Goal: Task Accomplishment & Management: Use online tool/utility

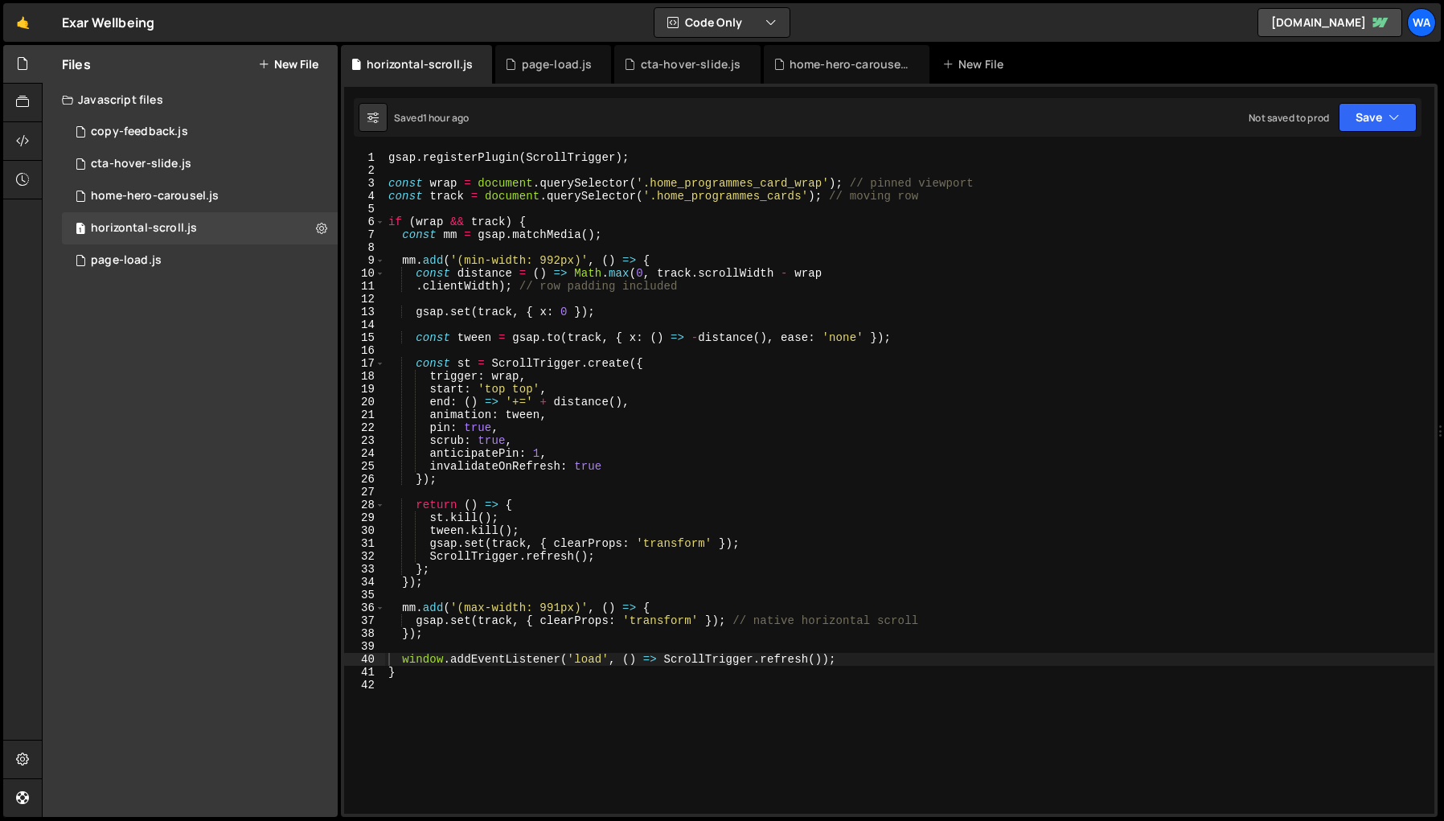
click at [946, 499] on div "gsap . registerPlugin ( ScrollTrigger ) ; const wrap = document . querySelector…" at bounding box center [909, 495] width 1049 height 688
type textarea "}"
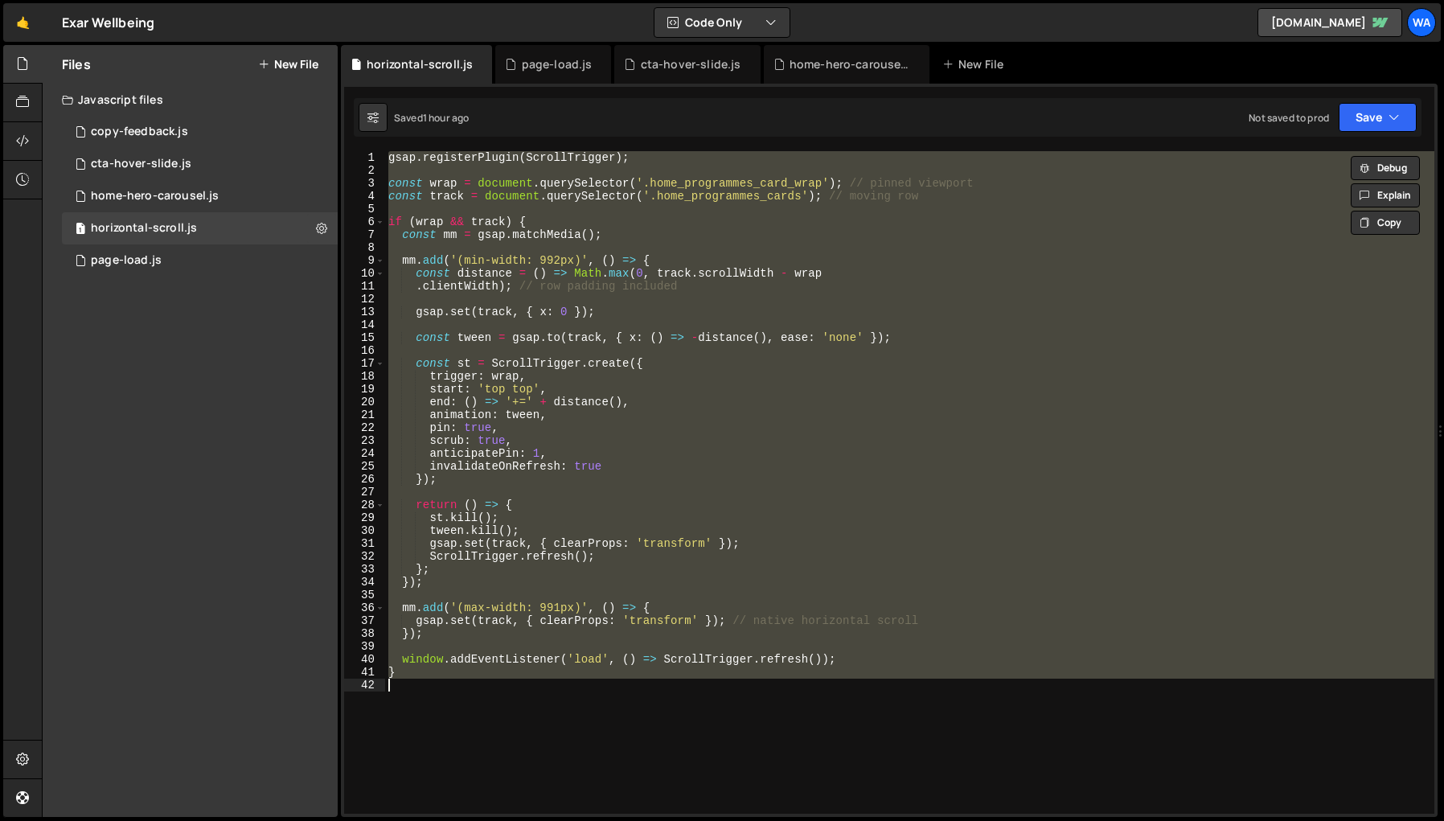
paste textarea
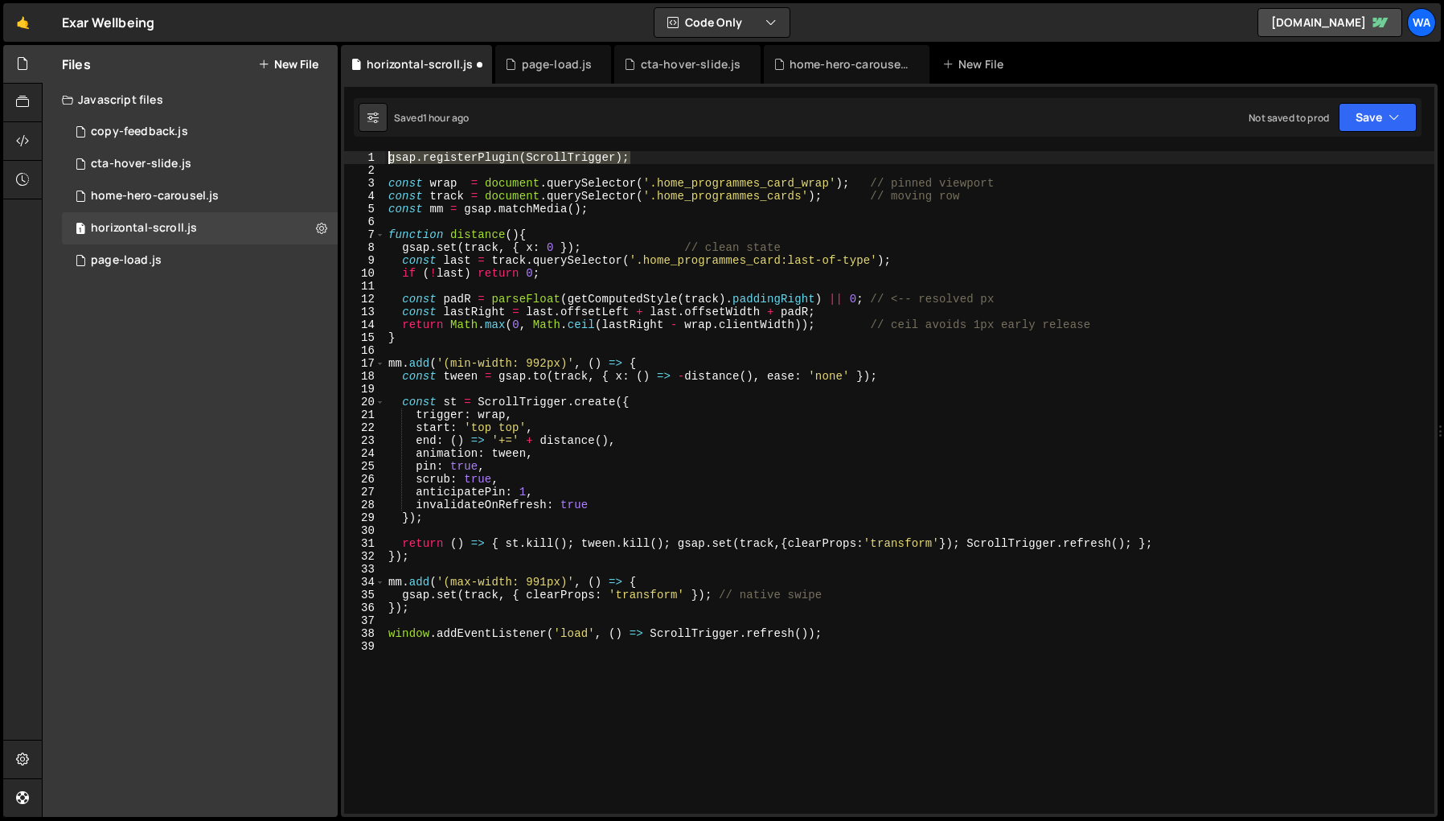
drag, startPoint x: 659, startPoint y: 161, endPoint x: 380, endPoint y: 152, distance: 279.1
click at [380, 152] on div "1 2 3 4 5 6 7 8 9 10 11 12 13 14 15 16 17 18 19 20 21 22 23 24 25 26 27 28 29 3…" at bounding box center [889, 482] width 1090 height 663
type textarea "gsap.registerPlugin(ScrollTrigger);"
click at [1352, 119] on button "Save" at bounding box center [1378, 117] width 78 height 29
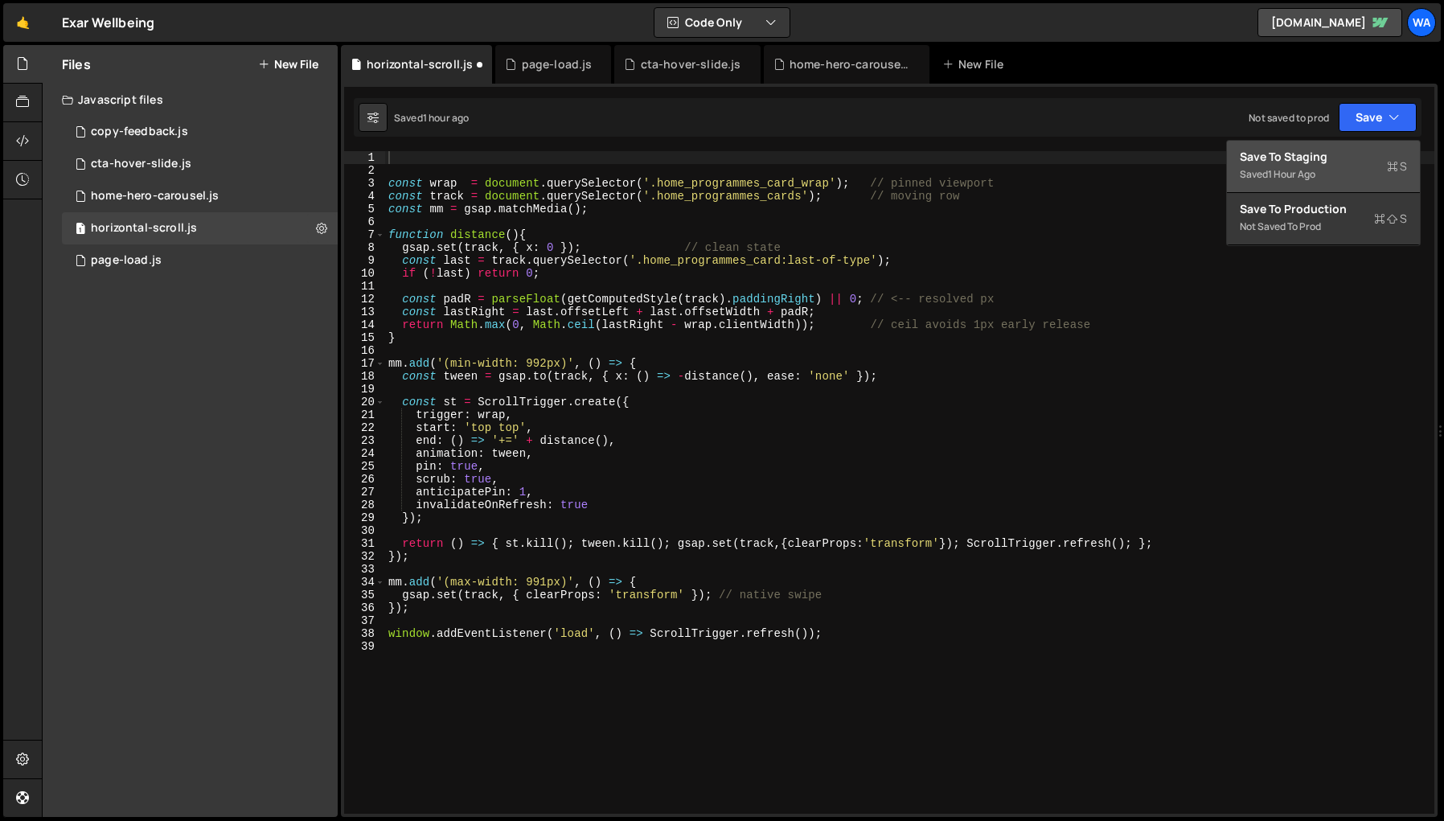
click at [1320, 166] on div "Saved 1 hour ago" at bounding box center [1323, 174] width 167 height 19
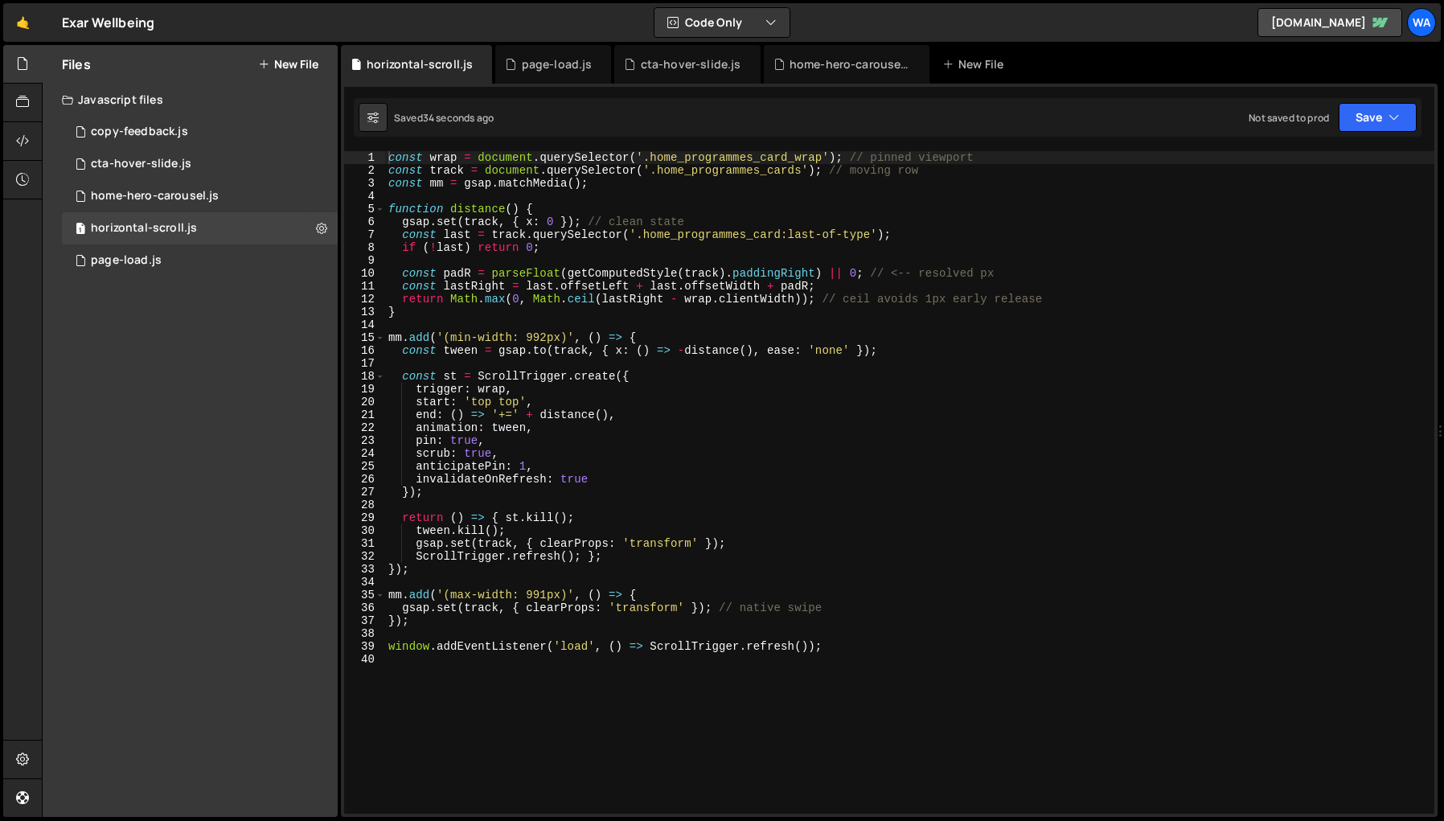
click at [545, 337] on div "const wrap = document . querySelector ( '.home_programmes_card_wrap' ) ; // pin…" at bounding box center [909, 495] width 1049 height 688
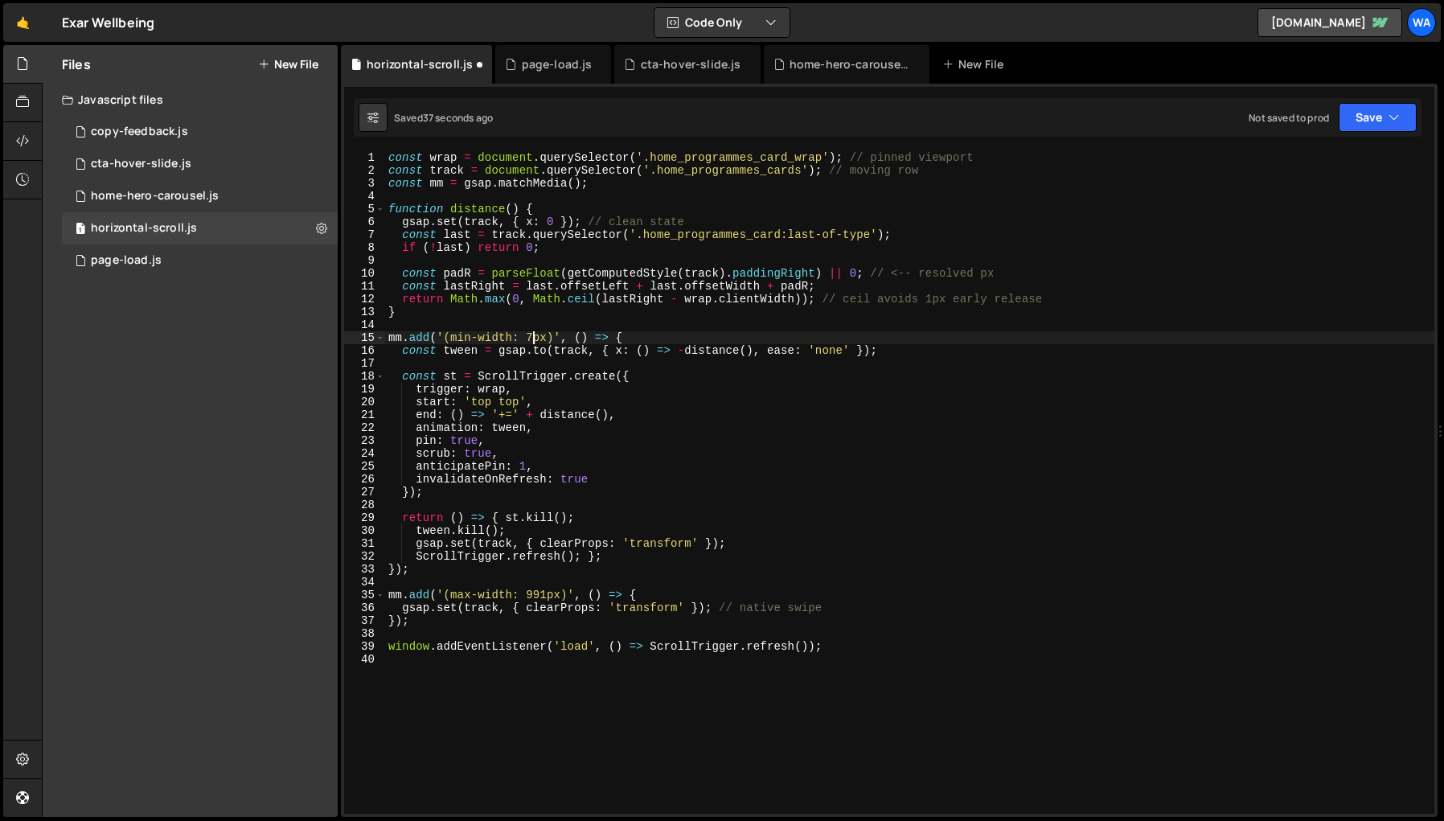
scroll to position [0, 10]
click at [545, 597] on div "const wrap = document . querySelector ( '.home_programmes_card_wrap' ) ; // pin…" at bounding box center [909, 495] width 1049 height 688
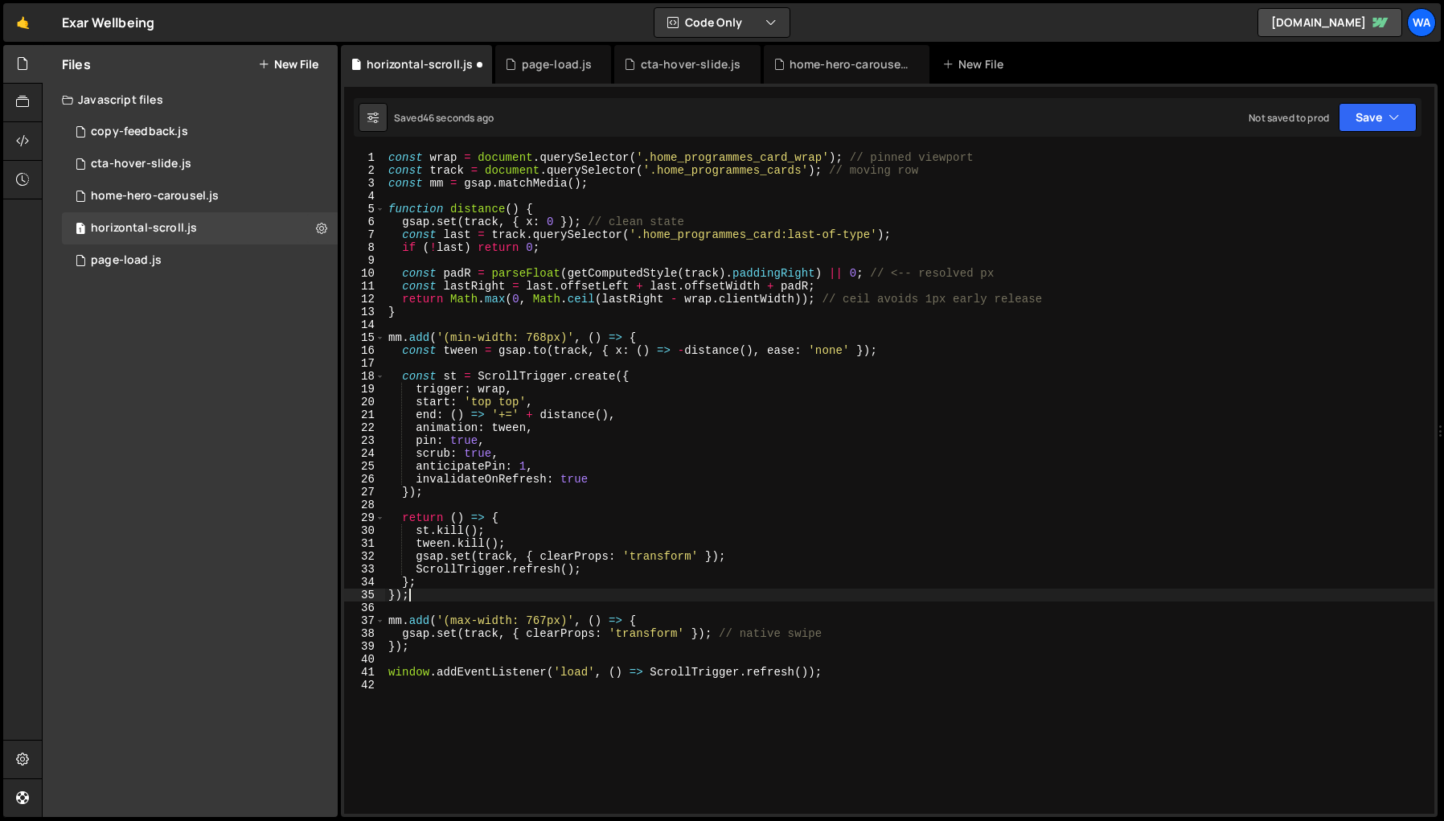
scroll to position [0, 1]
click at [1023, 437] on div "const wrap = document . querySelector ( '.home_programmes_card_wrap' ) ; // pin…" at bounding box center [909, 495] width 1049 height 688
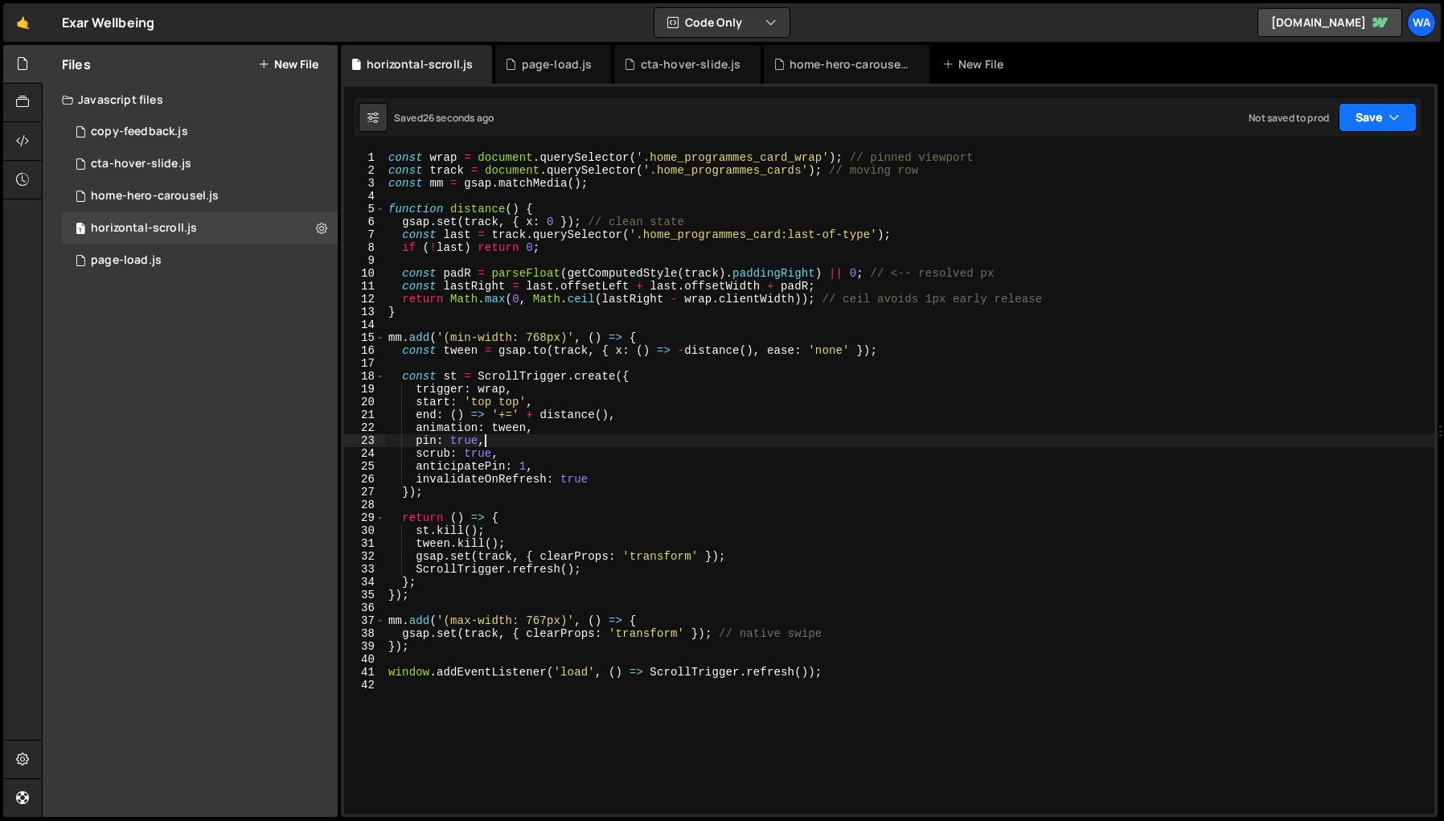
click at [1361, 121] on button "Save" at bounding box center [1378, 117] width 78 height 29
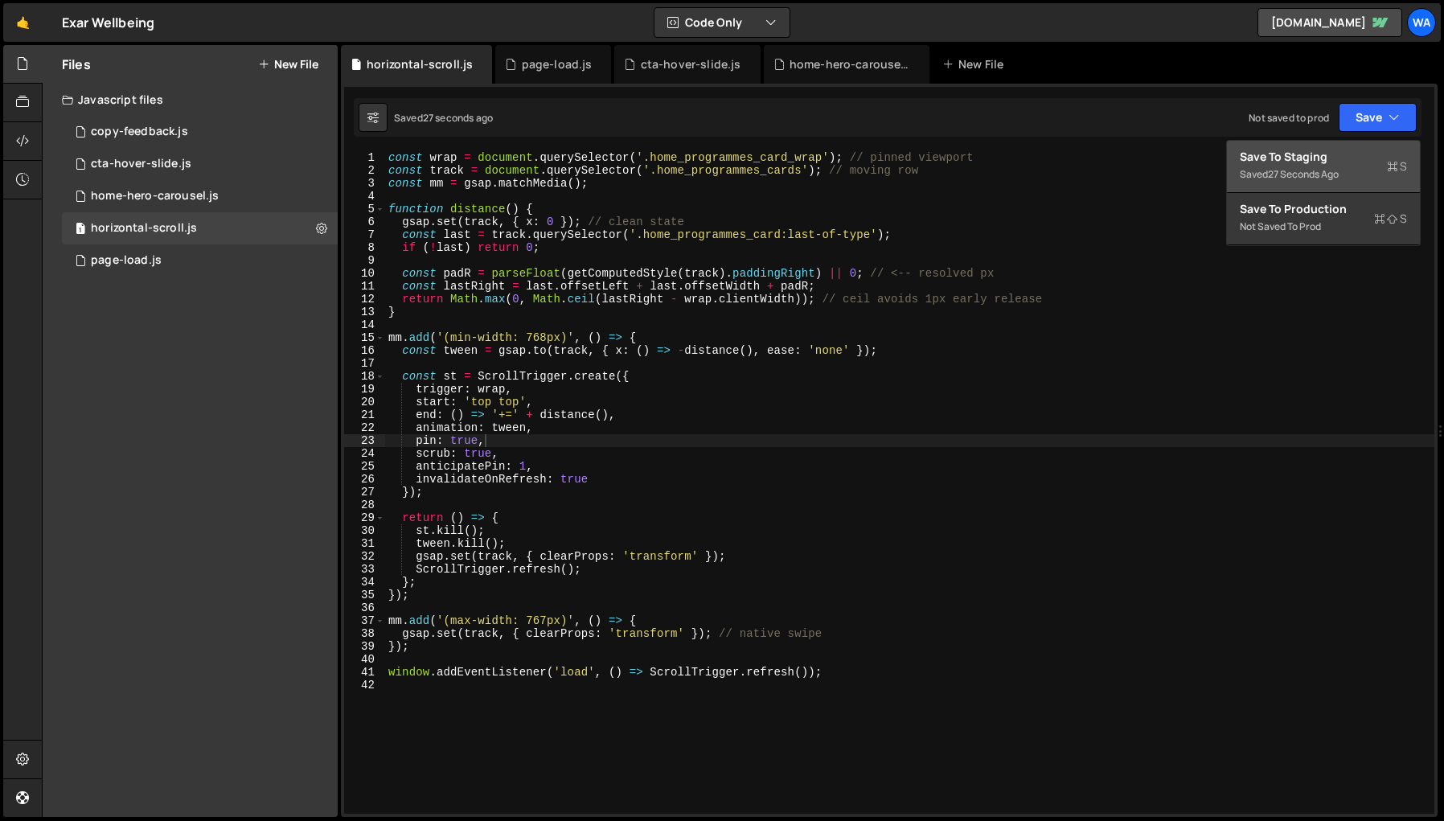
click at [1334, 174] on div "27 seconds ago" at bounding box center [1303, 174] width 71 height 14
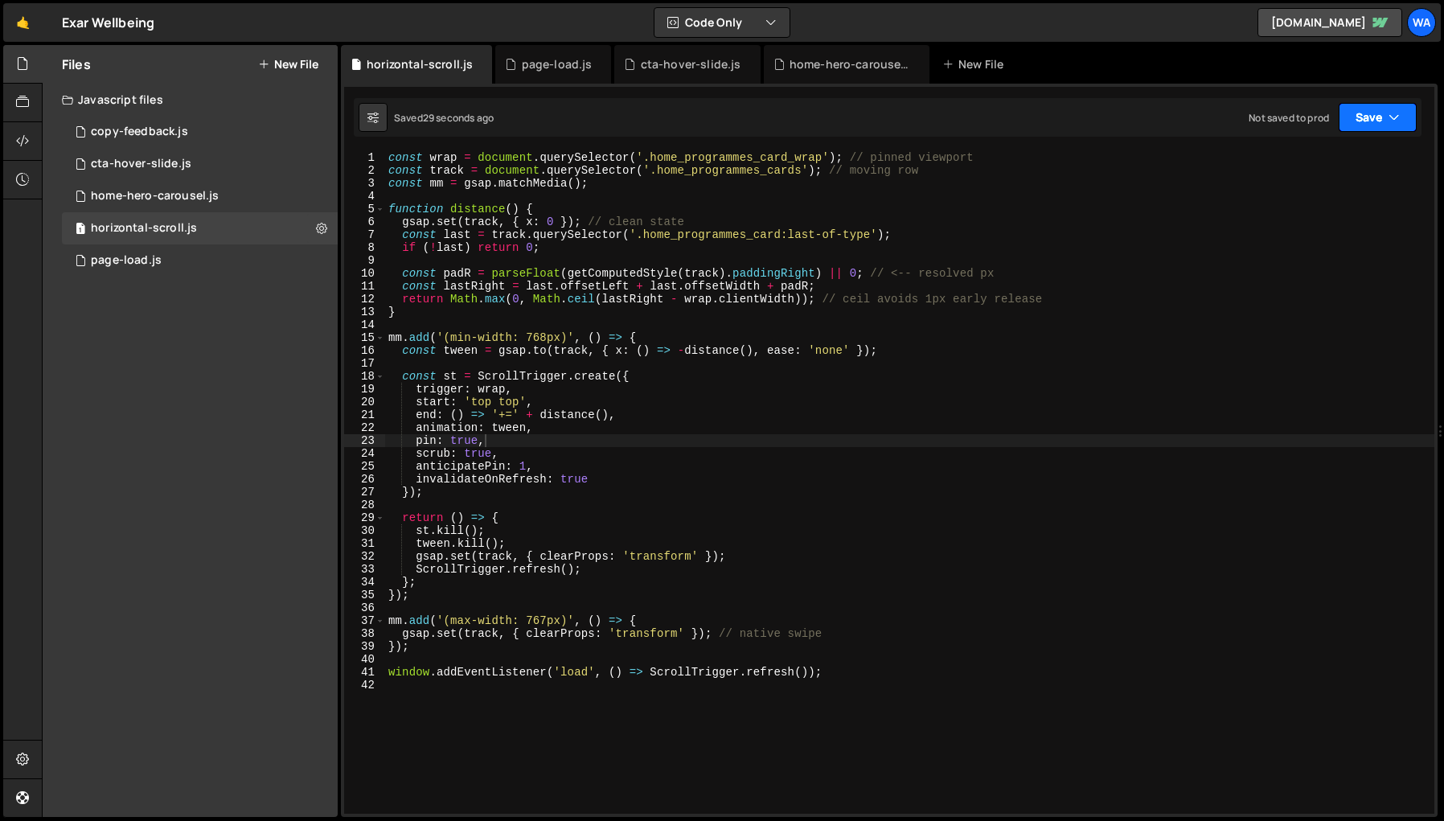
click at [1364, 122] on button "Save" at bounding box center [1378, 117] width 78 height 29
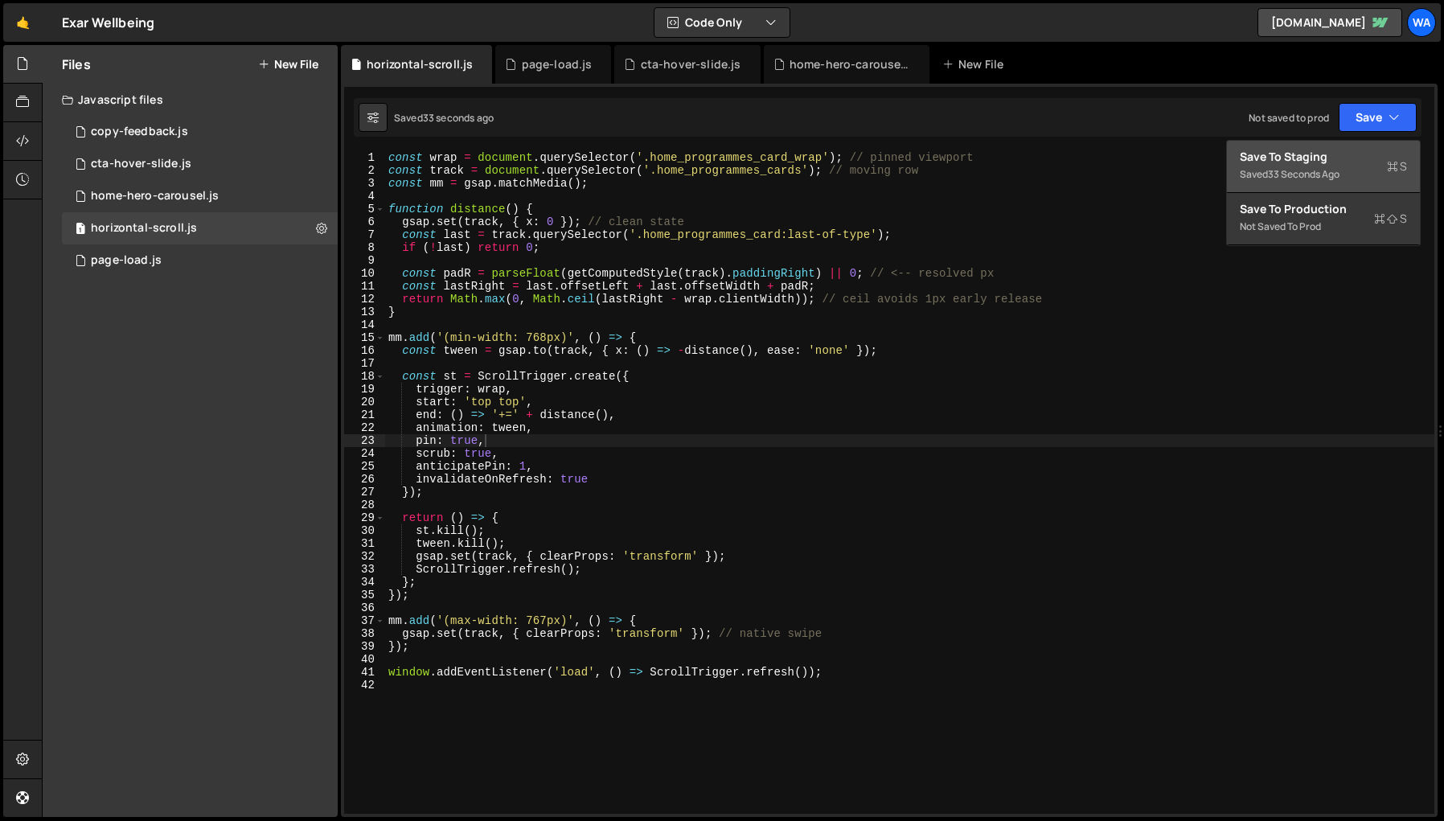
click at [1292, 163] on div "Save to Staging S" at bounding box center [1323, 157] width 167 height 16
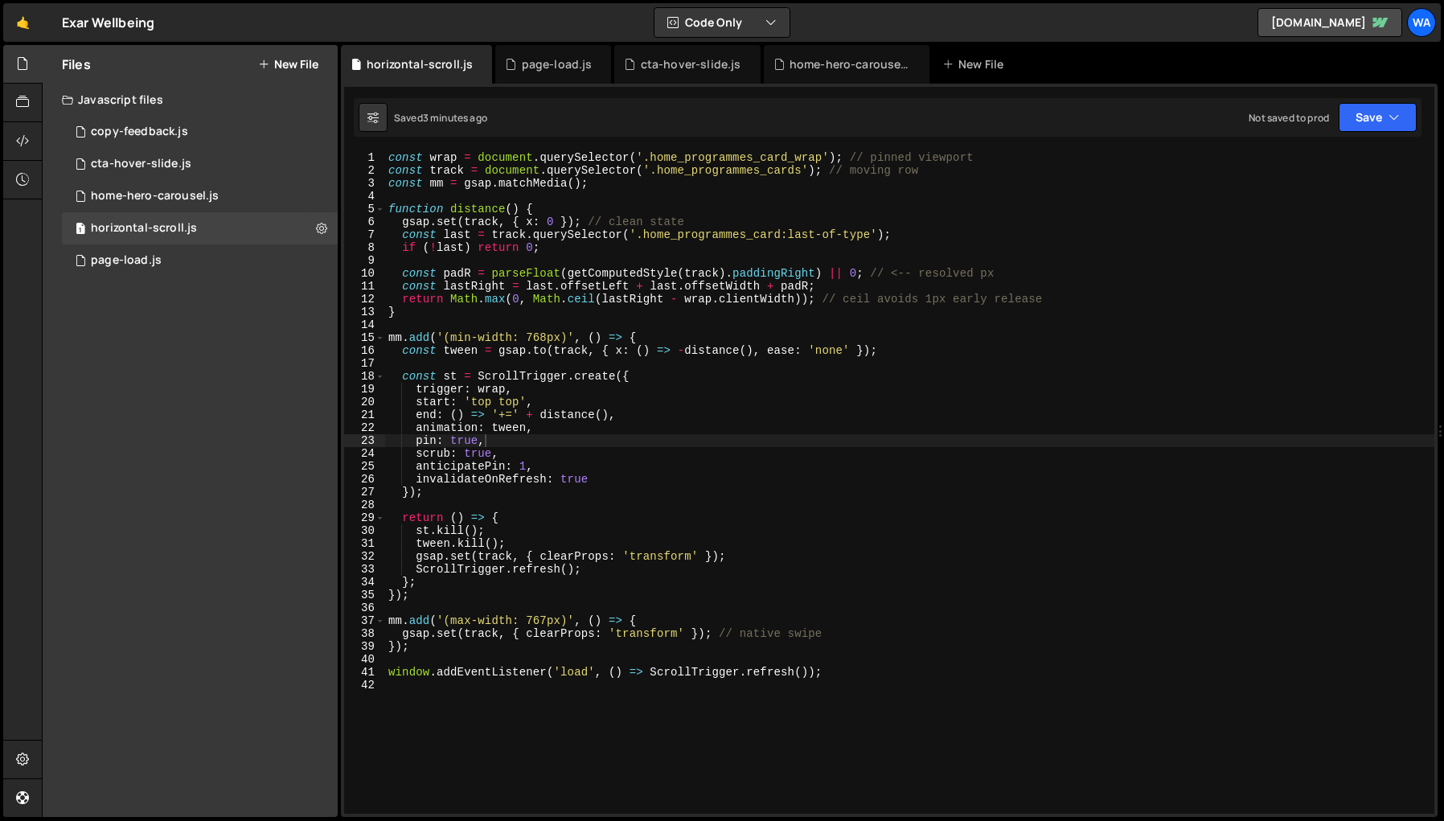
click at [954, 492] on div "const wrap = document . querySelector ( '.home_programmes_card_wrap' ) ; // pin…" at bounding box center [909, 495] width 1049 height 688
type textarea "window.addEventListener('load', () => ScrollTrigger.refresh());"
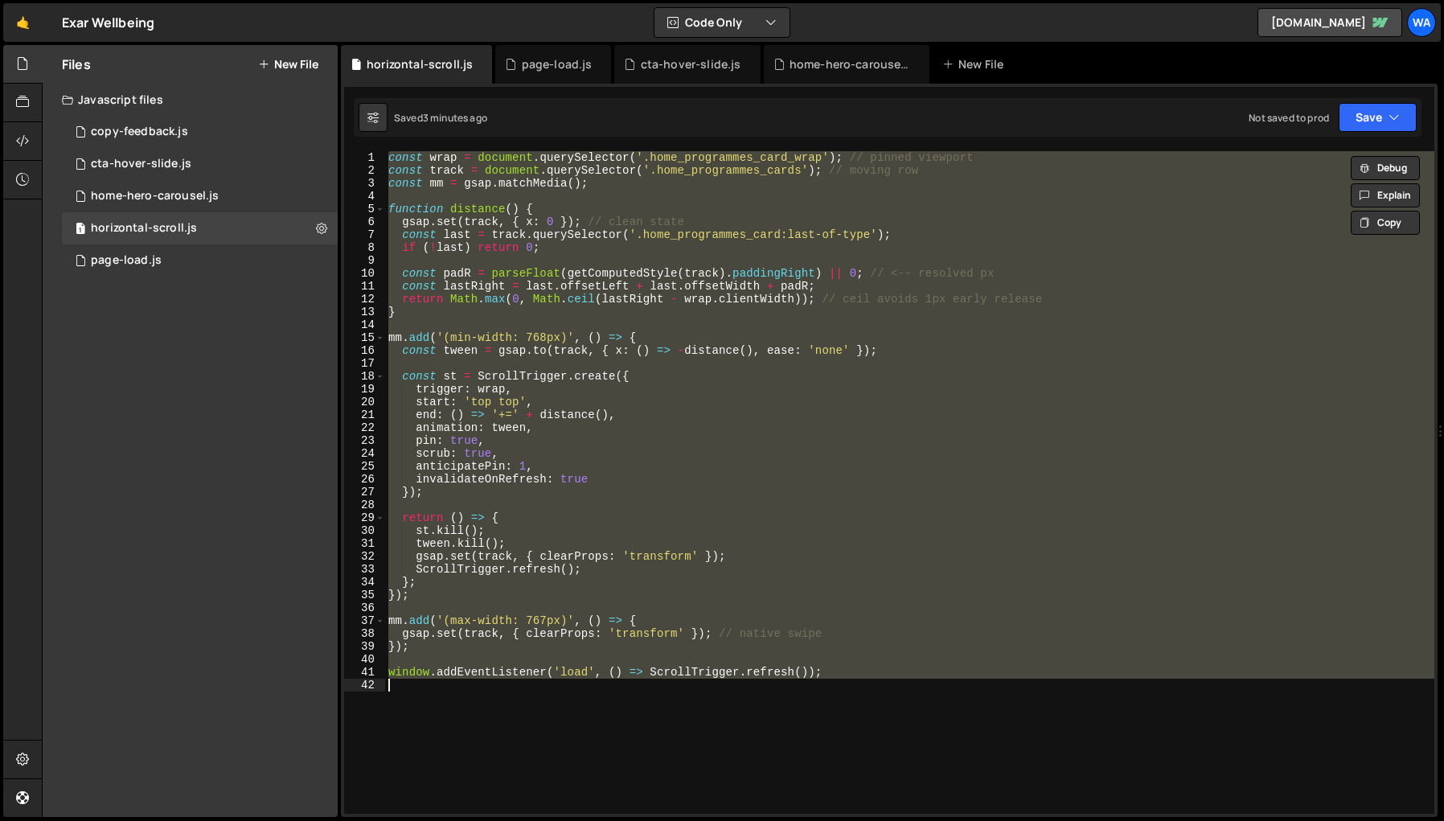
paste textarea
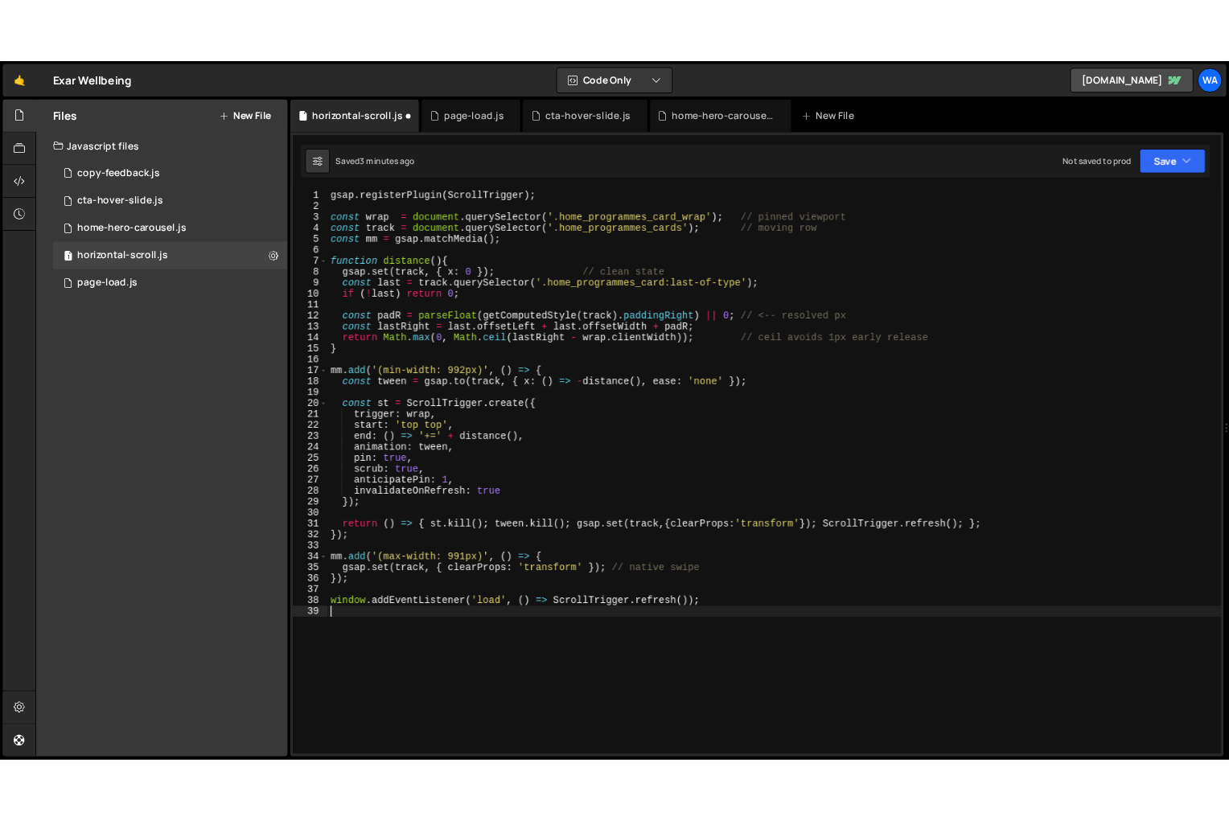
scroll to position [0, 0]
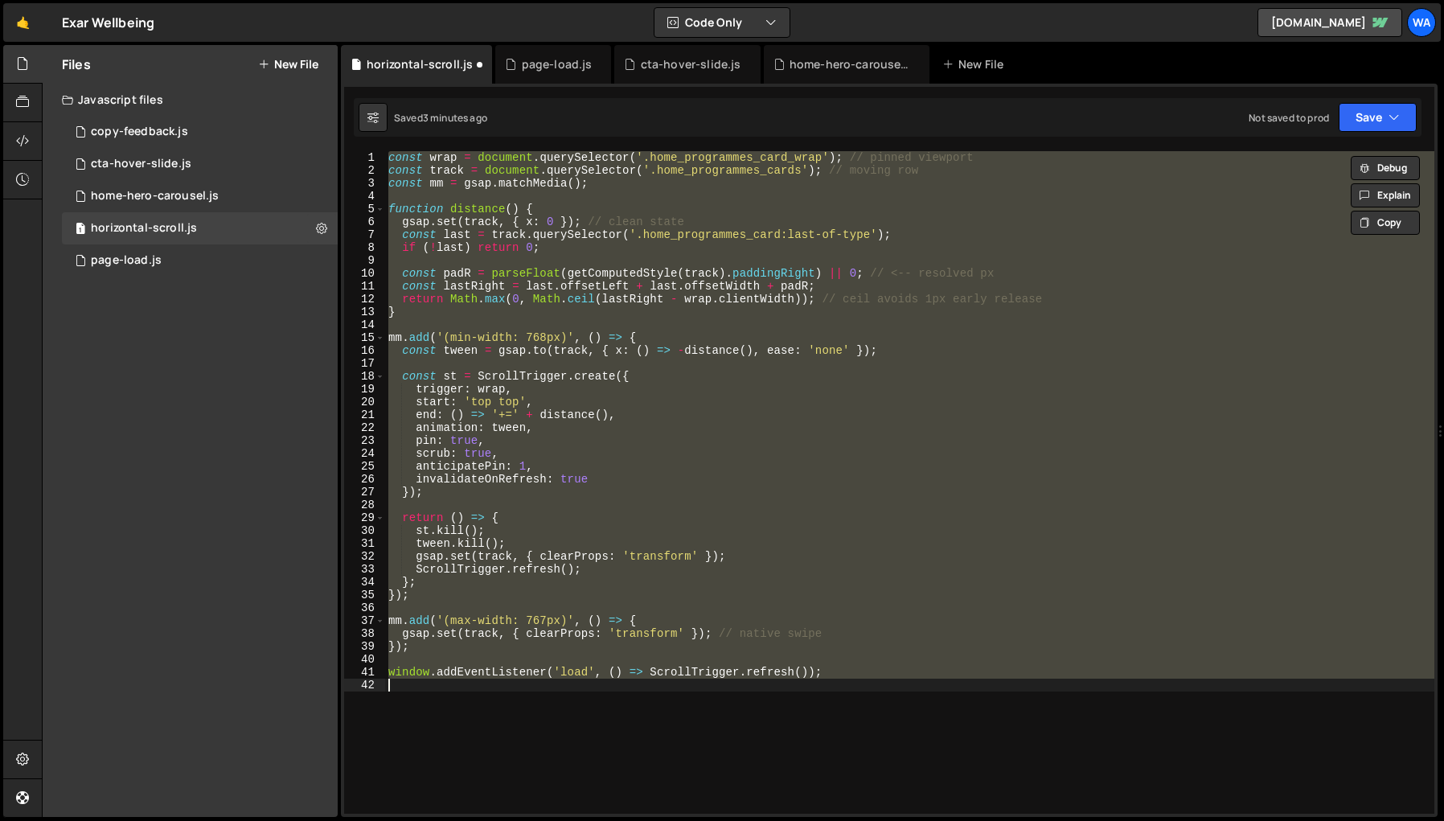
click at [925, 675] on div "const wrap = document . querySelector ( '.home_programmes_card_wrap' ) ; // pin…" at bounding box center [909, 482] width 1049 height 663
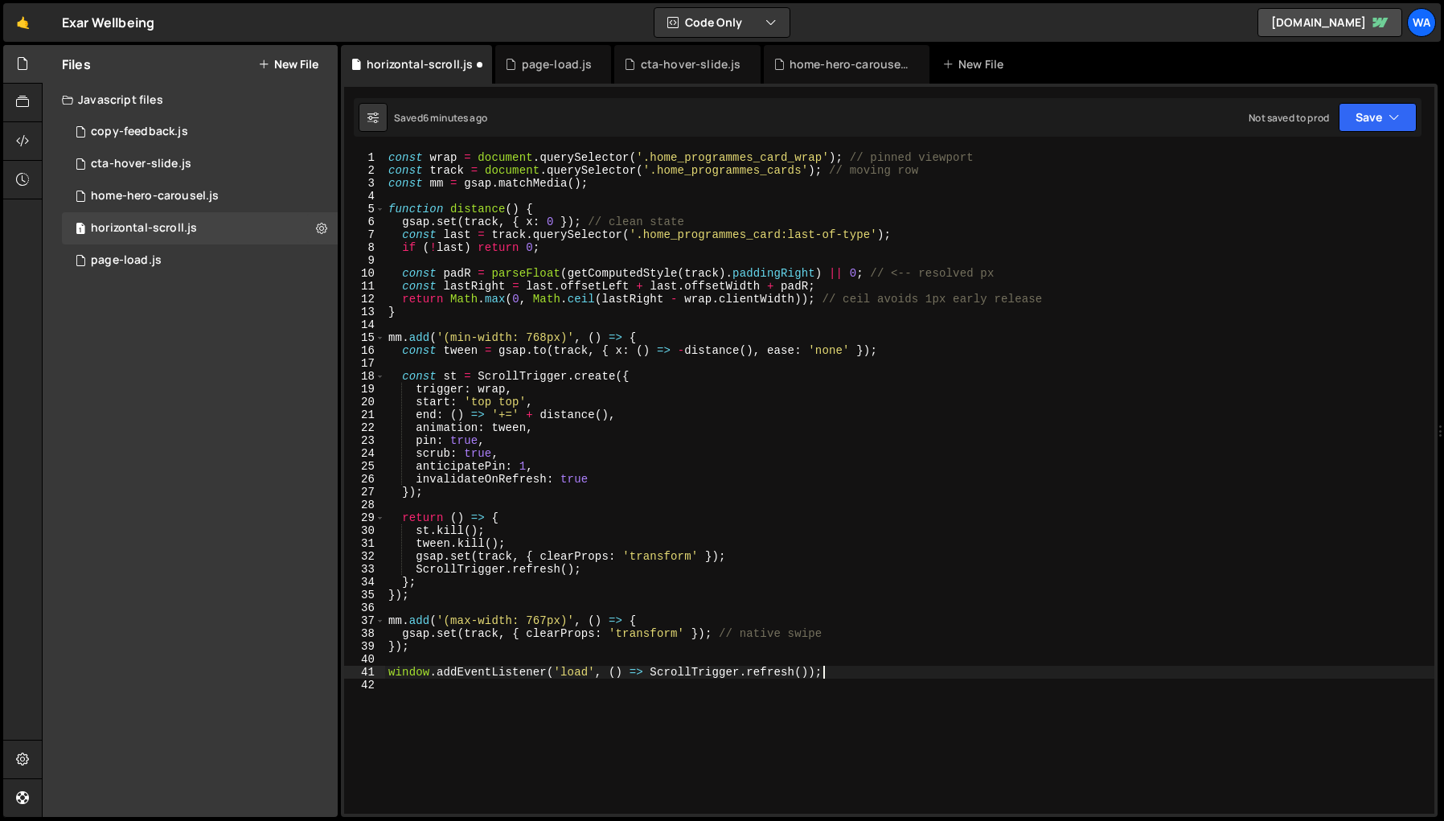
click at [923, 471] on div "const wrap = document . querySelector ( '.home_programmes_card_wrap' ) ; // pin…" at bounding box center [909, 495] width 1049 height 688
type textarea "window.addEventListener('load', () => ScrollTrigger.refresh());"
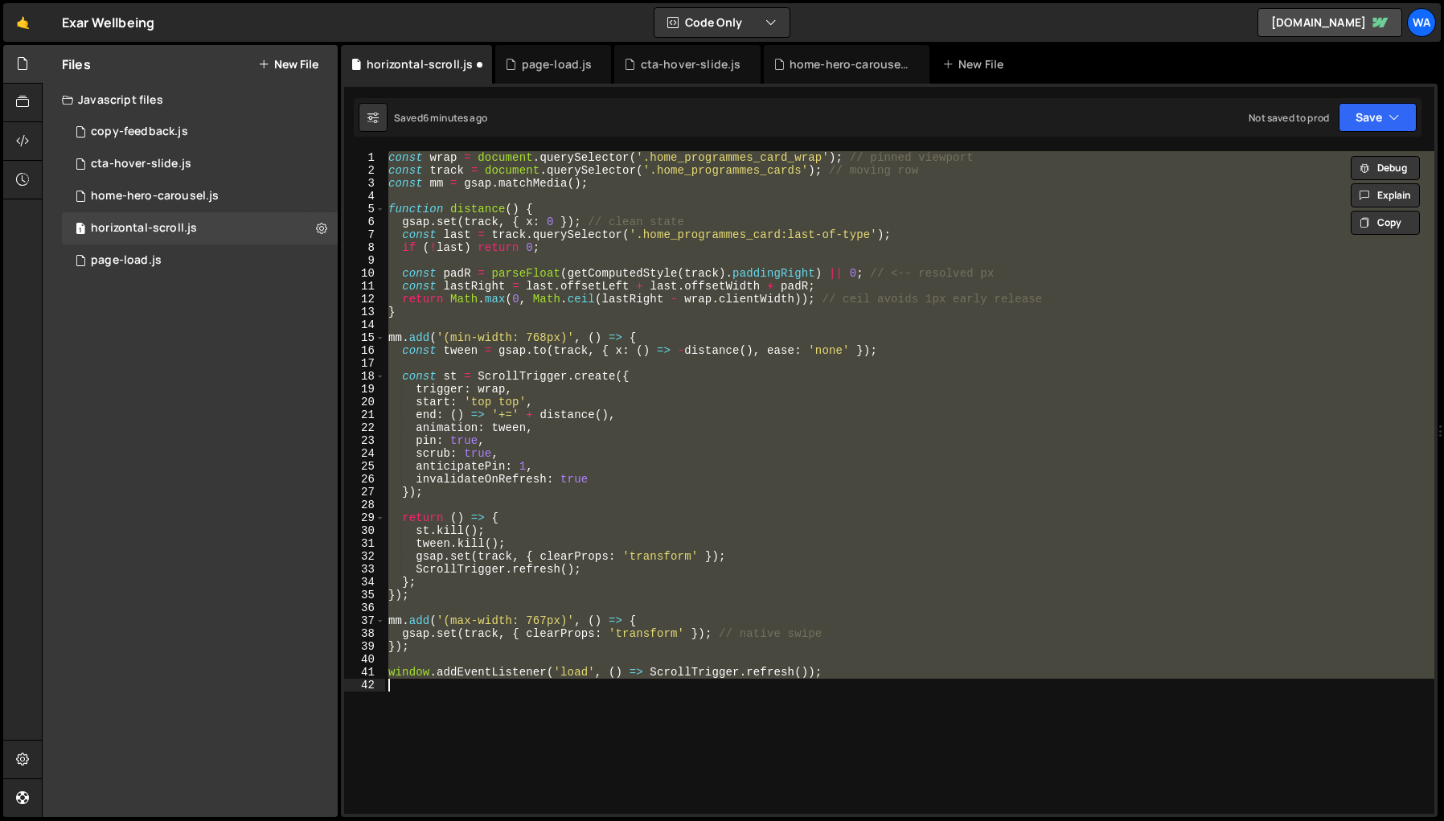
paste textarea
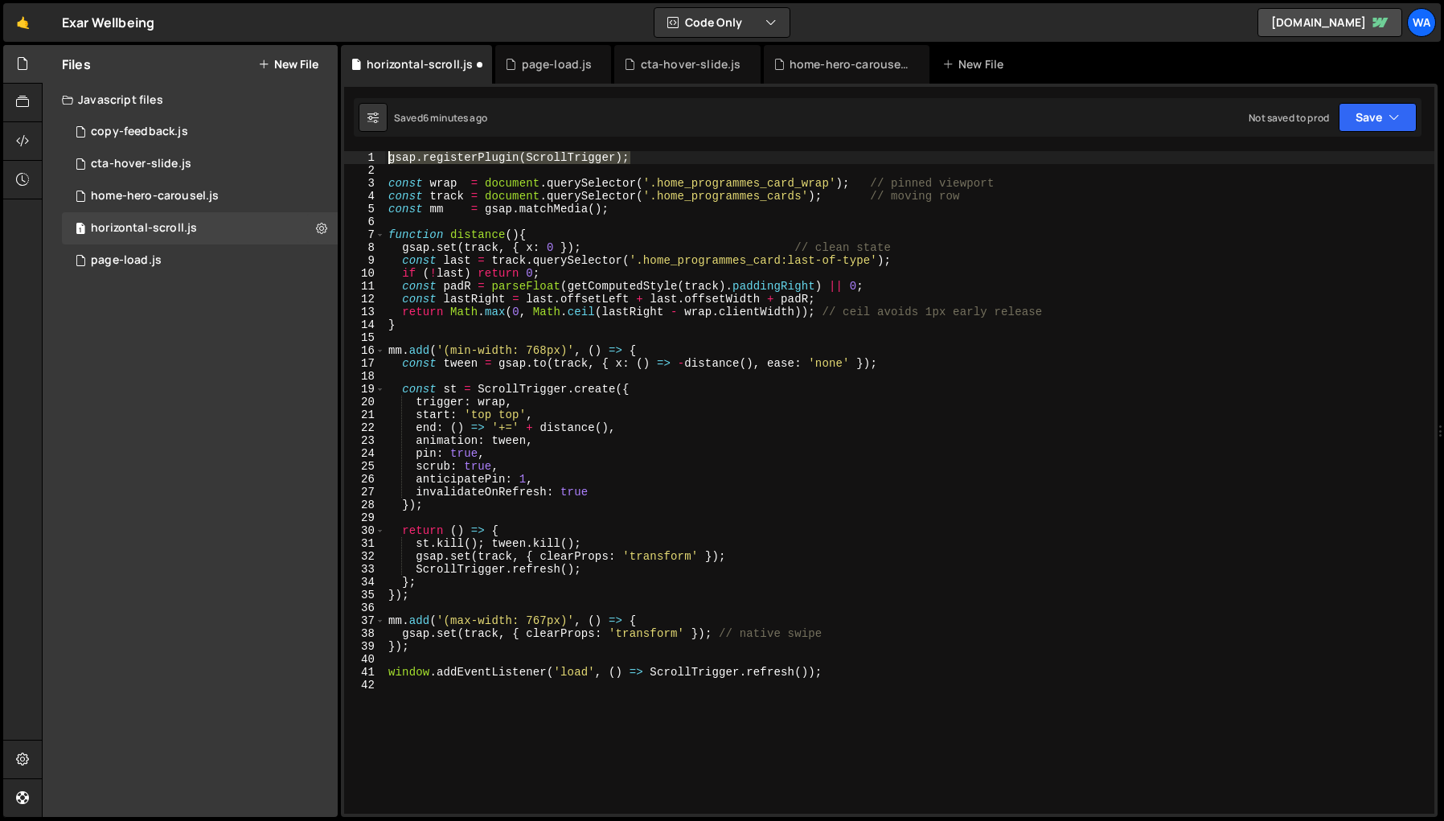
drag, startPoint x: 648, startPoint y: 158, endPoint x: 383, endPoint y: 158, distance: 265.3
click at [383, 158] on div "1 2 3 4 5 6 7 8 9 10 11 12 13 14 15 16 17 18 19 20 21 22 23 24 25 26 27 28 29 3…" at bounding box center [889, 482] width 1090 height 663
type textarea "gsap.registerPlugin(ScrollTrigger);"
type textarea "const wrap = document.querySelector('.home_programmes_card_wrap'); // pinned vi…"
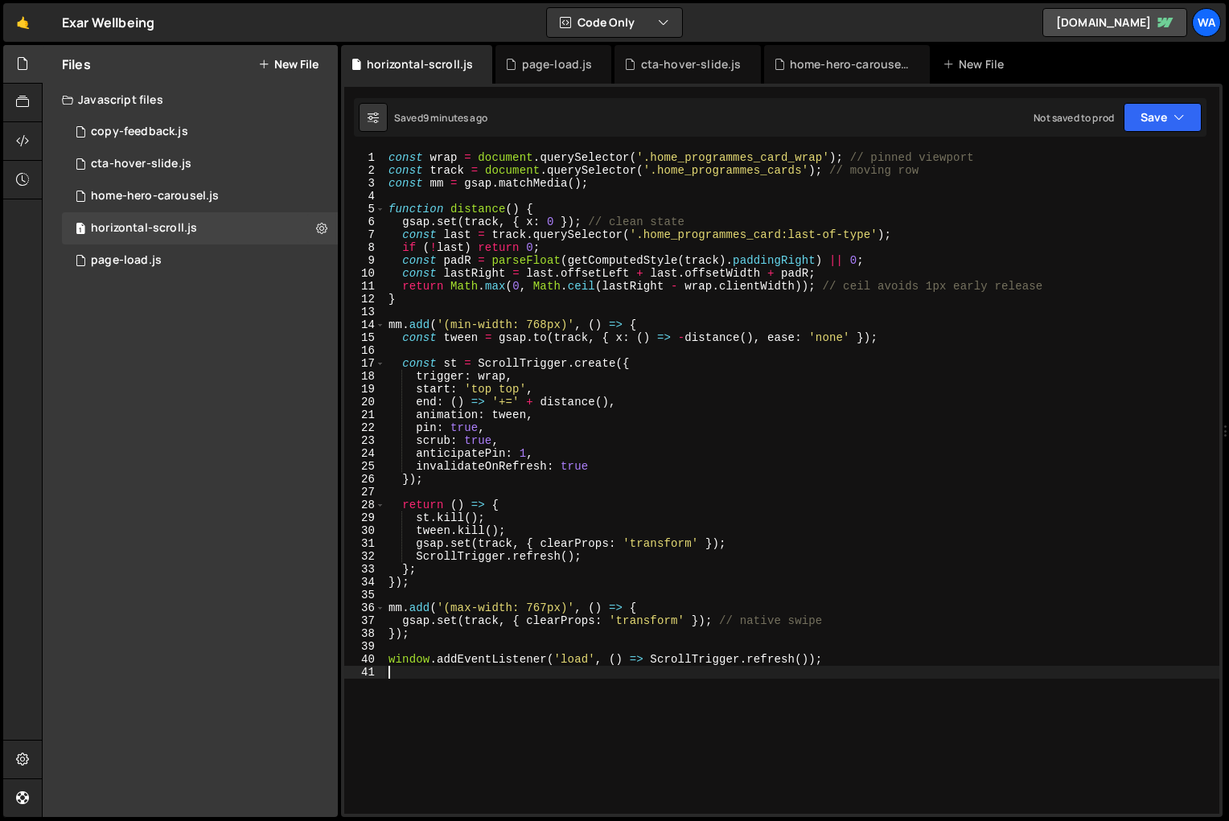
click at [528, 716] on div "const wrap = document . querySelector ( '.home_programmes_card_wrap' ) ; // pin…" at bounding box center [802, 495] width 834 height 688
click at [908, 497] on div "const wrap = document . querySelector ( '.home_programmes_card_wrap' ) ; // pin…" at bounding box center [802, 495] width 834 height 688
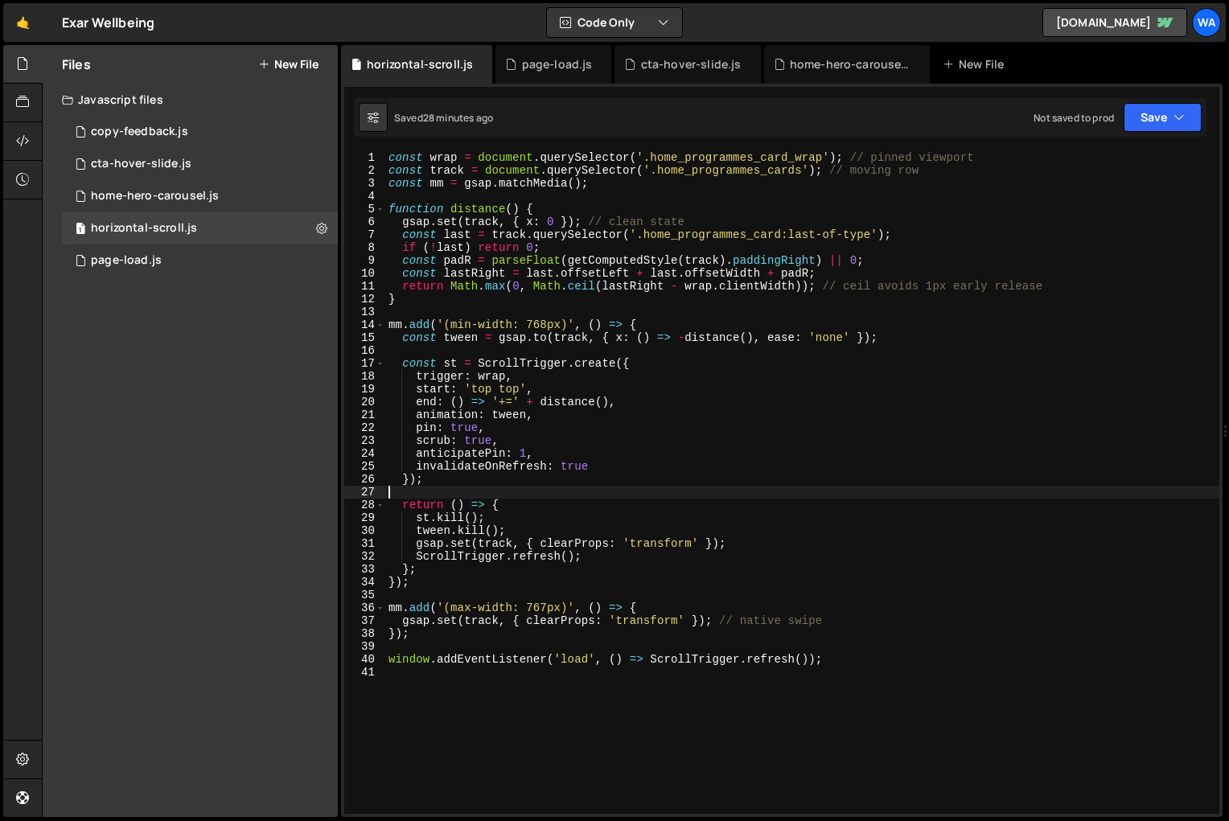
type textarea "window.addEventListener('load', () => ScrollTrigger.refresh());"
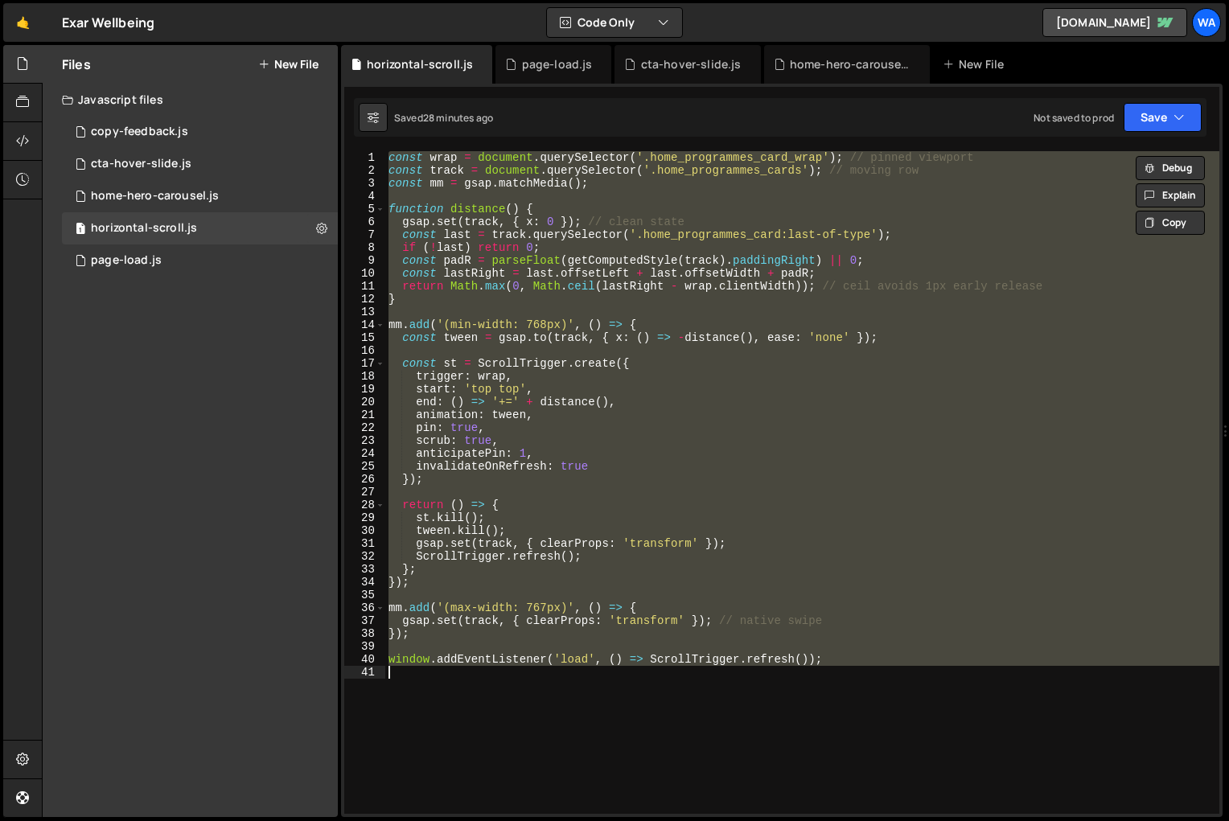
paste textarea
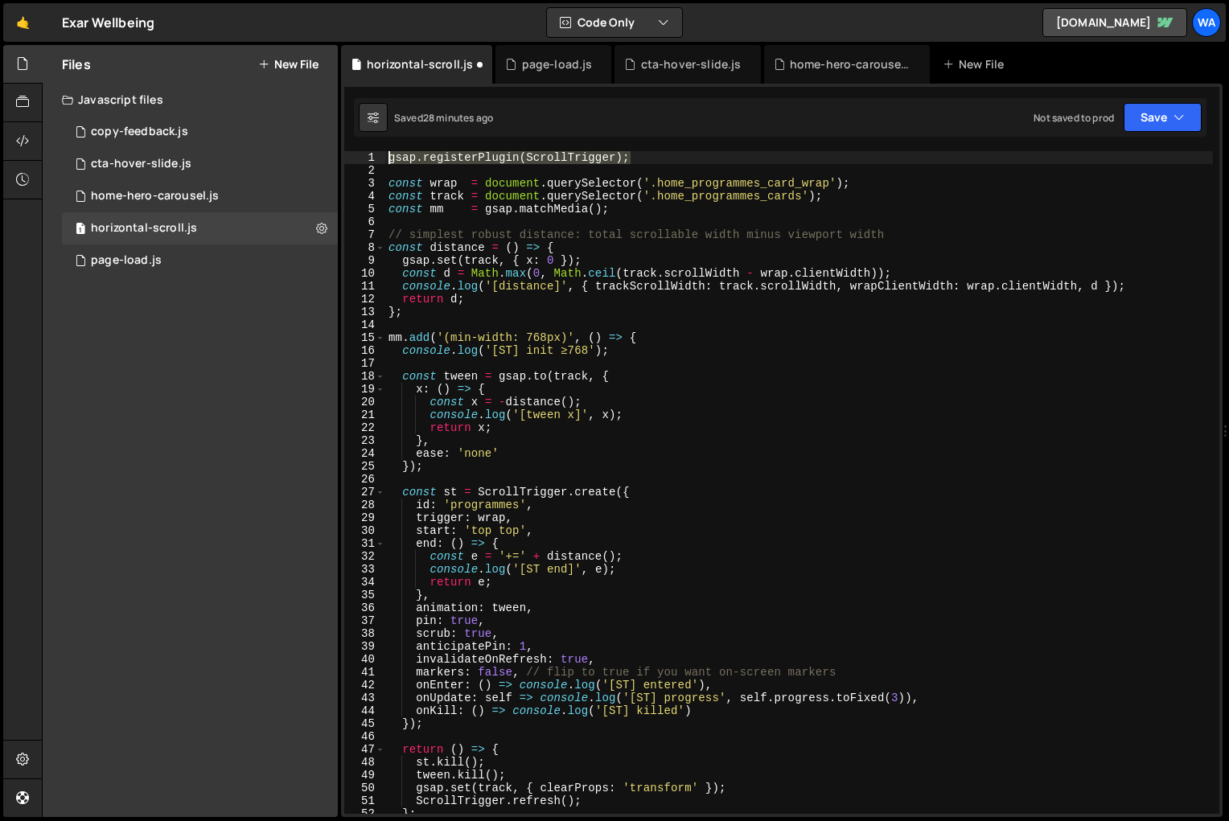
drag, startPoint x: 643, startPoint y: 161, endPoint x: 375, endPoint y: 154, distance: 268.6
click at [375, 154] on div "1 2 3 4 5 6 7 8 9 10 11 12 13 14 15 16 17 18 19 20 21 22 23 24 25 26 27 28 29 3…" at bounding box center [781, 482] width 875 height 663
type textarea "gsap.registerPlugin(ScrollTrigger);"
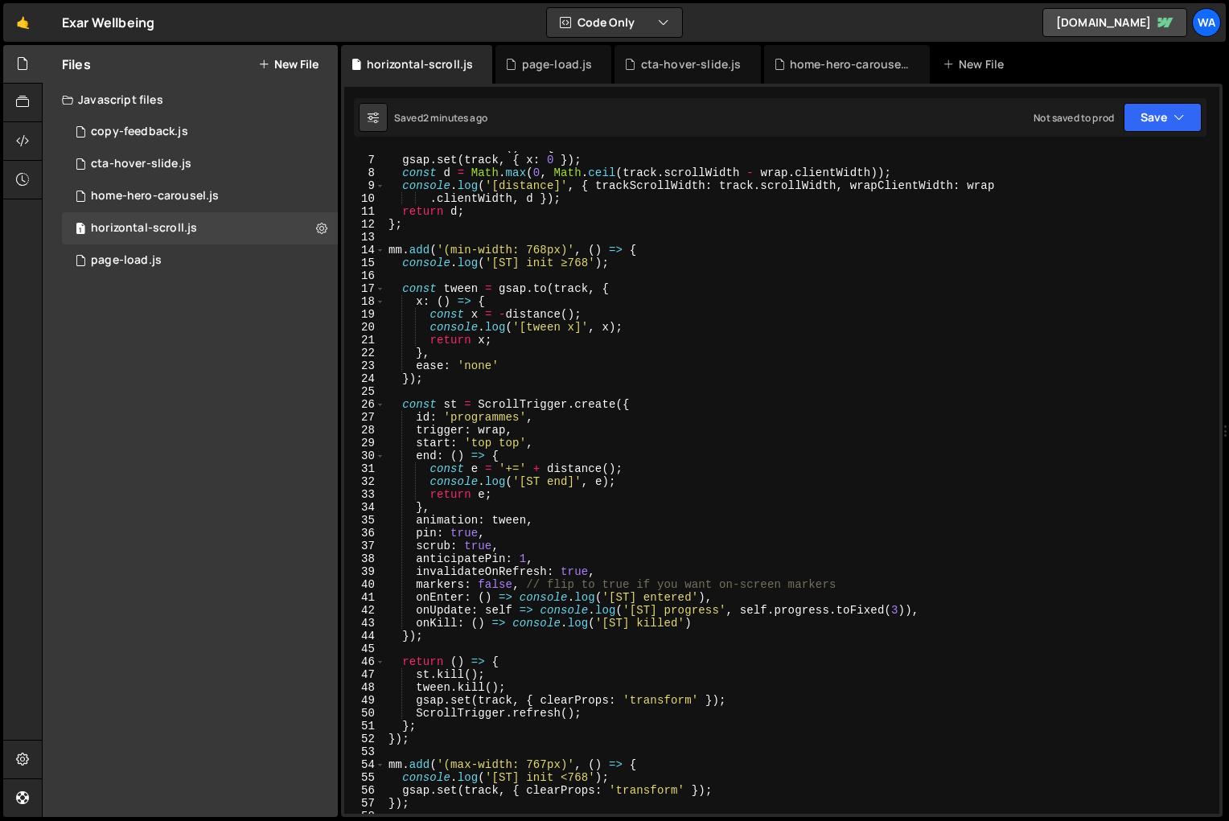
scroll to position [75, 0]
click at [495, 585] on div "const distance = ( ) => { gsap . set ( track , { x : 0 }) ; const d = Math . ma…" at bounding box center [798, 485] width 827 height 688
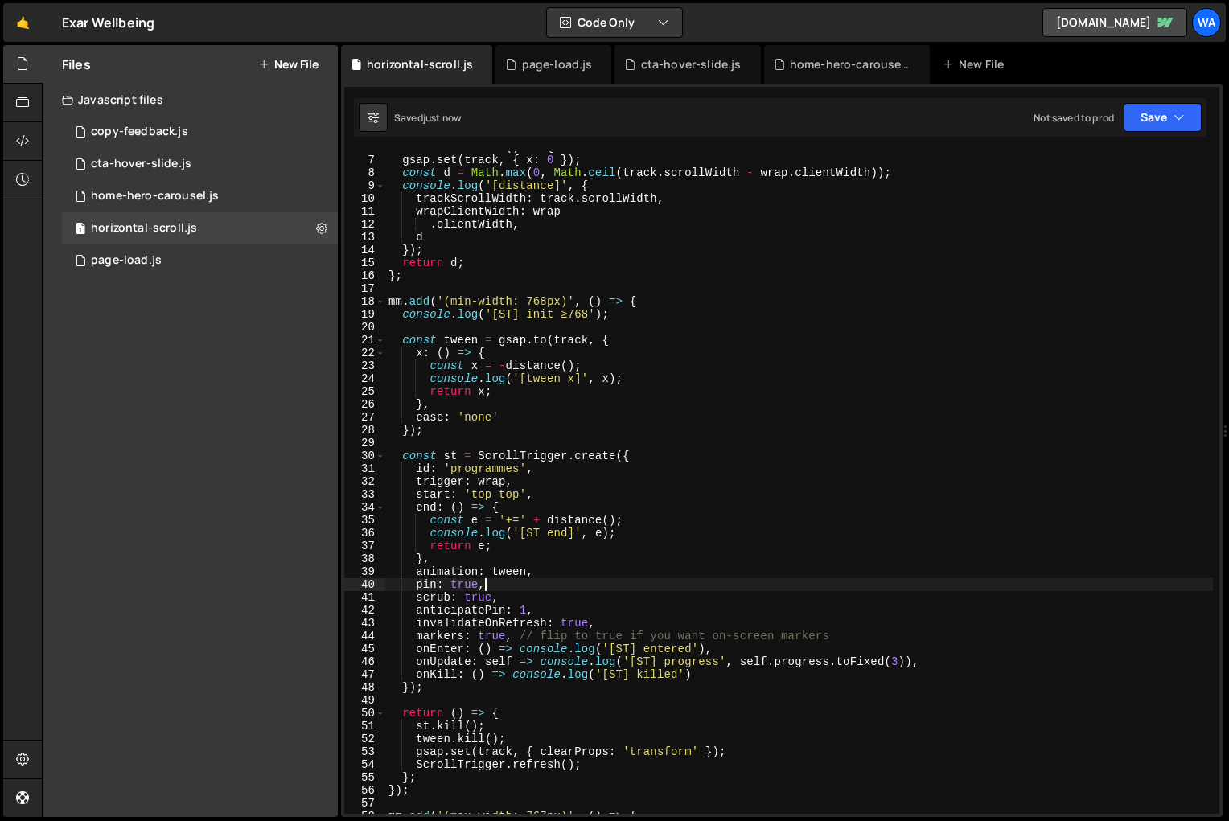
type textarea "pin: true,"
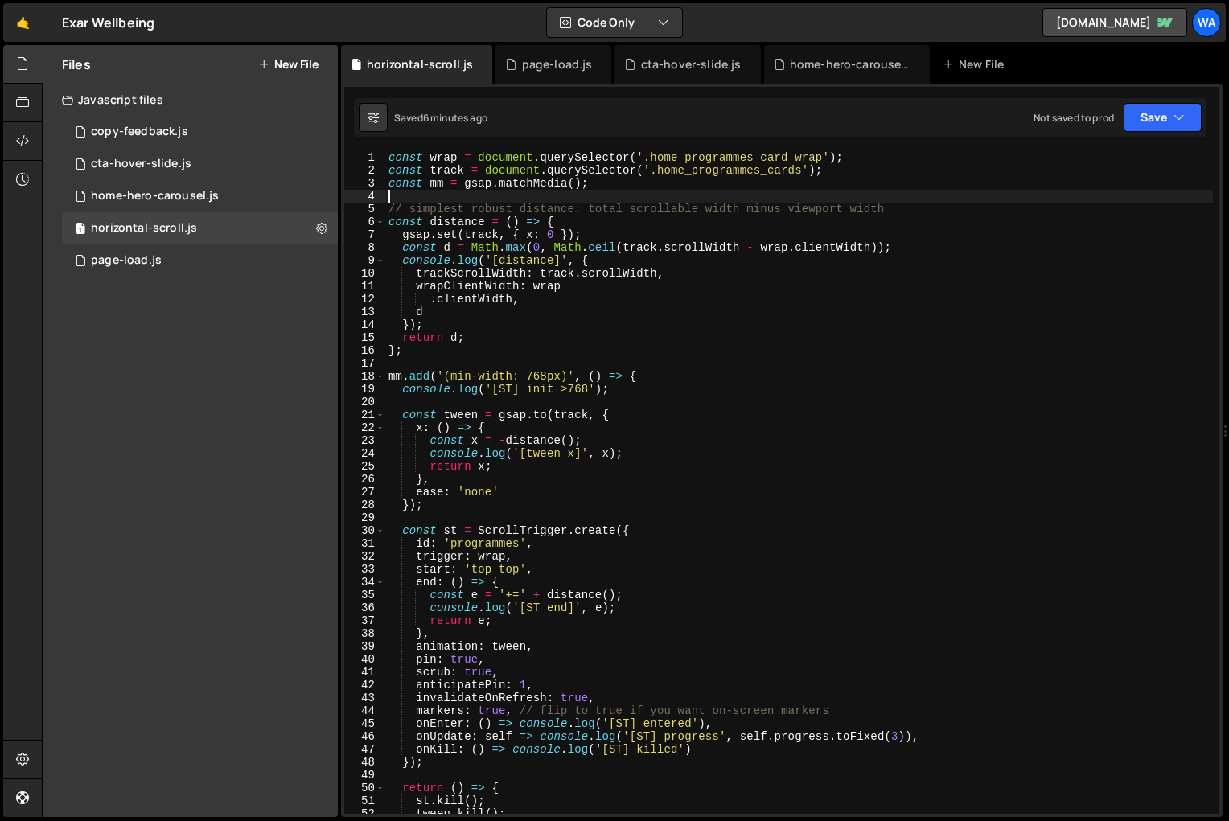
click at [593, 190] on div "const wrap = document . querySelector ( '.home_programmes_card_wrap' ) ; const …" at bounding box center [798, 495] width 827 height 688
click at [593, 183] on div "const wrap = document . querySelector ( '.home_programmes_card_wrap' ) ; const …" at bounding box center [798, 495] width 827 height 688
type textarea "const mm = gsap.matchMedia();"
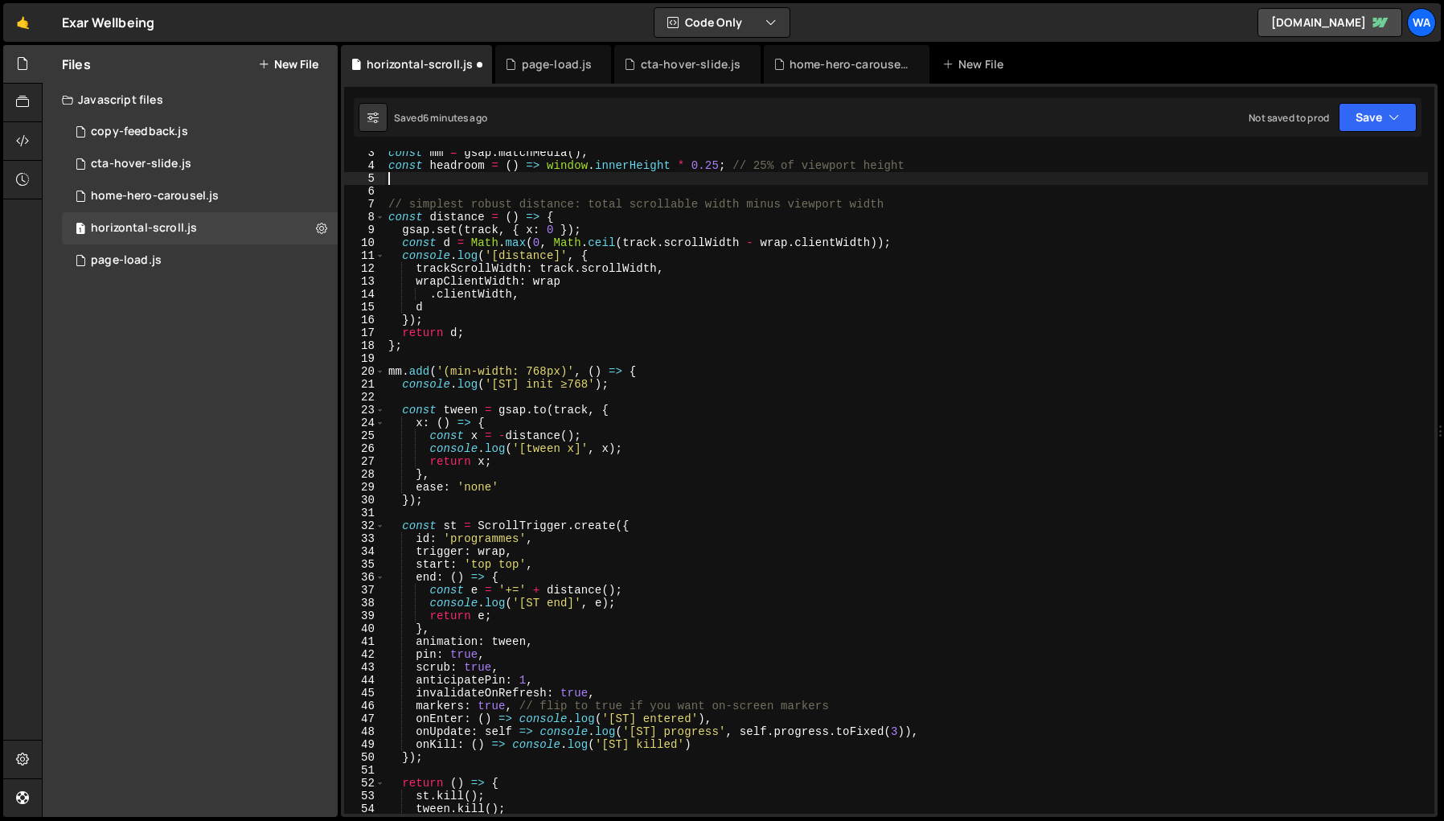
scroll to position [31, 0]
click at [413, 565] on div "const mm = gsap . matchMedia ( ) ; const headroom = ( ) => window . innerHeight…" at bounding box center [906, 490] width 1043 height 688
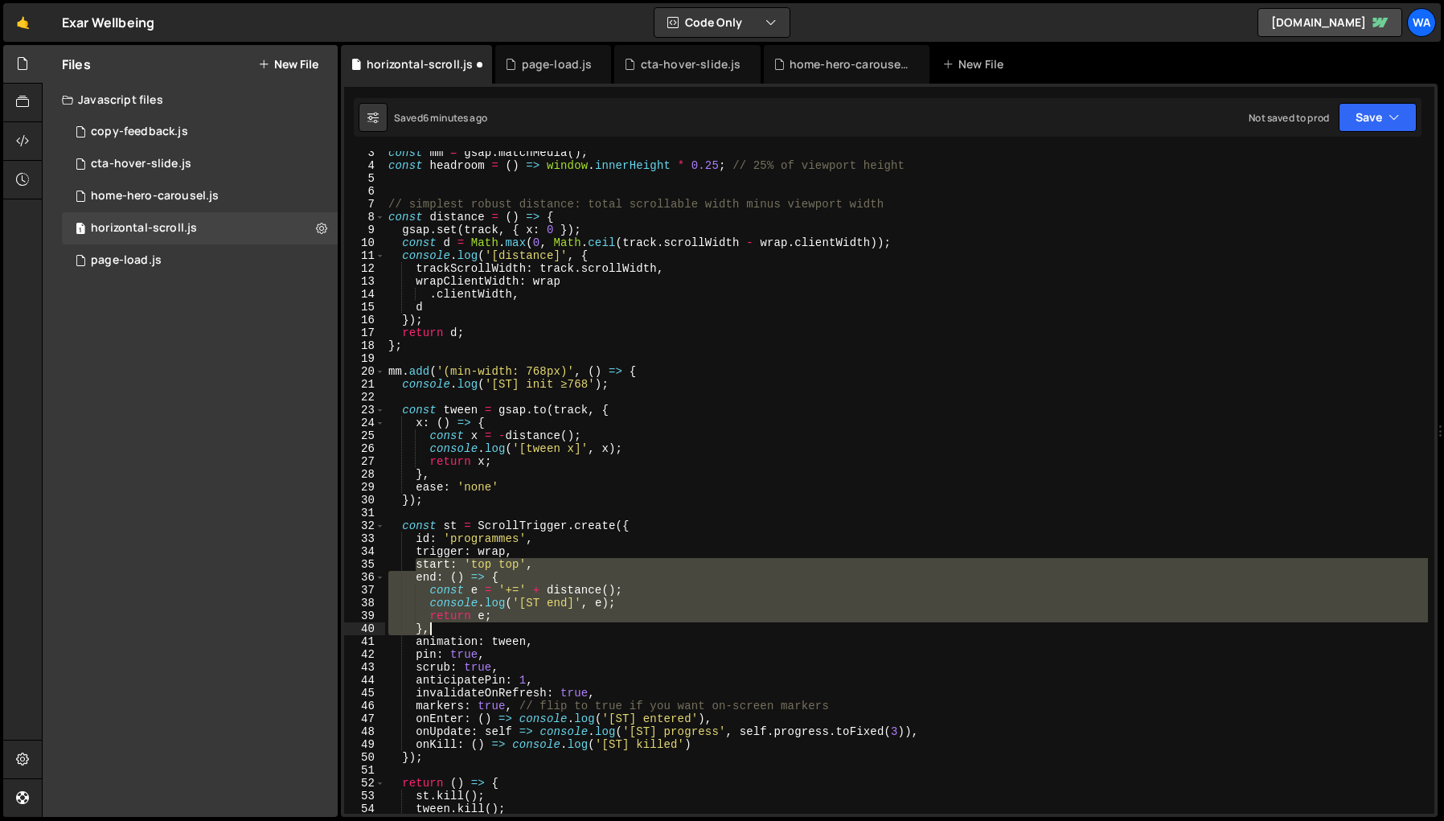
drag, startPoint x: 413, startPoint y: 565, endPoint x: 490, endPoint y: 623, distance: 95.8
click at [490, 623] on div "const mm = gsap . matchMedia ( ) ; const headroom = ( ) => window . innerHeight…" at bounding box center [906, 490] width 1043 height 688
paste textarea "end: () => `+=${distance() + headroom()}`"
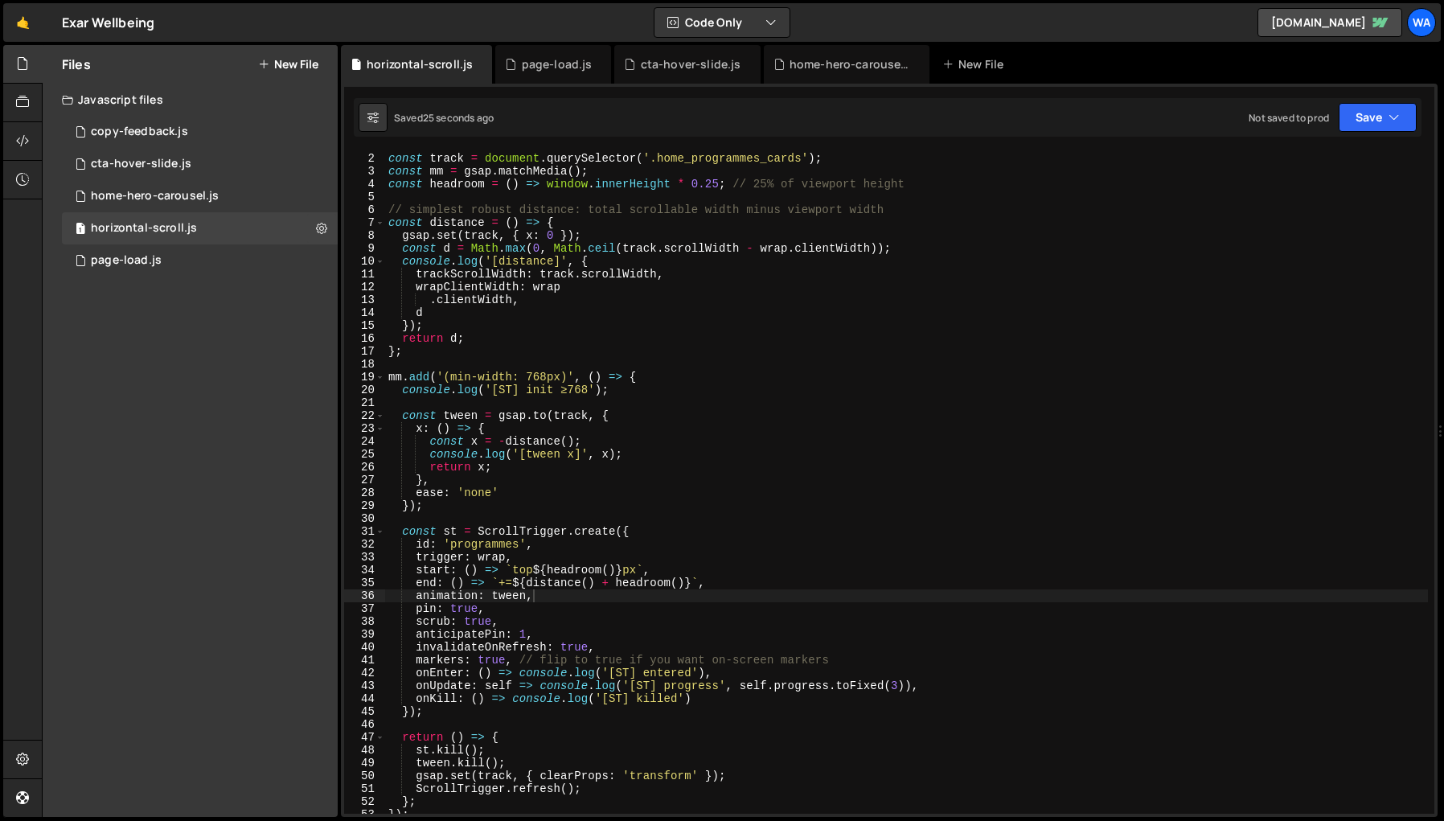
scroll to position [0, 0]
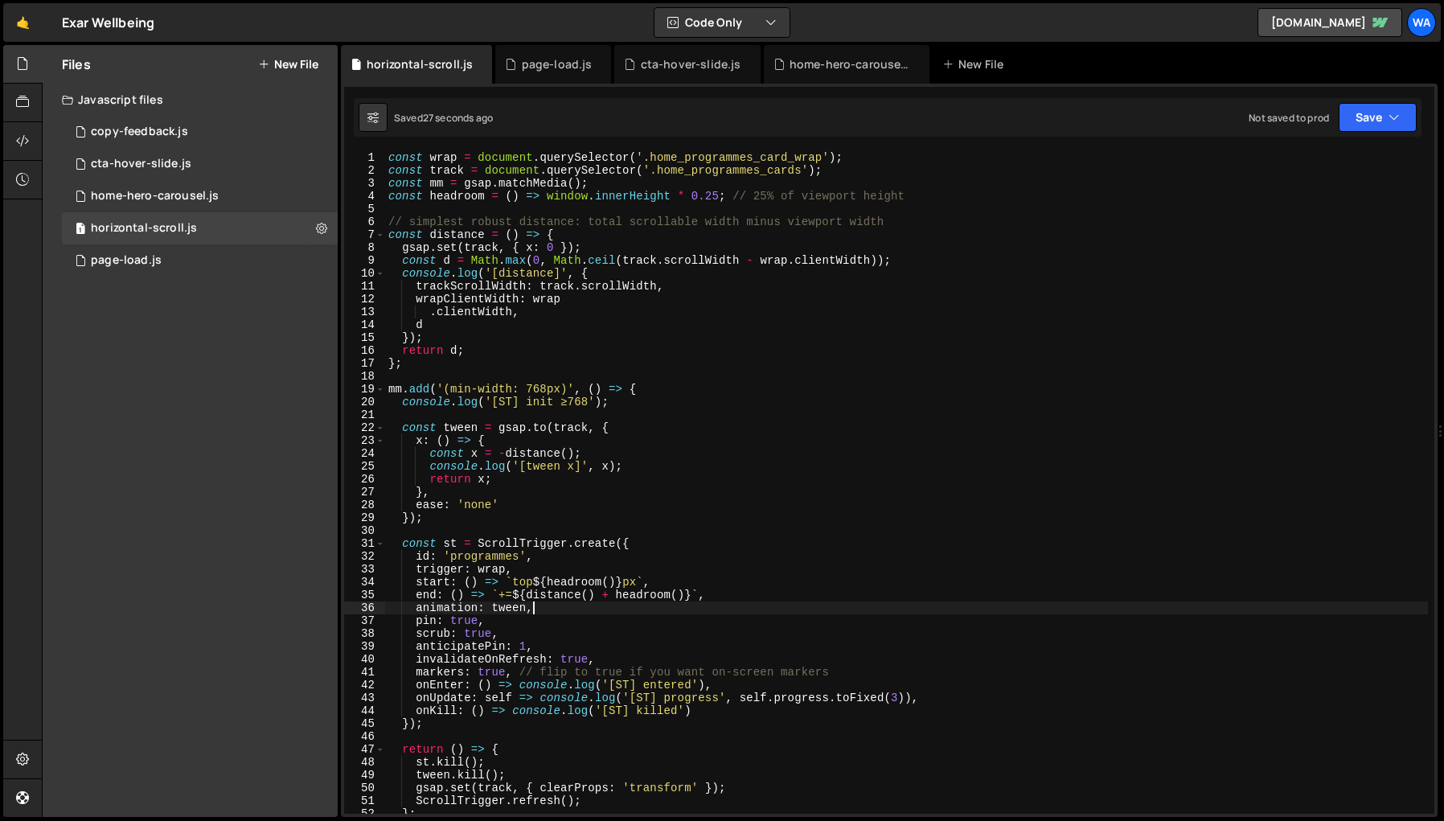
click at [713, 199] on div "const wrap = document . querySelector ( '.home_programmes_card_wrap' ) ; const …" at bounding box center [906, 495] width 1043 height 688
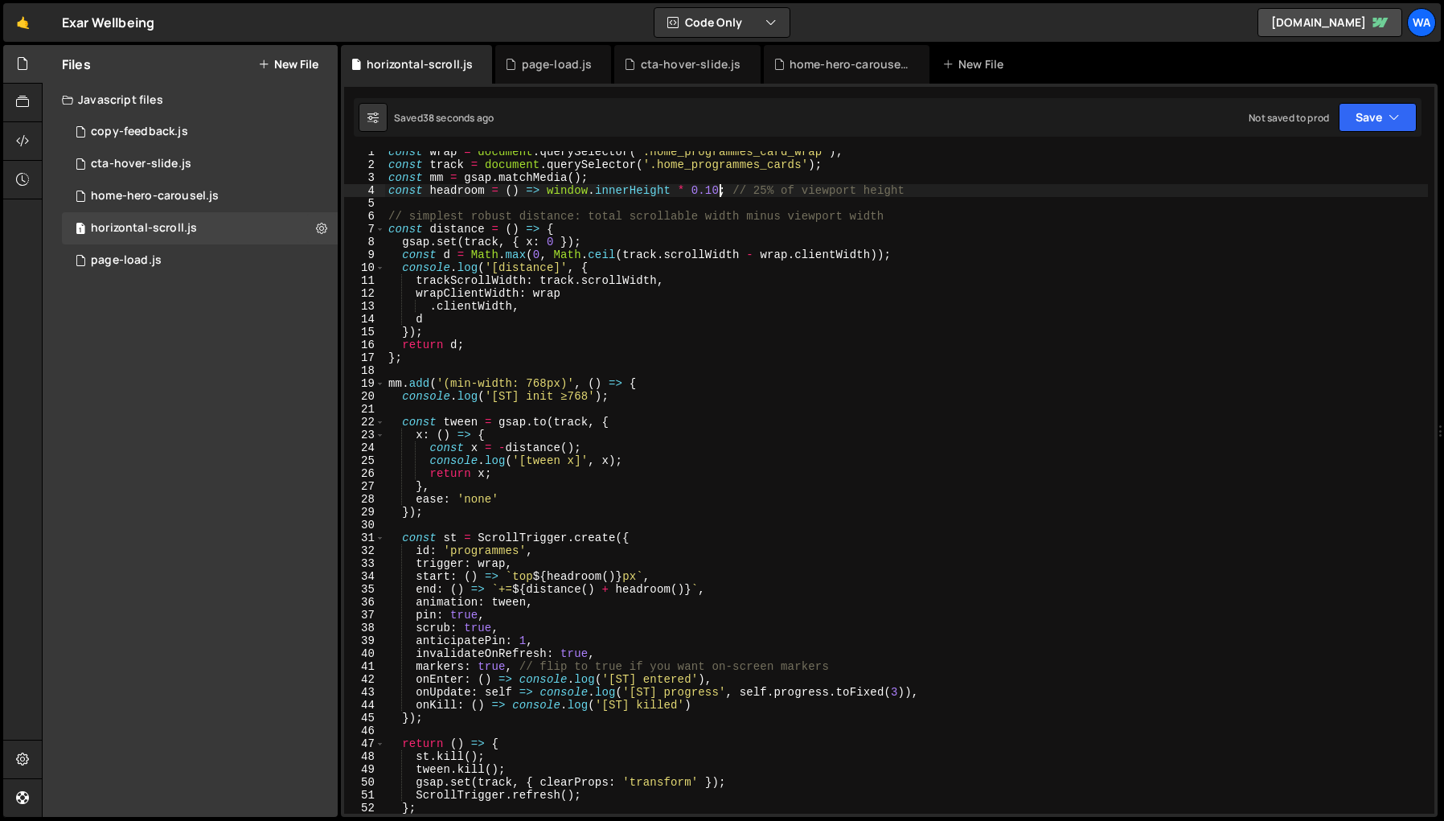
scroll to position [12, 0]
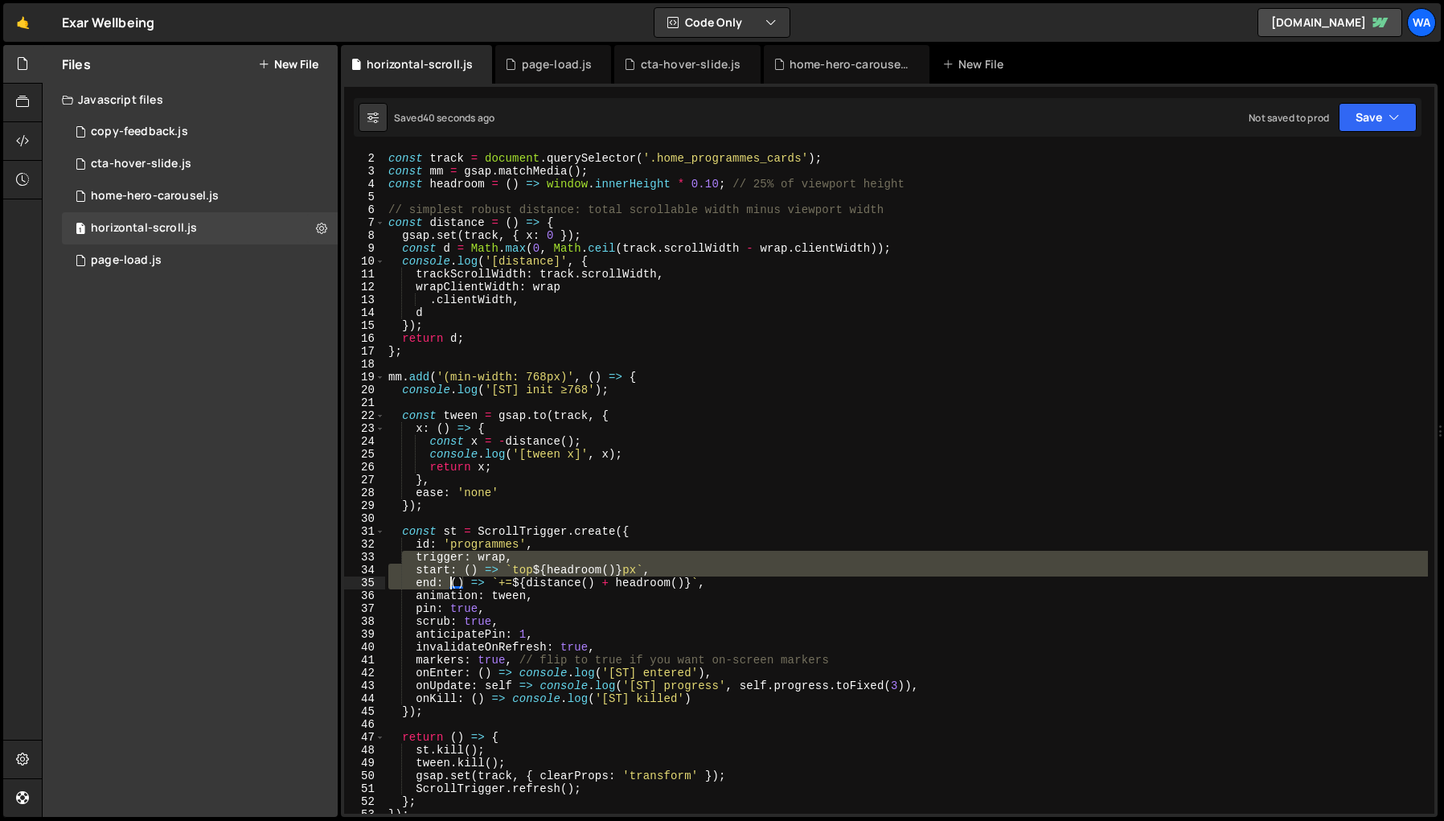
drag, startPoint x: 401, startPoint y: 562, endPoint x: 453, endPoint y: 581, distance: 55.0
click at [453, 581] on div "const wrap = document . querySelector ( '.home_programmes_card_wrap' ) ; const …" at bounding box center [906, 483] width 1043 height 688
click at [410, 582] on div "const wrap = document . querySelector ( '.home_programmes_card_wrap' ) ; const …" at bounding box center [906, 482] width 1043 height 663
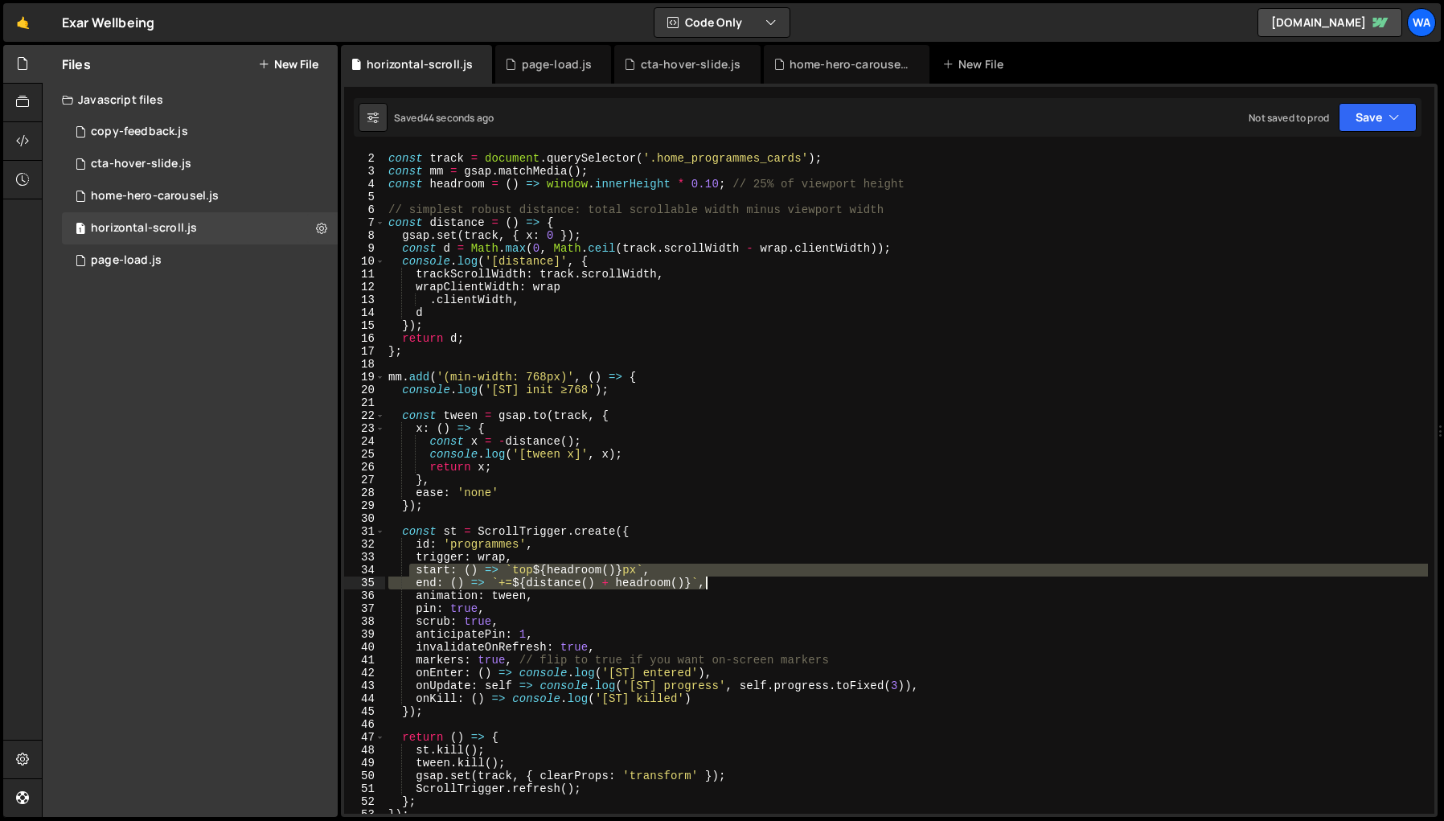
drag, startPoint x: 407, startPoint y: 568, endPoint x: 721, endPoint y: 586, distance: 314.9
click at [721, 586] on div "const wrap = document . querySelector ( '.home_programmes_card_wrap' ) ; const …" at bounding box center [906, 483] width 1043 height 688
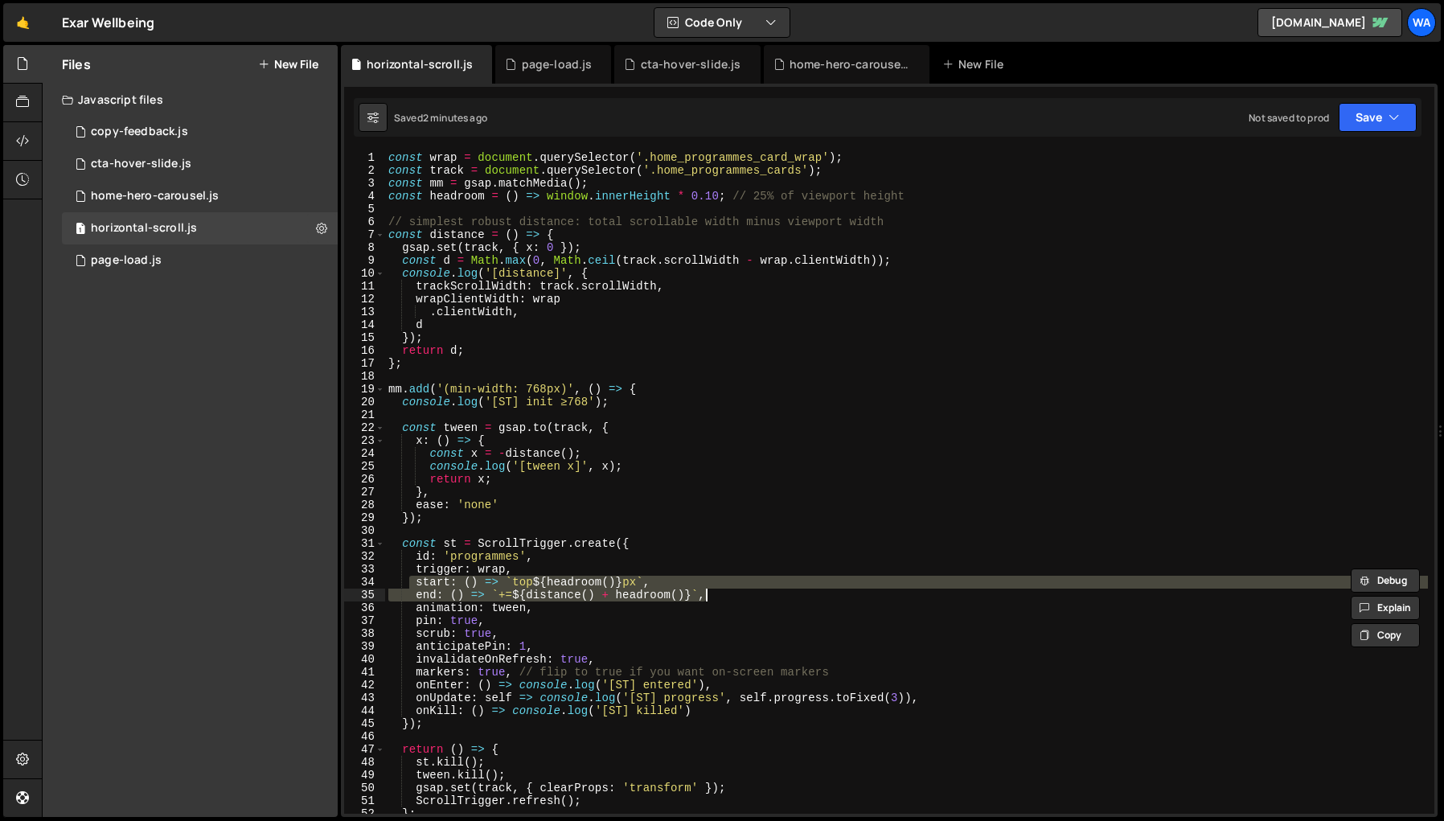
scroll to position [0, 0]
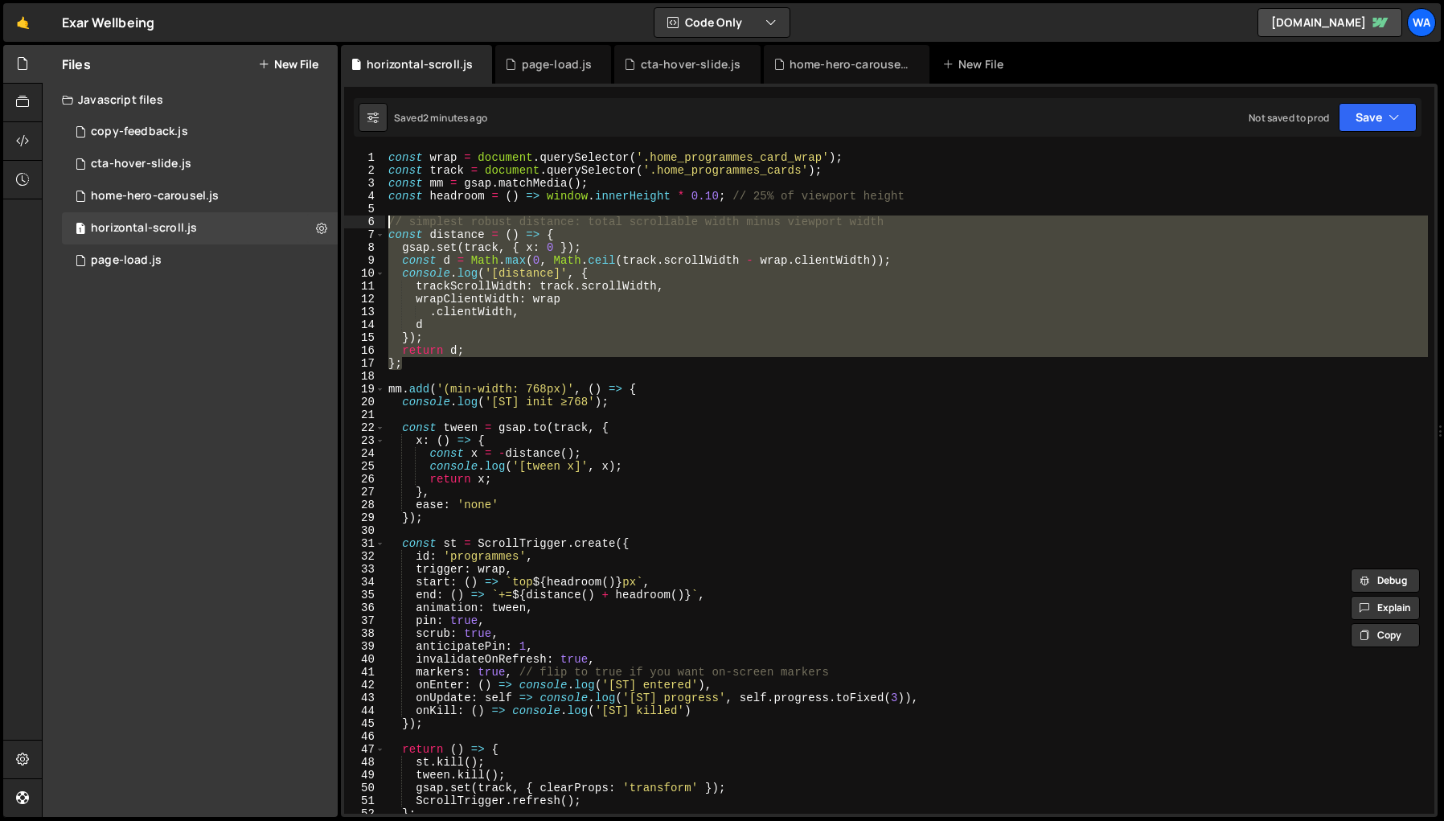
drag, startPoint x: 416, startPoint y: 366, endPoint x: 375, endPoint y: 225, distance: 146.3
click at [375, 225] on div "start: () => `top ${headroom()}px`, end: () => `+=${distance() + headroom()}`, …" at bounding box center [889, 482] width 1090 height 663
click at [691, 597] on div "const wrap = document . querySelector ( '.home_programmes_card_wrap' ) ; const …" at bounding box center [906, 495] width 1043 height 688
drag, startPoint x: 407, startPoint y: 363, endPoint x: 383, endPoint y: 220, distance: 145.9
click at [383, 220] on div "end: () => `+=${distance() + headroom()}px`, 1 2 3 4 5 6 7 8 9 10 11 12 13 14 1…" at bounding box center [889, 482] width 1090 height 663
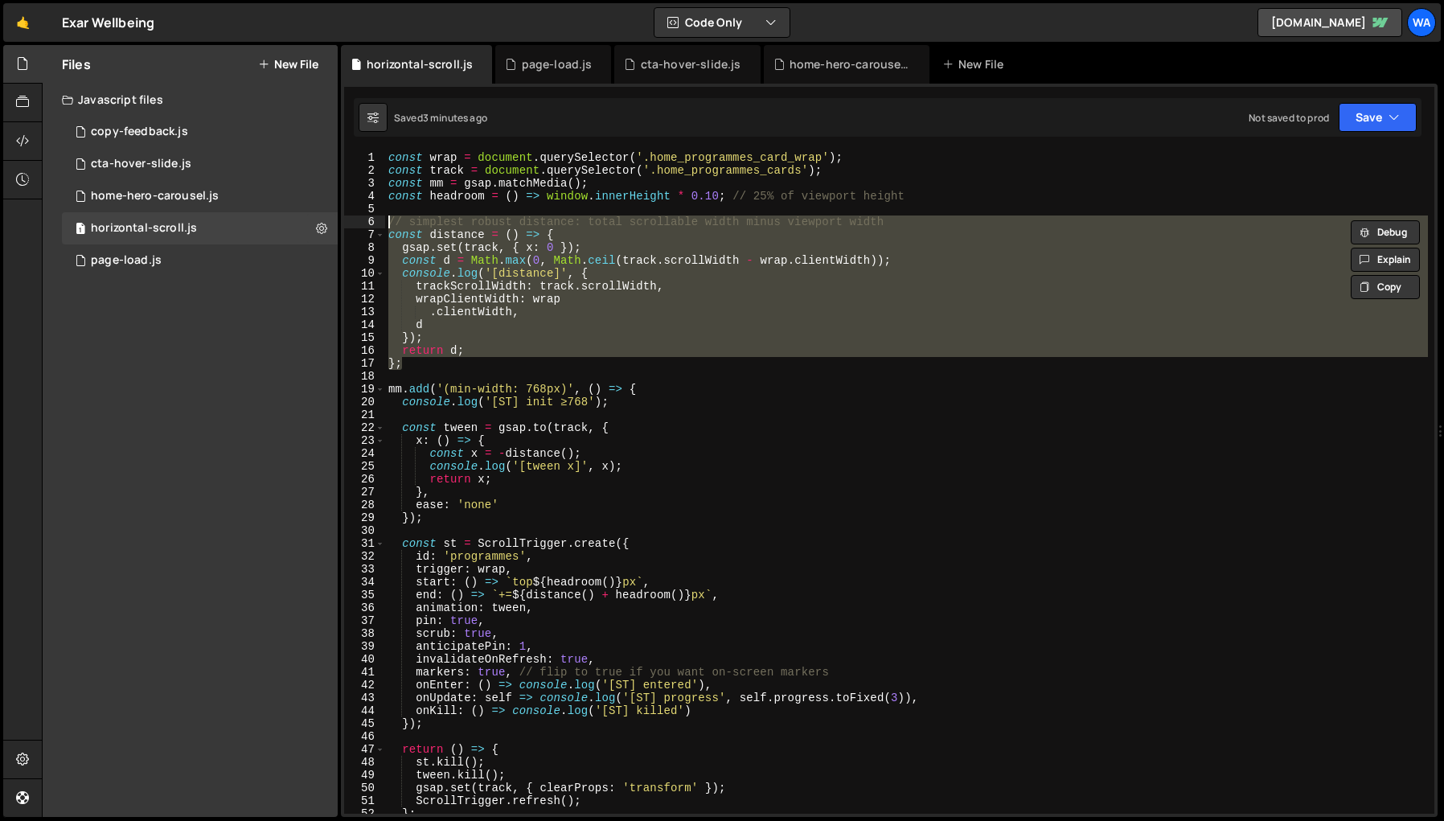
paste textarea "}"
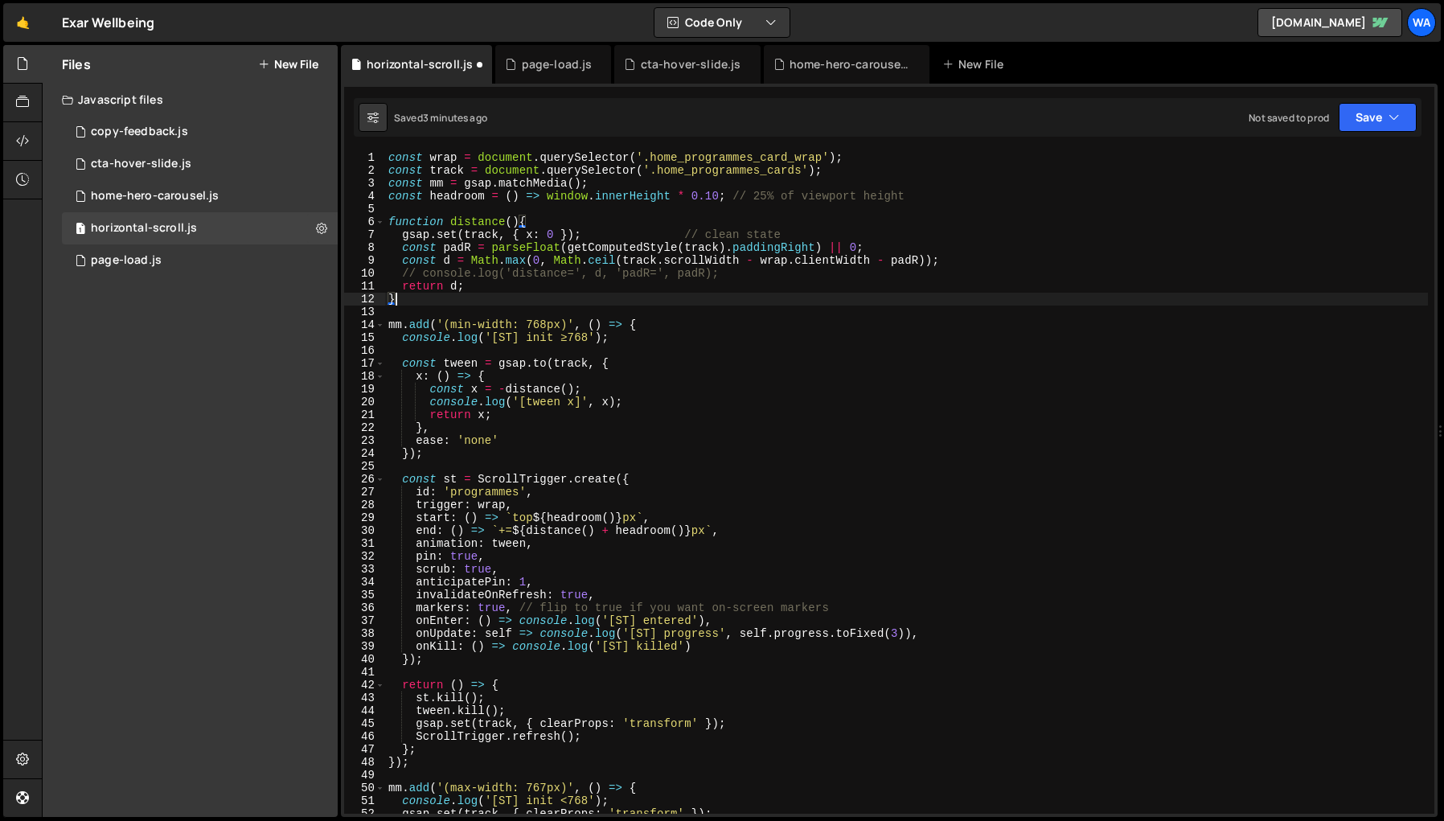
click at [842, 373] on div "const wrap = document . querySelector ( '.home_programmes_card_wrap' ) ; const …" at bounding box center [906, 495] width 1043 height 688
click at [884, 265] on div "const wrap = document . querySelector ( '.home_programmes_card_wrap' ) ; const …" at bounding box center [906, 495] width 1043 height 688
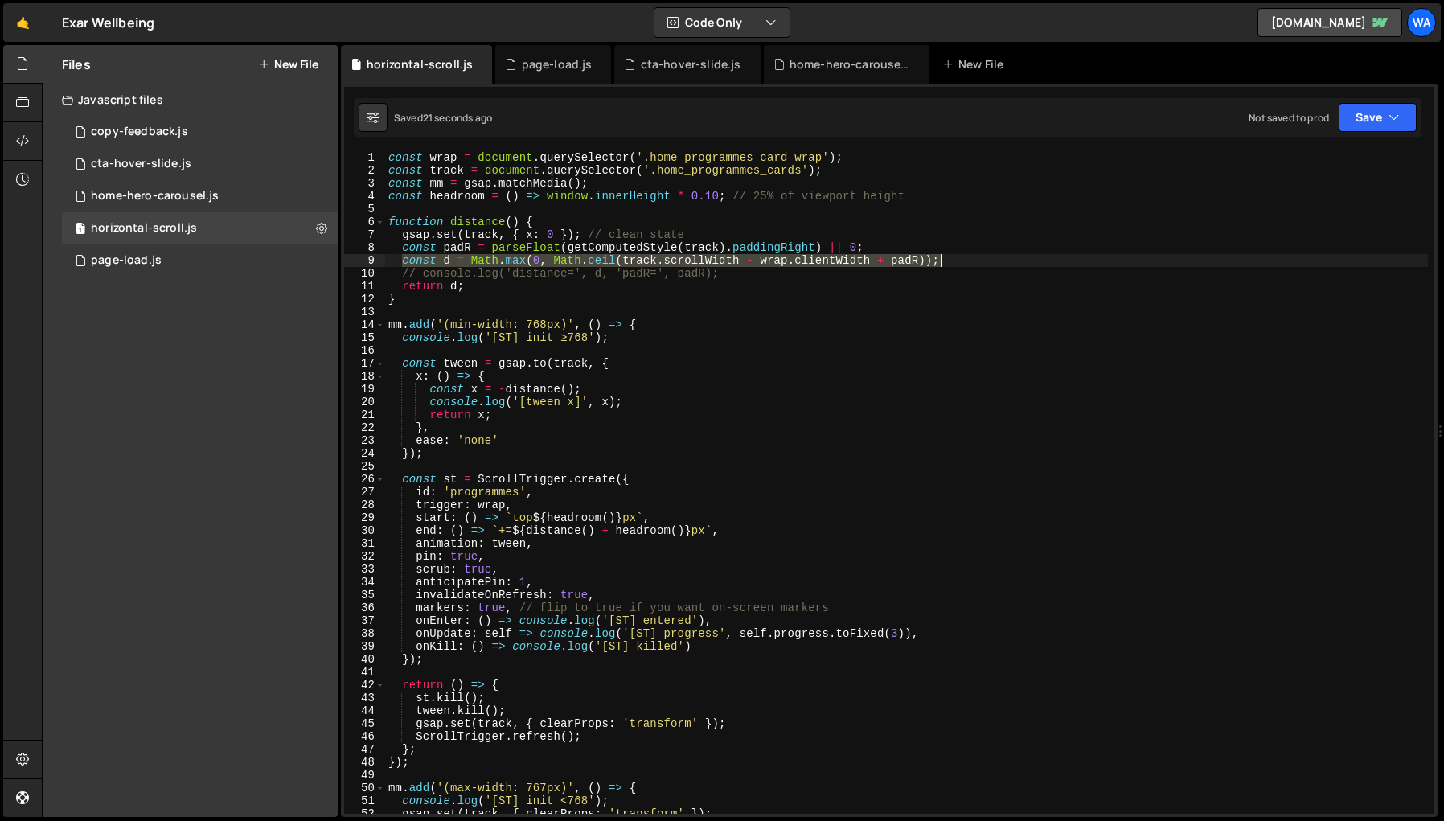
drag, startPoint x: 399, startPoint y: 262, endPoint x: 940, endPoint y: 258, distance: 541.1
click at [940, 258] on div "const wrap = document . querySelector ( '.home_programmes_card_wrap' ) ; const …" at bounding box center [906, 495] width 1043 height 688
click at [718, 197] on div "const wrap = document . querySelector ( '.home_programmes_card_wrap' ) ; const …" at bounding box center [906, 495] width 1043 height 688
click at [810, 362] on div "const wrap = document . querySelector ( '.home_programmes_card_wrap' ) ; const …" at bounding box center [906, 495] width 1043 height 688
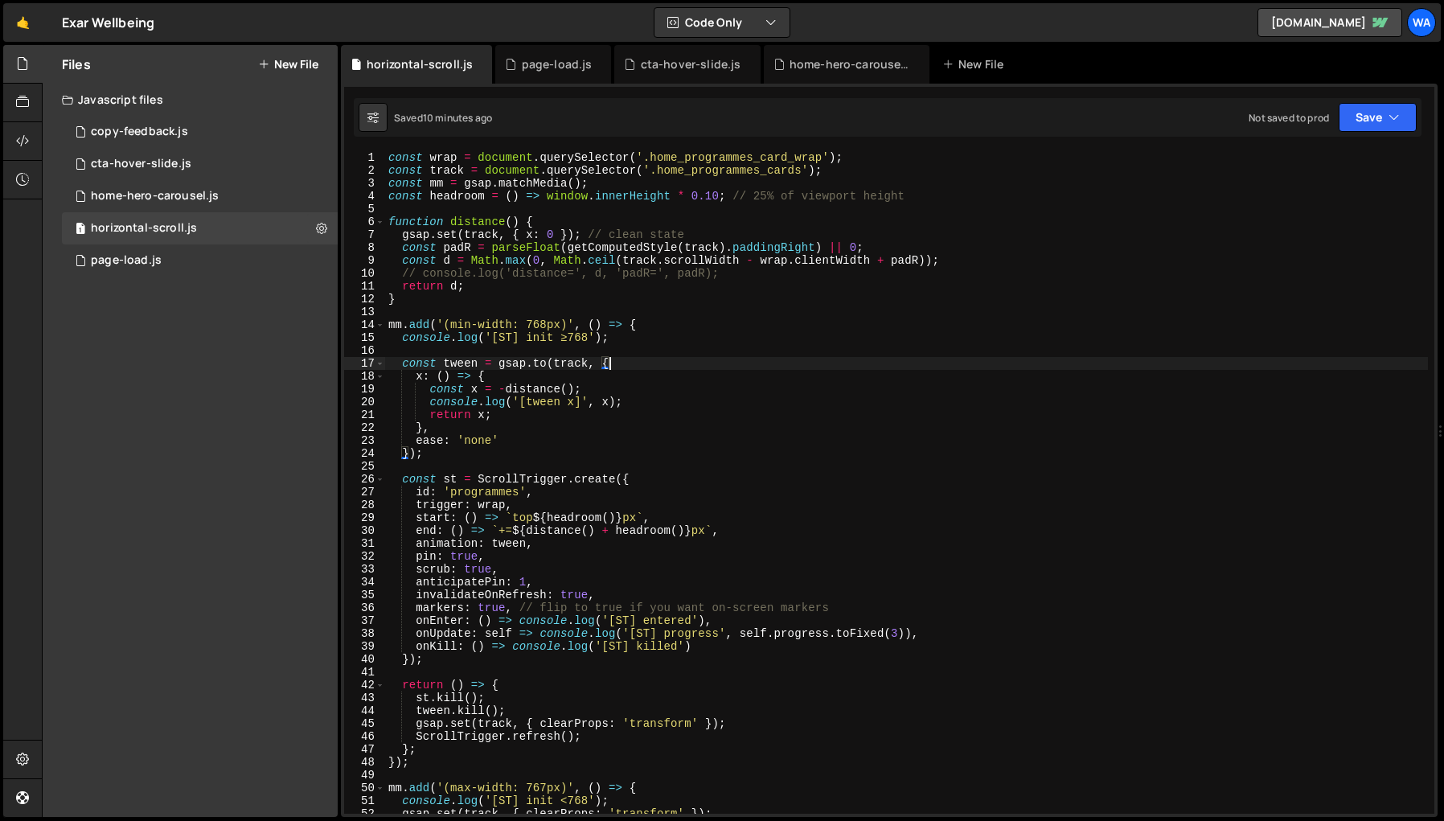
scroll to position [0, 14]
click at [720, 197] on div "const wrap = document . querySelector ( '.home_programmes_card_wrap' ) ; const …" at bounding box center [906, 495] width 1043 height 688
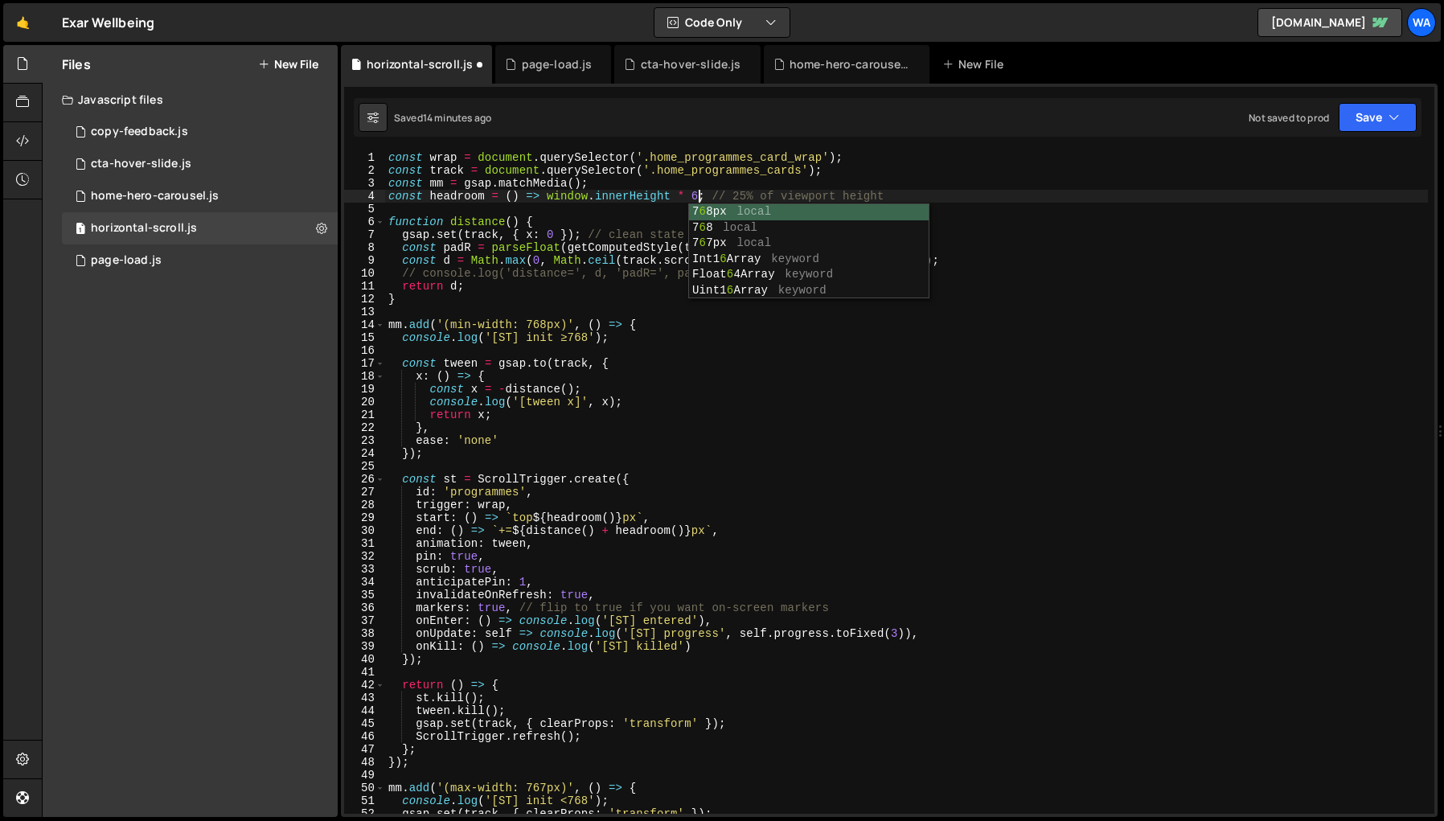
type textarea "const headroom = () => window.innerHeight * 64; // 25% of viewport height"
click at [794, 353] on div "const wrap = document . querySelector ( '.home_programmes_card_wrap' ) ; const …" at bounding box center [906, 495] width 1043 height 688
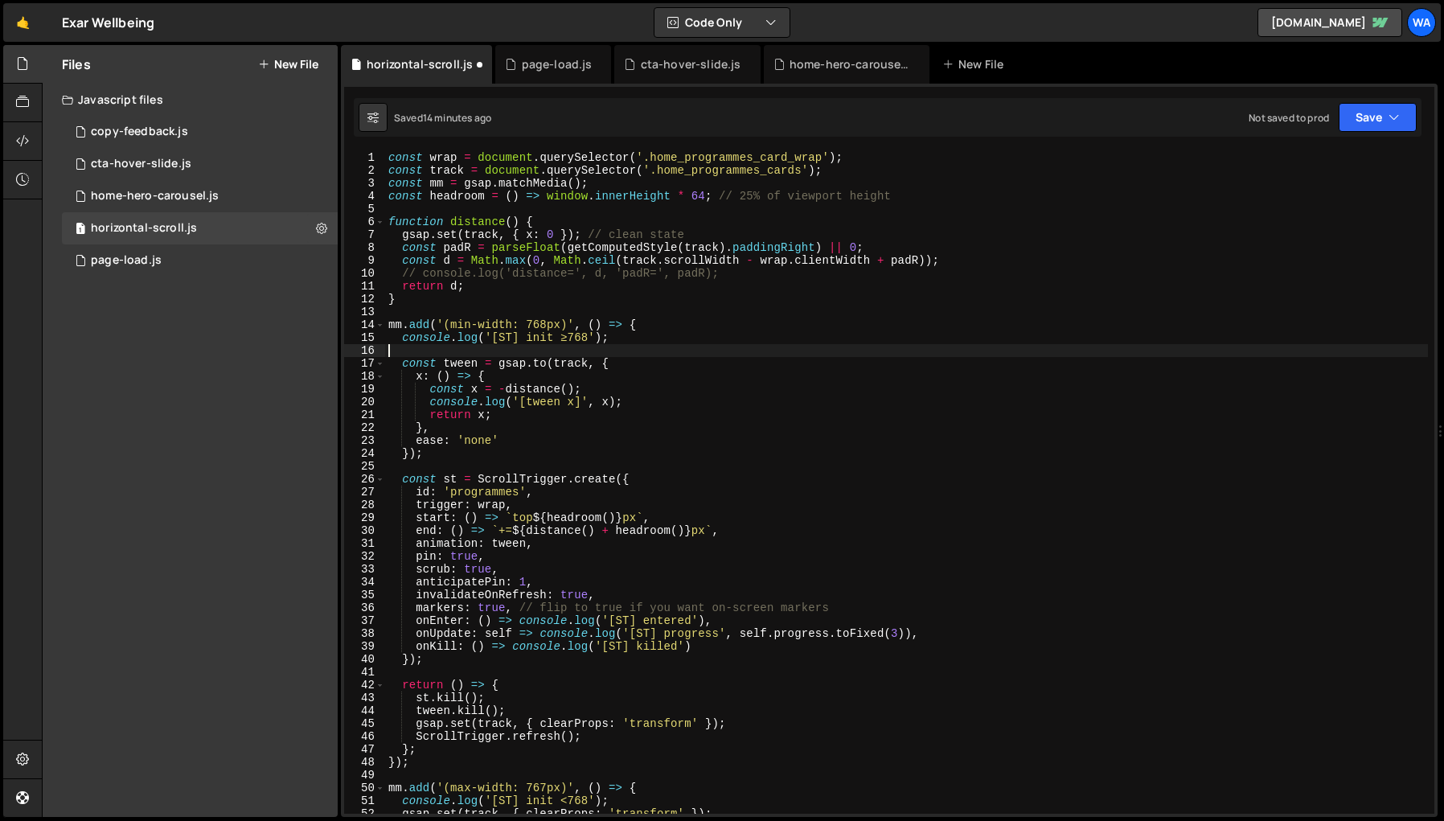
scroll to position [0, 0]
click at [1370, 121] on button "Save" at bounding box center [1378, 117] width 78 height 29
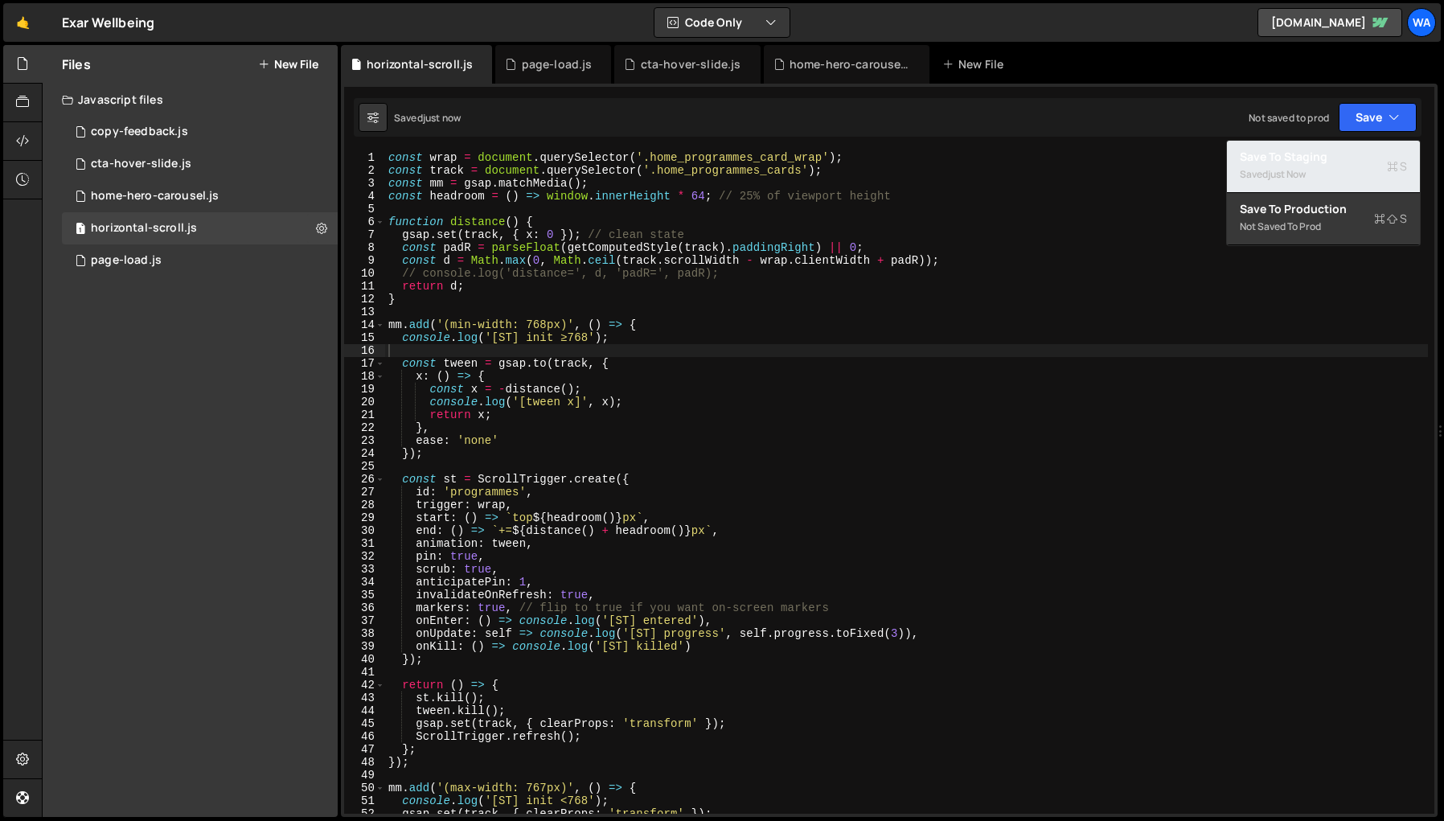
click at [1326, 176] on div "Saved just now" at bounding box center [1323, 174] width 167 height 19
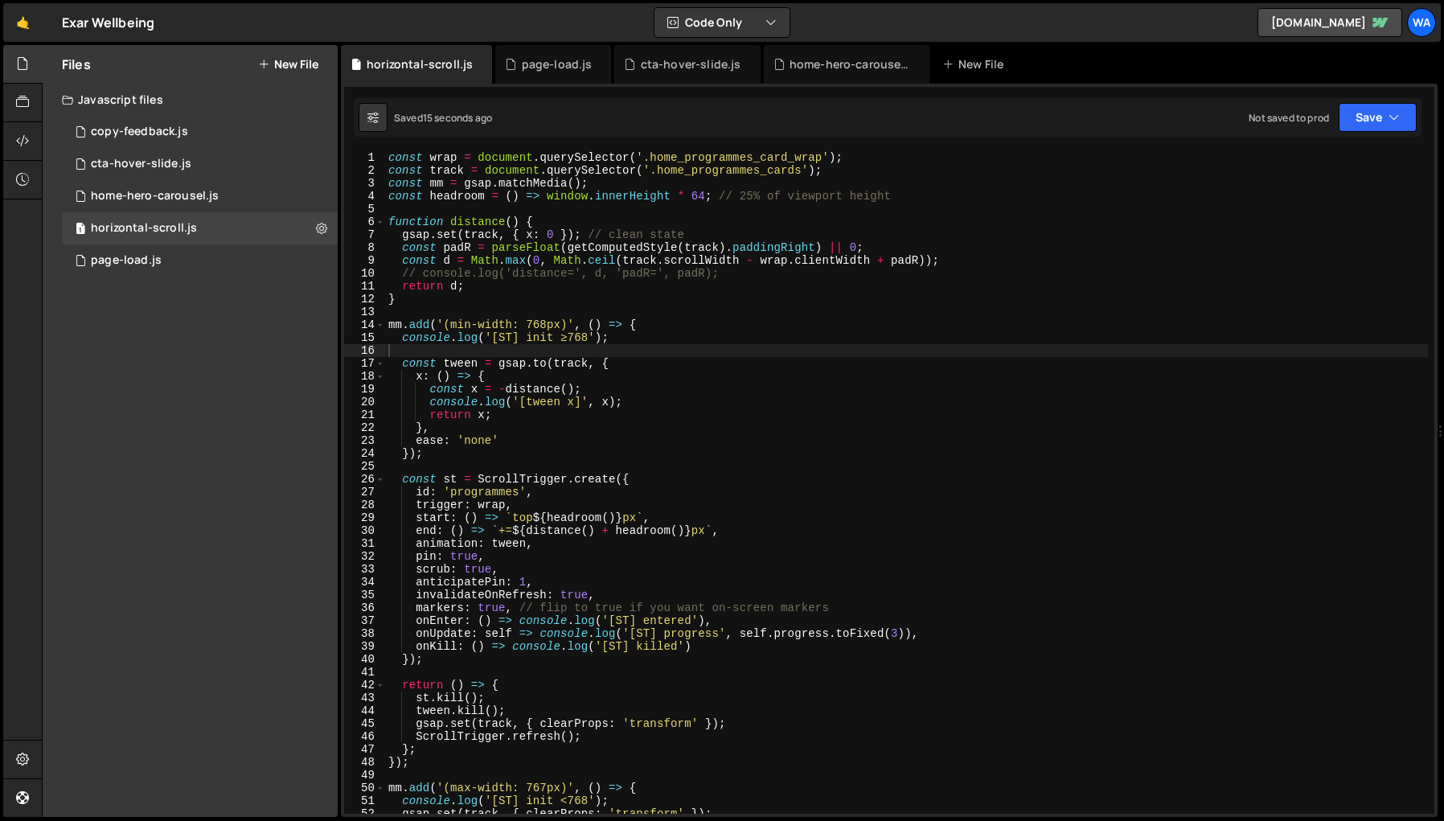
click at [704, 197] on div "const wrap = document . querySelector ( '.home_programmes_card_wrap' ) ; const …" at bounding box center [906, 495] width 1043 height 688
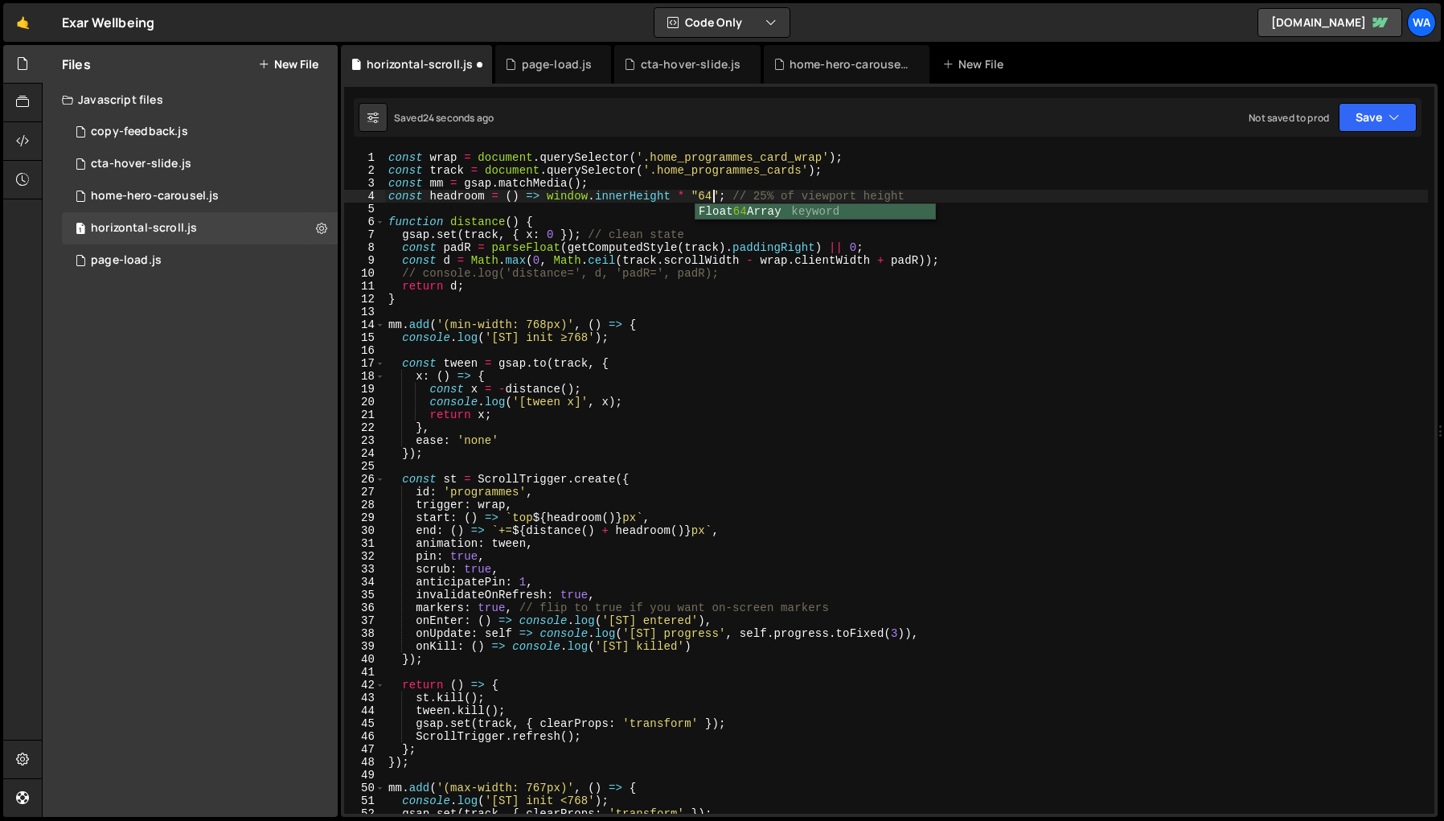
click at [886, 320] on div "const wrap = document . querySelector ( '.home_programmes_card_wrap' ) ; const …" at bounding box center [906, 495] width 1043 height 688
drag, startPoint x: 385, startPoint y: 198, endPoint x: 736, endPoint y: 201, distance: 350.6
click at [736, 201] on div "const wrap = document . querySelector ( '.home_programmes_card_wrap' ) ; const …" at bounding box center [906, 495] width 1043 height 688
type textarea "const headroom = () => window.innerHeight * "64"; // 25% of viewport height"
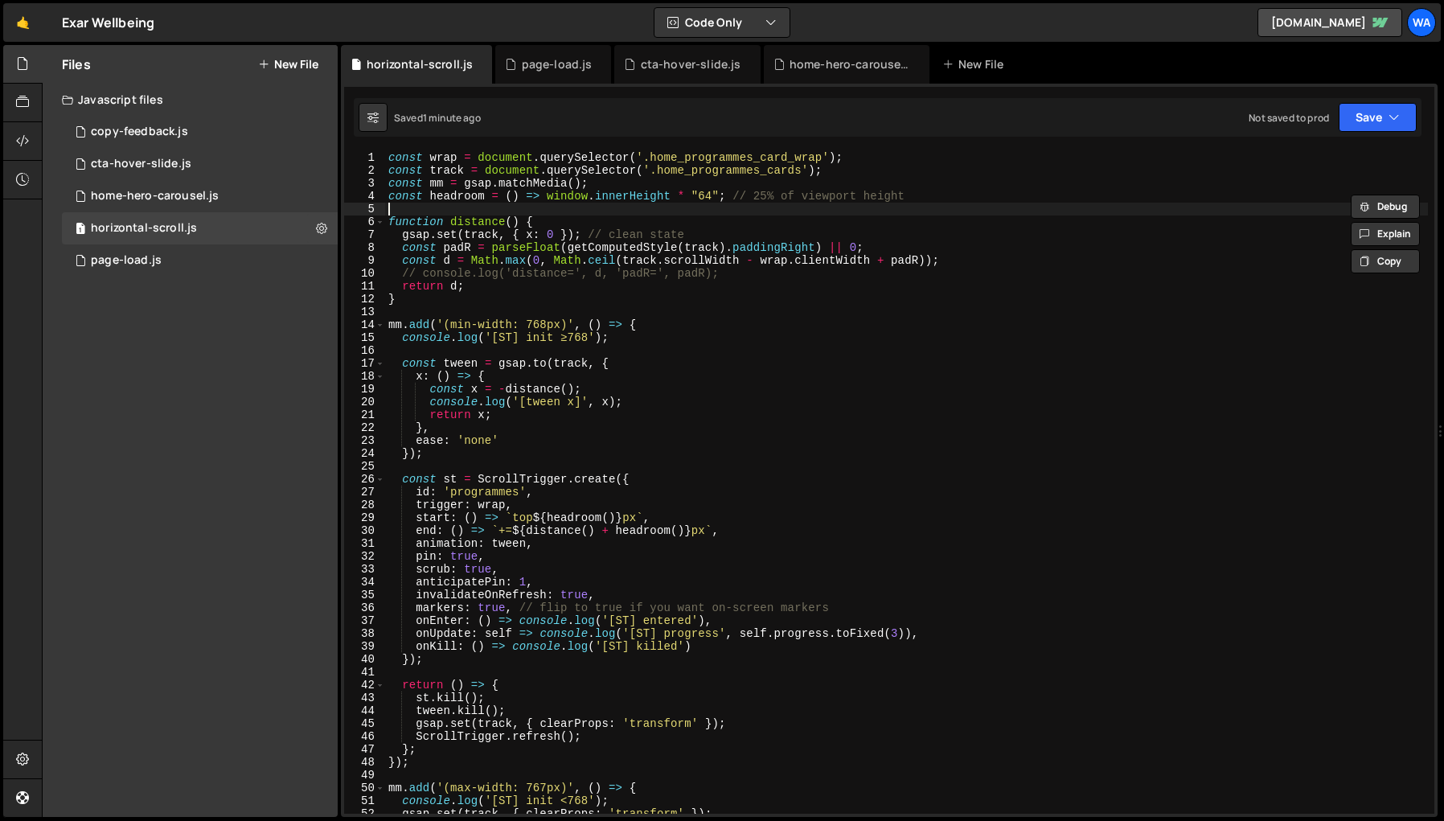
click at [580, 207] on div "const wrap = document . querySelector ( '.home_programmes_card_wrap' ) ; const …" at bounding box center [906, 495] width 1043 height 688
drag, startPoint x: 721, startPoint y: 197, endPoint x: 546, endPoint y: 199, distance: 175.3
click at [546, 199] on div "const wrap = document . querySelector ( '.home_programmes_card_wrap' ) ; const …" at bounding box center [906, 495] width 1043 height 688
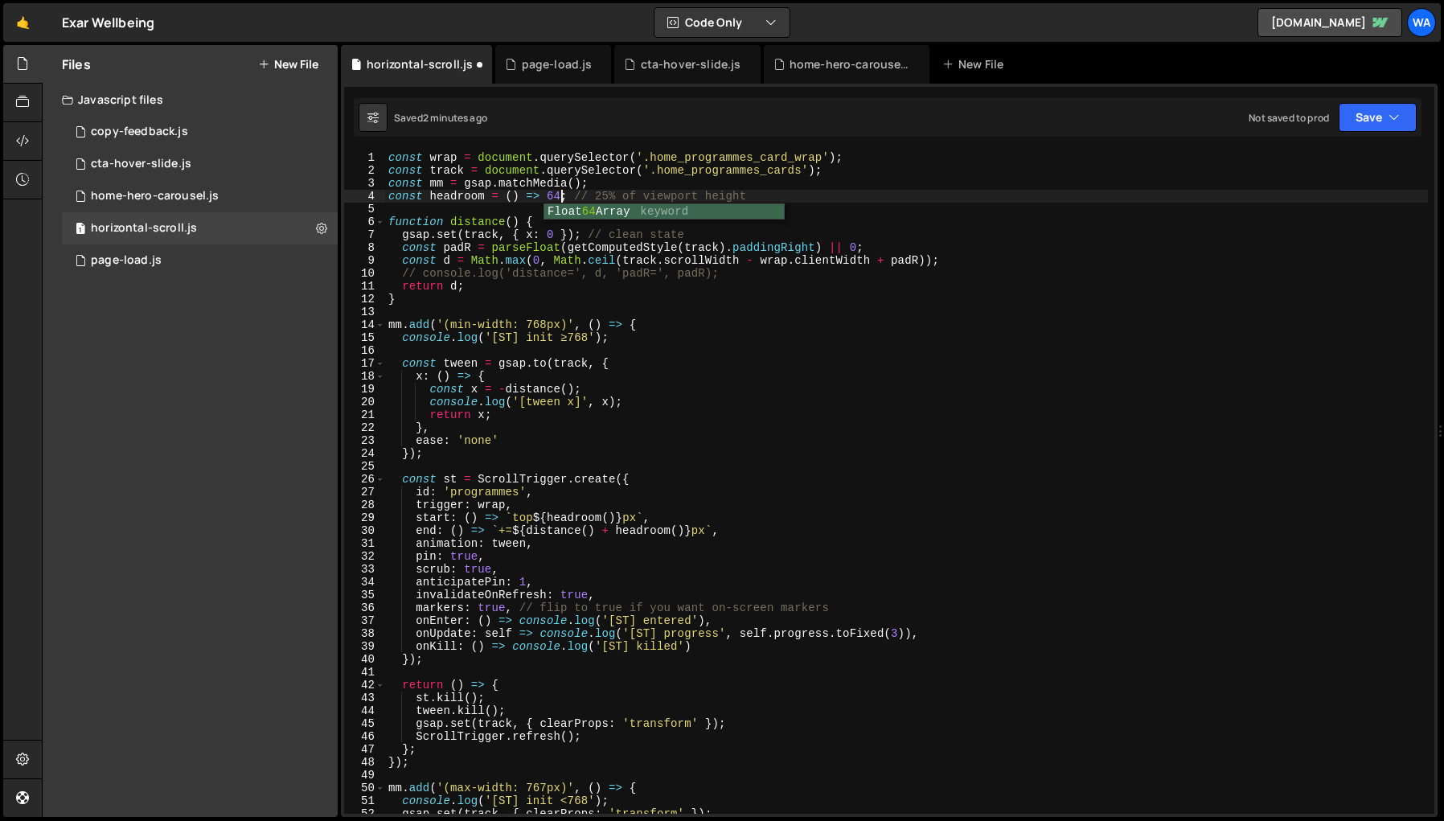
click at [823, 328] on div "const wrap = document . querySelector ( '.home_programmes_card_wrap' ) ; const …" at bounding box center [906, 495] width 1043 height 688
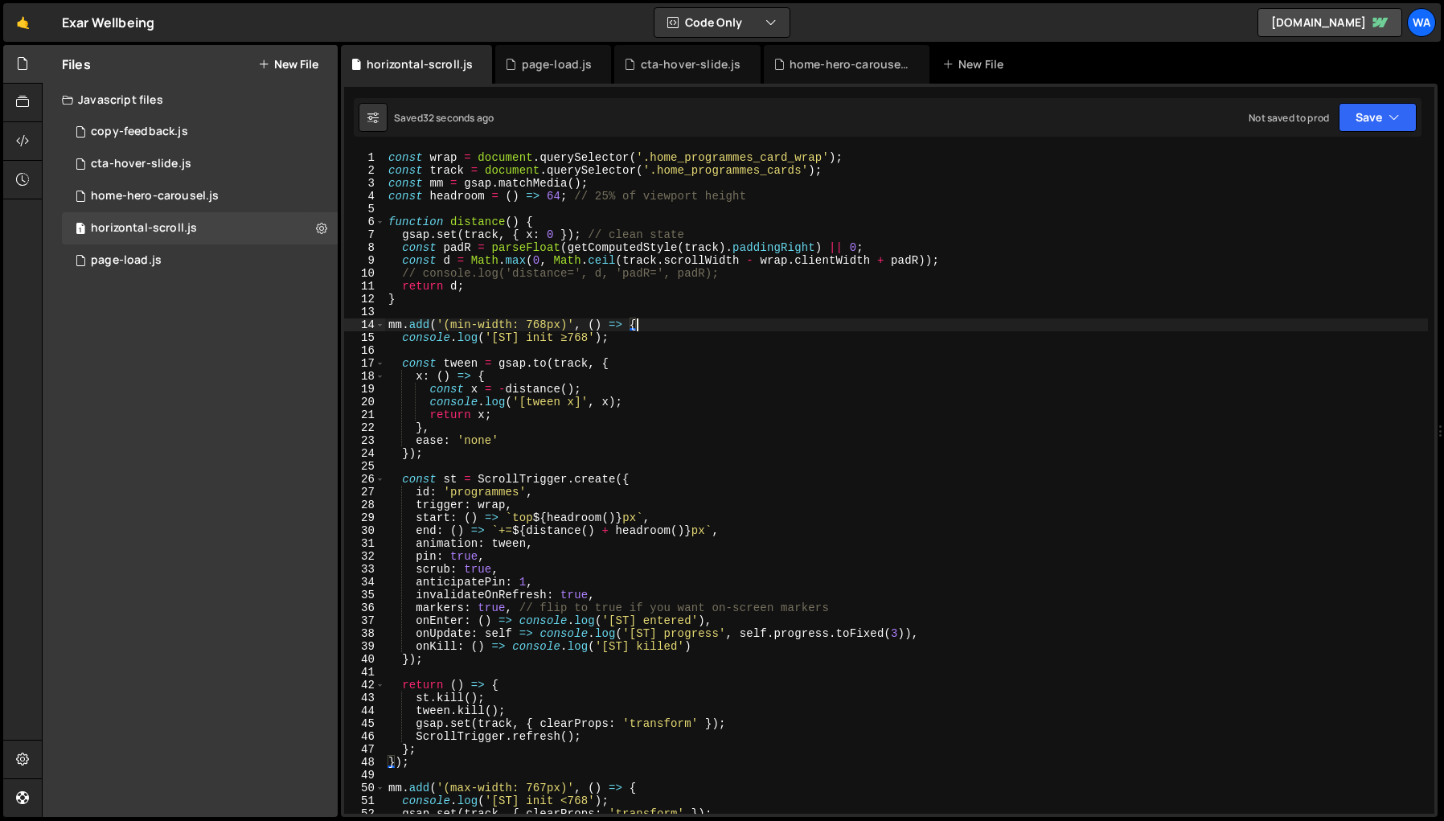
type textarea "});"
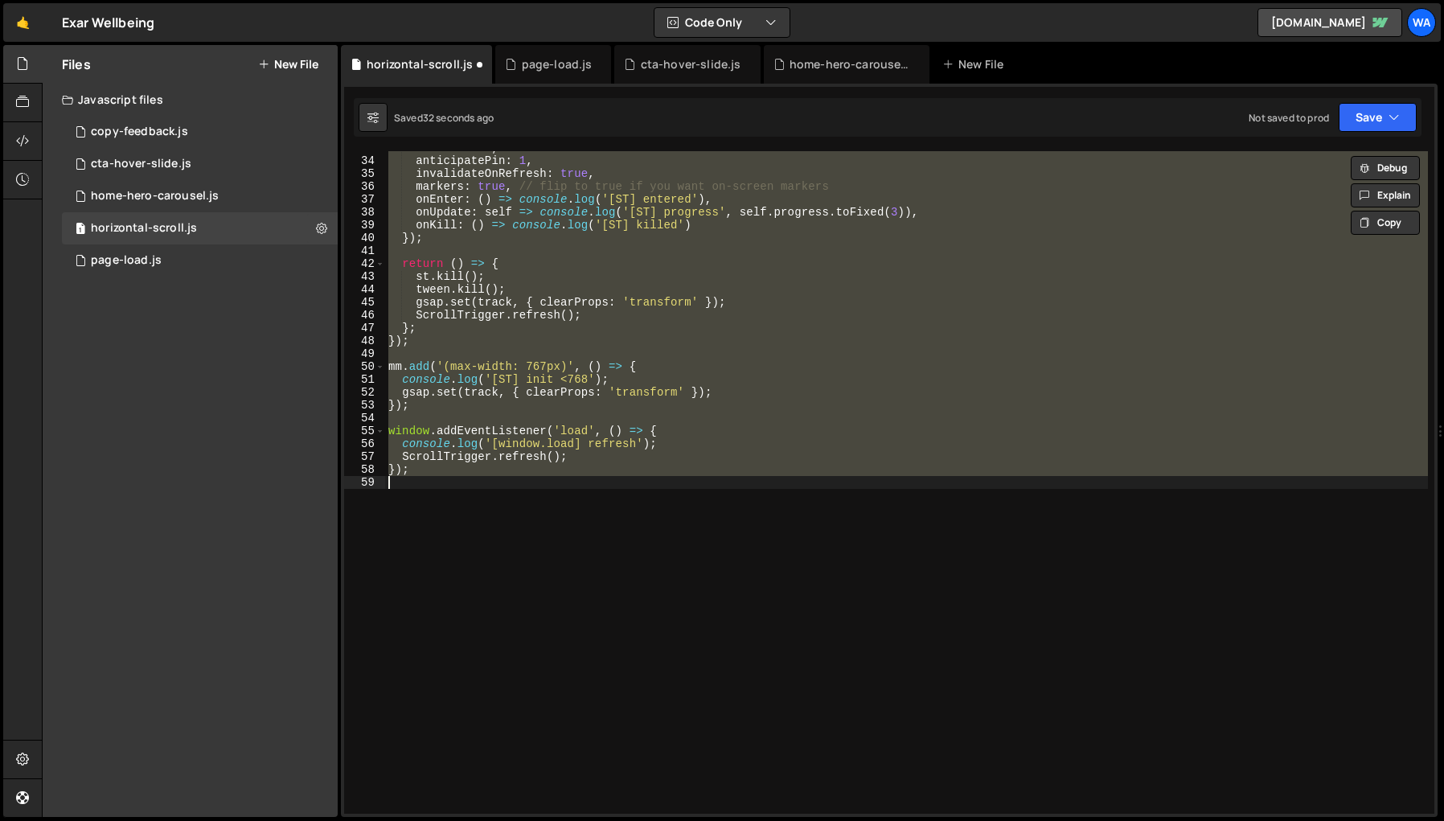
scroll to position [0, 1]
click at [757, 588] on div "scrub : true , anticipatePin : 1 , invalidateOnRefresh : true , markers : true …" at bounding box center [906, 482] width 1043 height 663
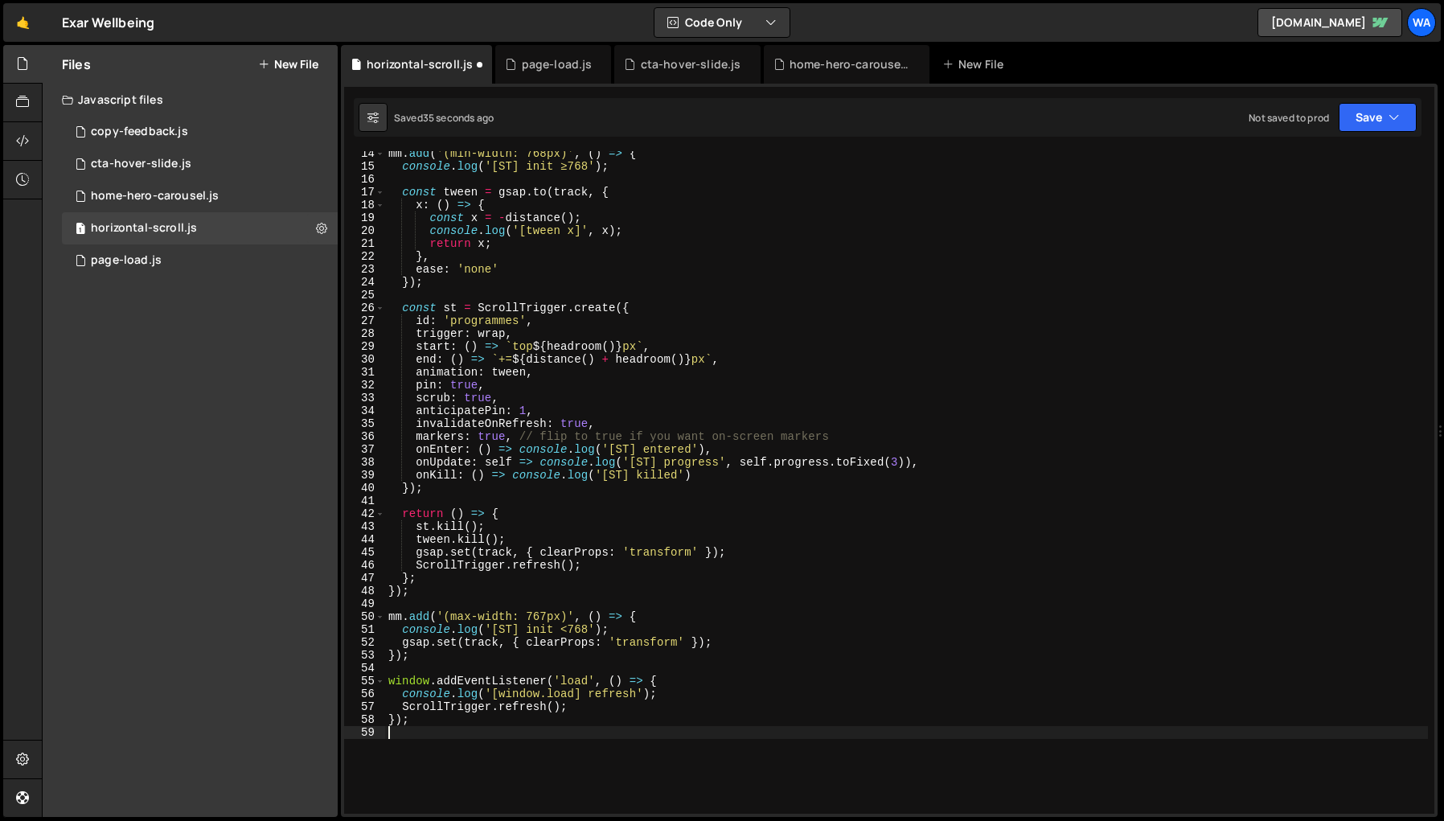
scroll to position [0, 0]
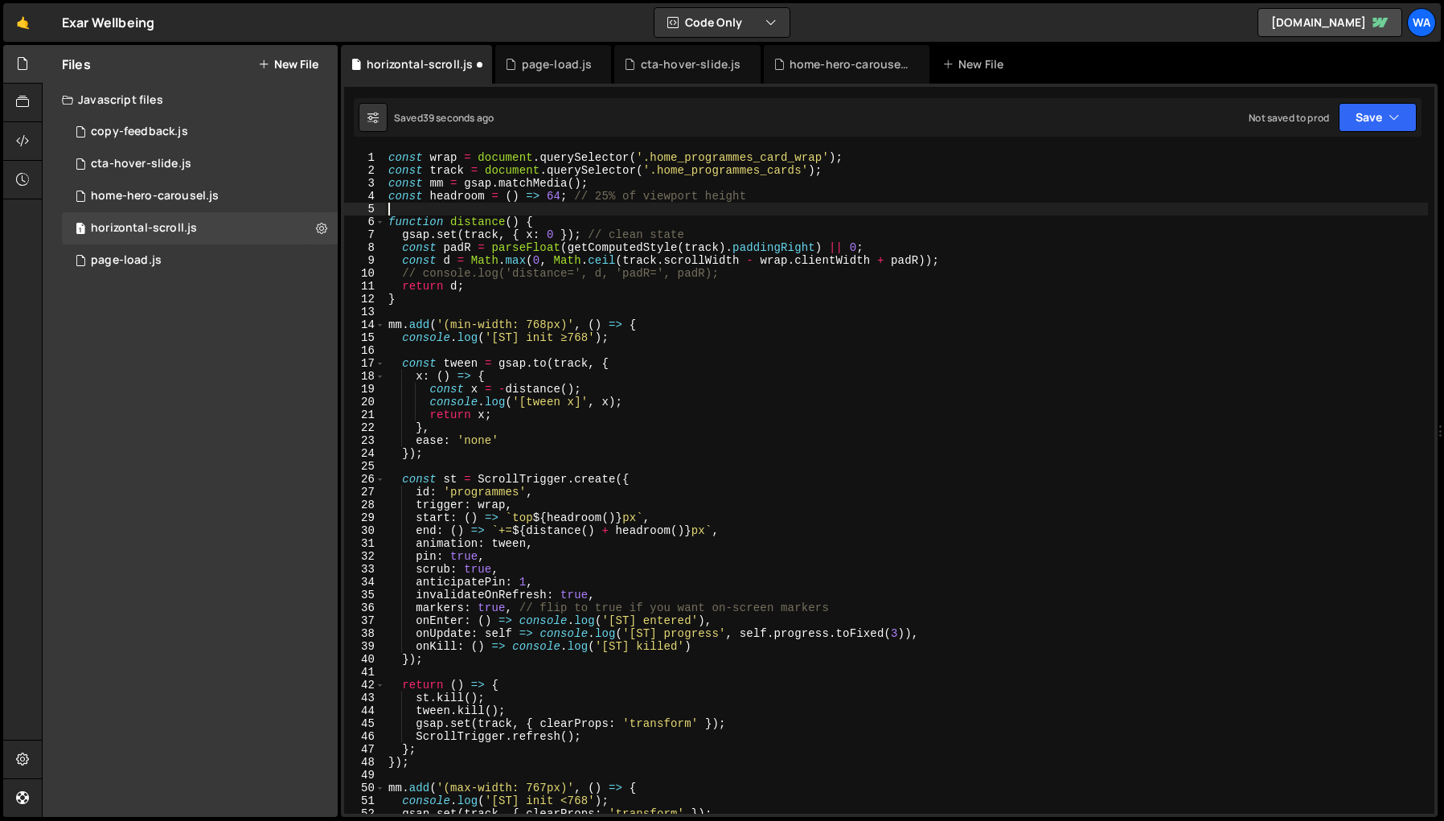
click at [563, 203] on div "const wrap = document . querySelector ( '.home_programmes_card_wrap' ) ; const …" at bounding box center [906, 495] width 1043 height 688
click at [668, 219] on div "const wrap = document . querySelector ( '.home_programmes_card_wrap' ) ; const …" at bounding box center [906, 495] width 1043 height 688
drag, startPoint x: 544, startPoint y: 197, endPoint x: 558, endPoint y: 200, distance: 14.0
click at [558, 200] on div "const wrap = document . querySelector ( '.home_programmes_card_wrap' ) ; const …" at bounding box center [906, 495] width 1043 height 688
paste textarea "window.innerHeight * 0.1"
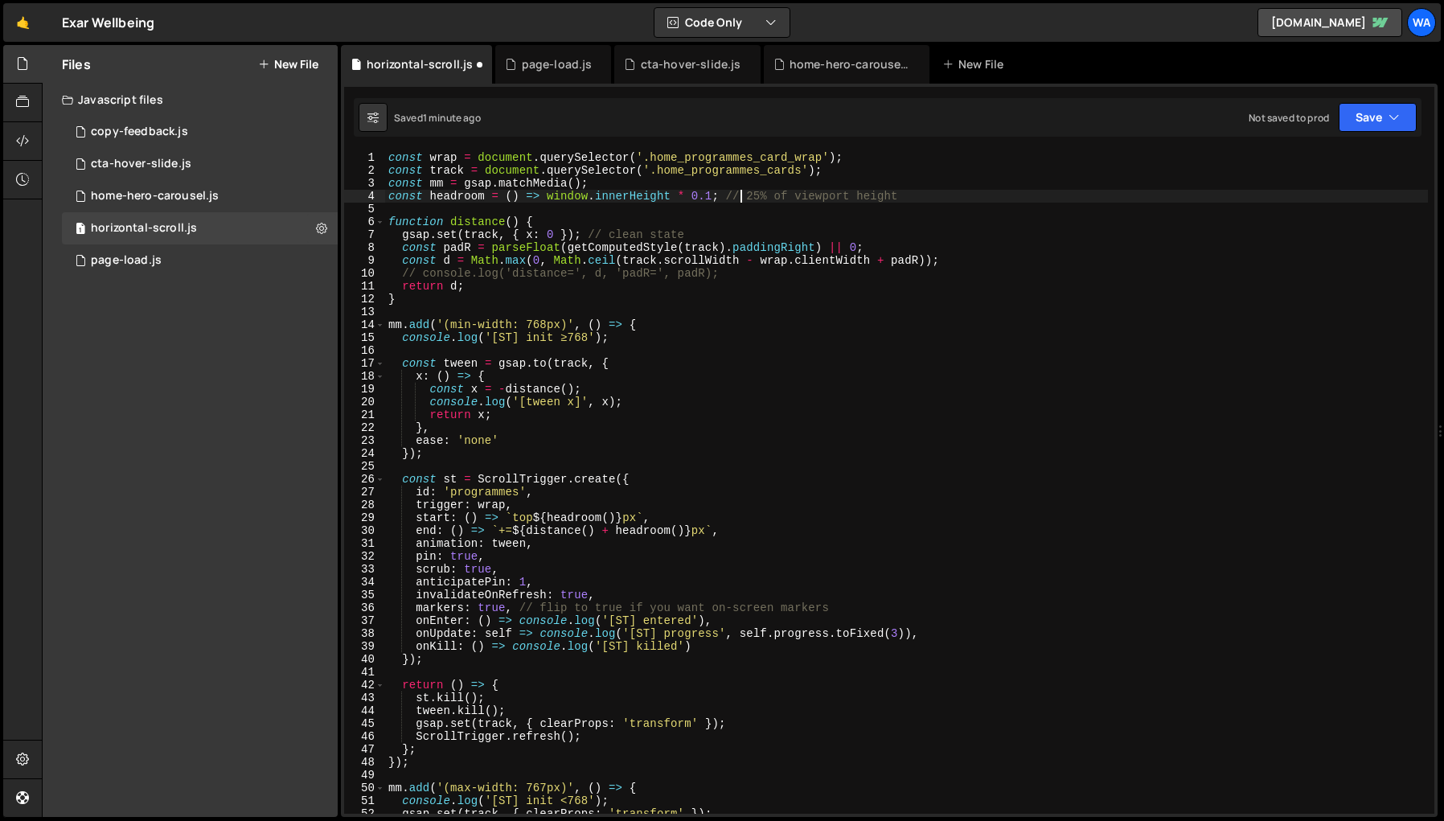
click at [741, 202] on div "const wrap = document . querySelector ( '.home_programmes_card_wrap' ) ; const …" at bounding box center [906, 495] width 1043 height 688
click at [751, 195] on div "const wrap = document . querySelector ( '.home_programmes_card_wrap' ) ; const …" at bounding box center [906, 495] width 1043 height 688
drag, startPoint x: 749, startPoint y: 198, endPoint x: 769, endPoint y: 199, distance: 19.4
click at [769, 199] on div "const wrap = document . querySelector ( '.home_programmes_card_wrap' ) ; const …" at bounding box center [906, 495] width 1043 height 688
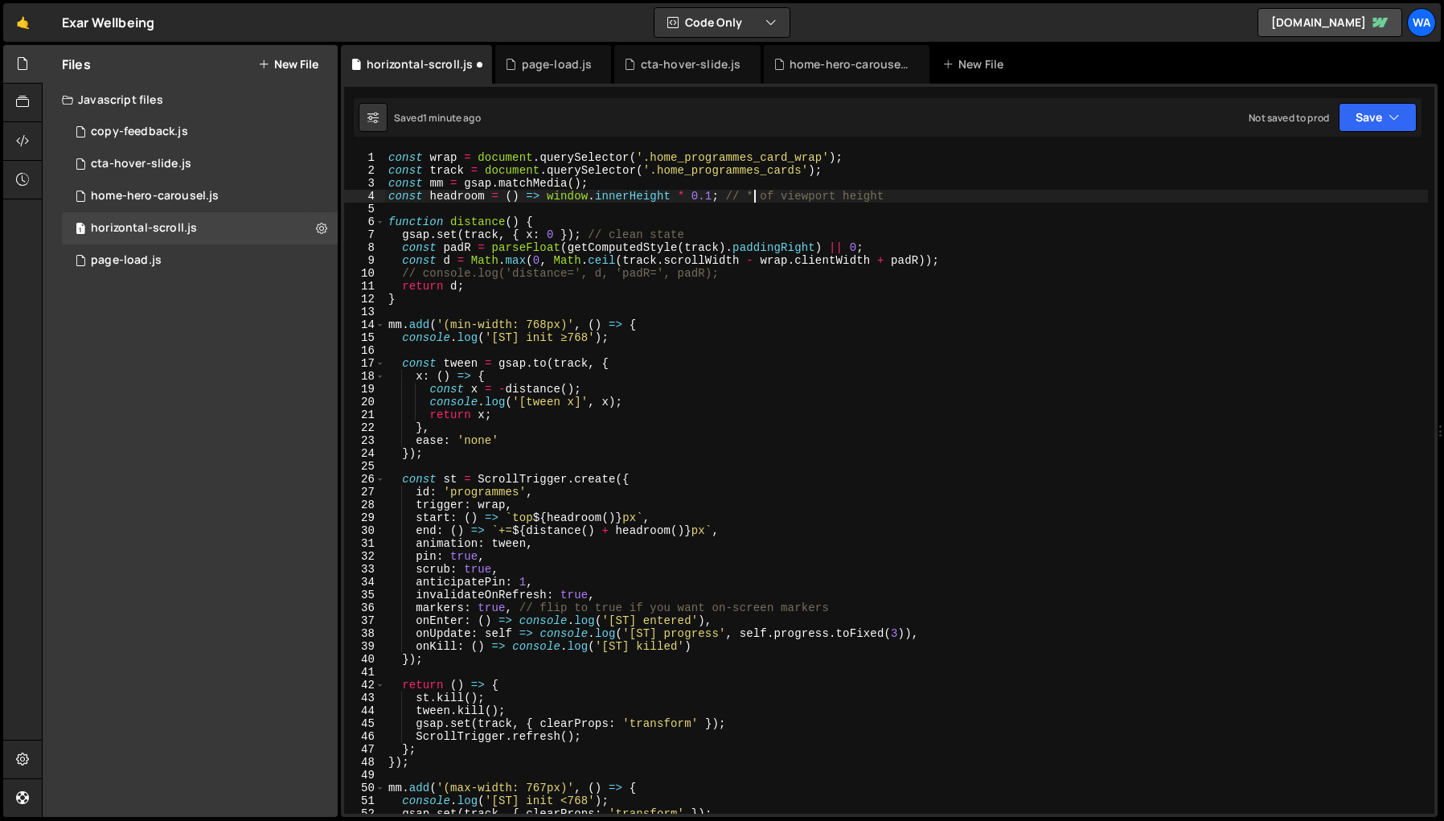
click at [712, 196] on div "const wrap = document . querySelector ( '.home_programmes_card_wrap' ) ; const …" at bounding box center [906, 495] width 1043 height 688
drag, startPoint x: 728, startPoint y: 270, endPoint x: 396, endPoint y: 273, distance: 332.1
click at [396, 273] on div "const wrap = document . querySelector ( '.home_programmes_card_wrap' ) ; const …" at bounding box center [906, 495] width 1043 height 688
type textarea "// console.log('distance=', d, 'padR=', padR);"
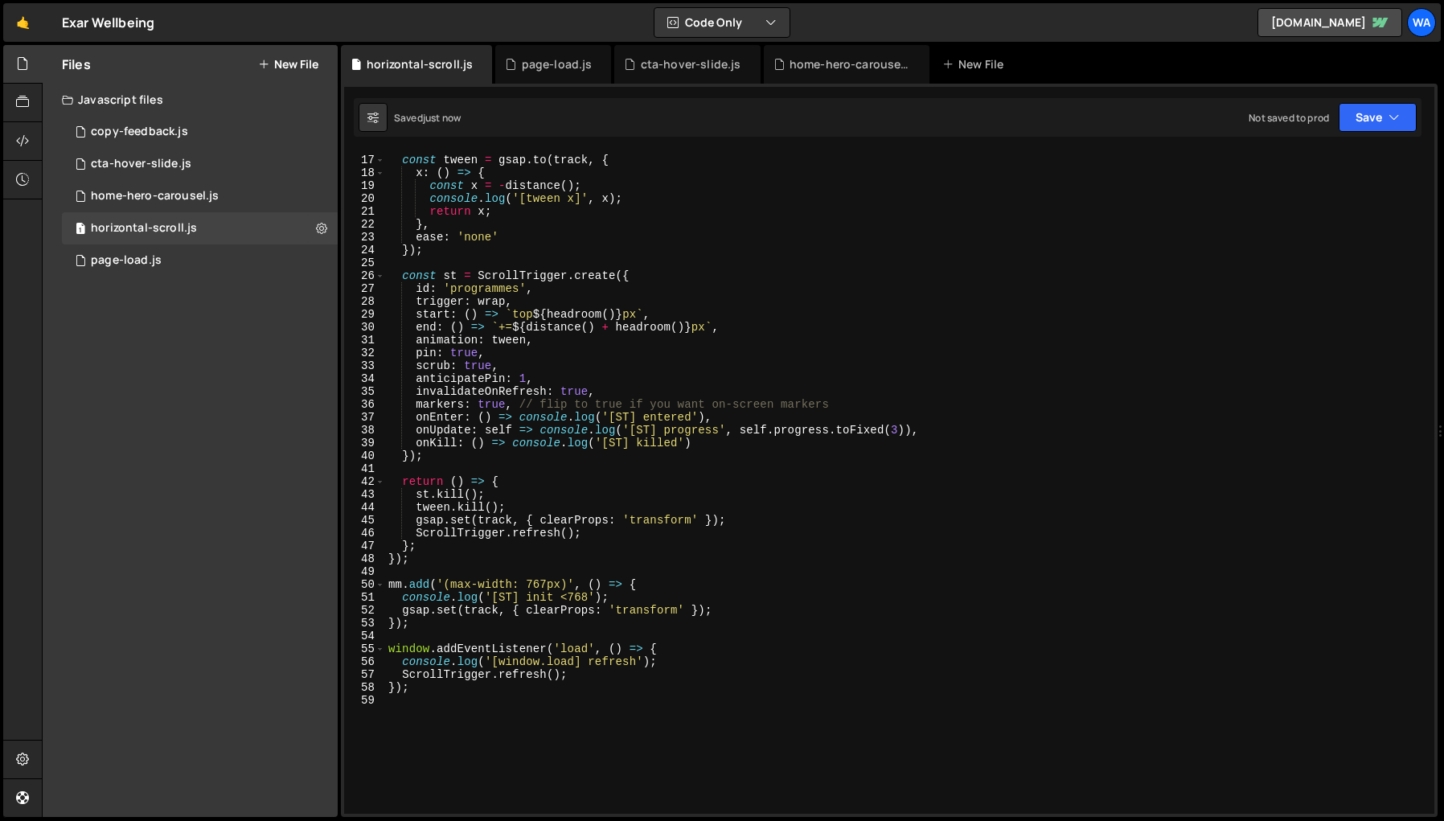
scroll to position [203, 0]
click at [1021, 392] on div "const tween = gsap . to ( track , { x : ( ) => { const x = - distance ( ) ; con…" at bounding box center [906, 485] width 1043 height 688
type textarea "invalidateOnRefresh: true,"
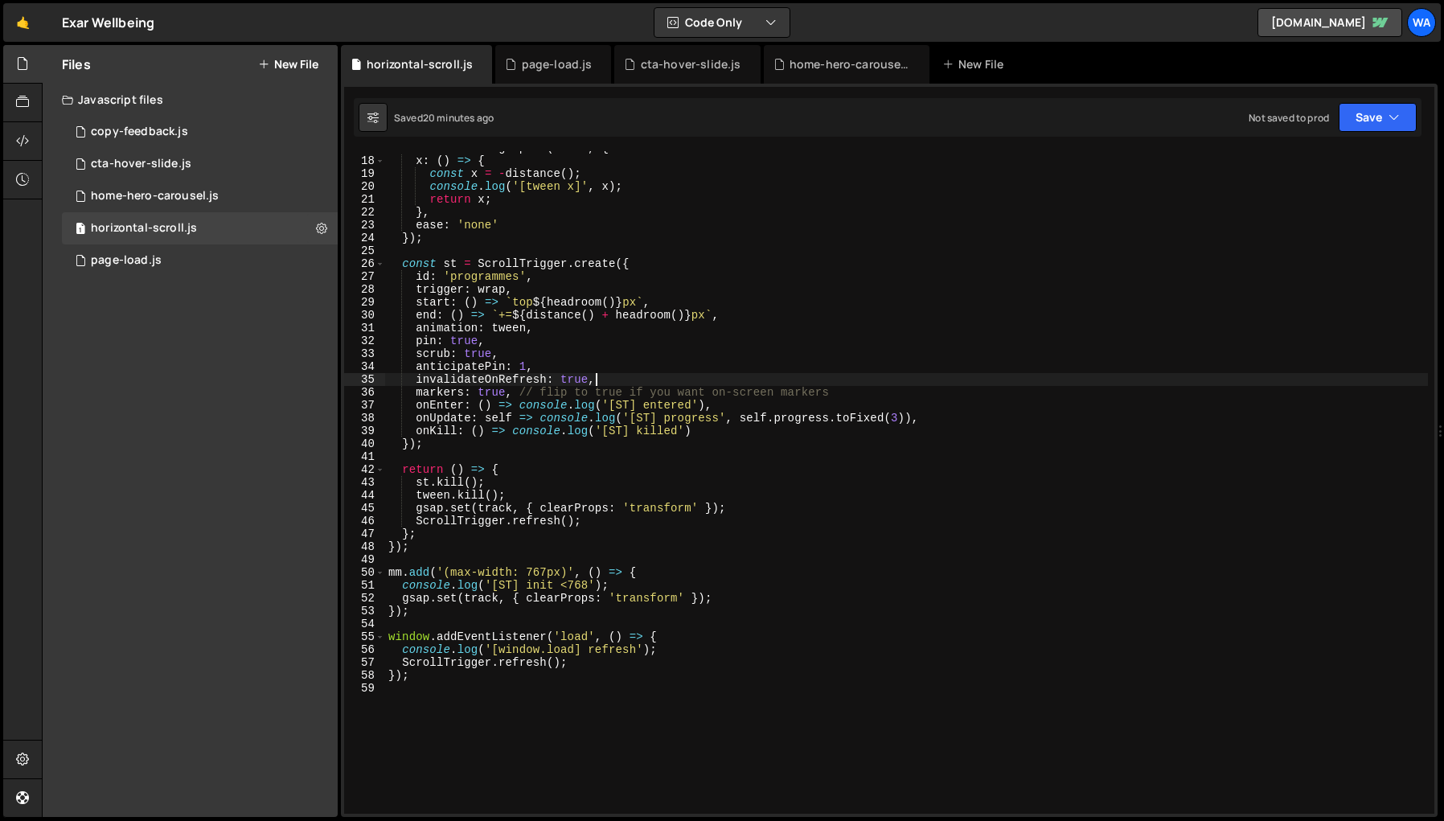
scroll to position [221, 0]
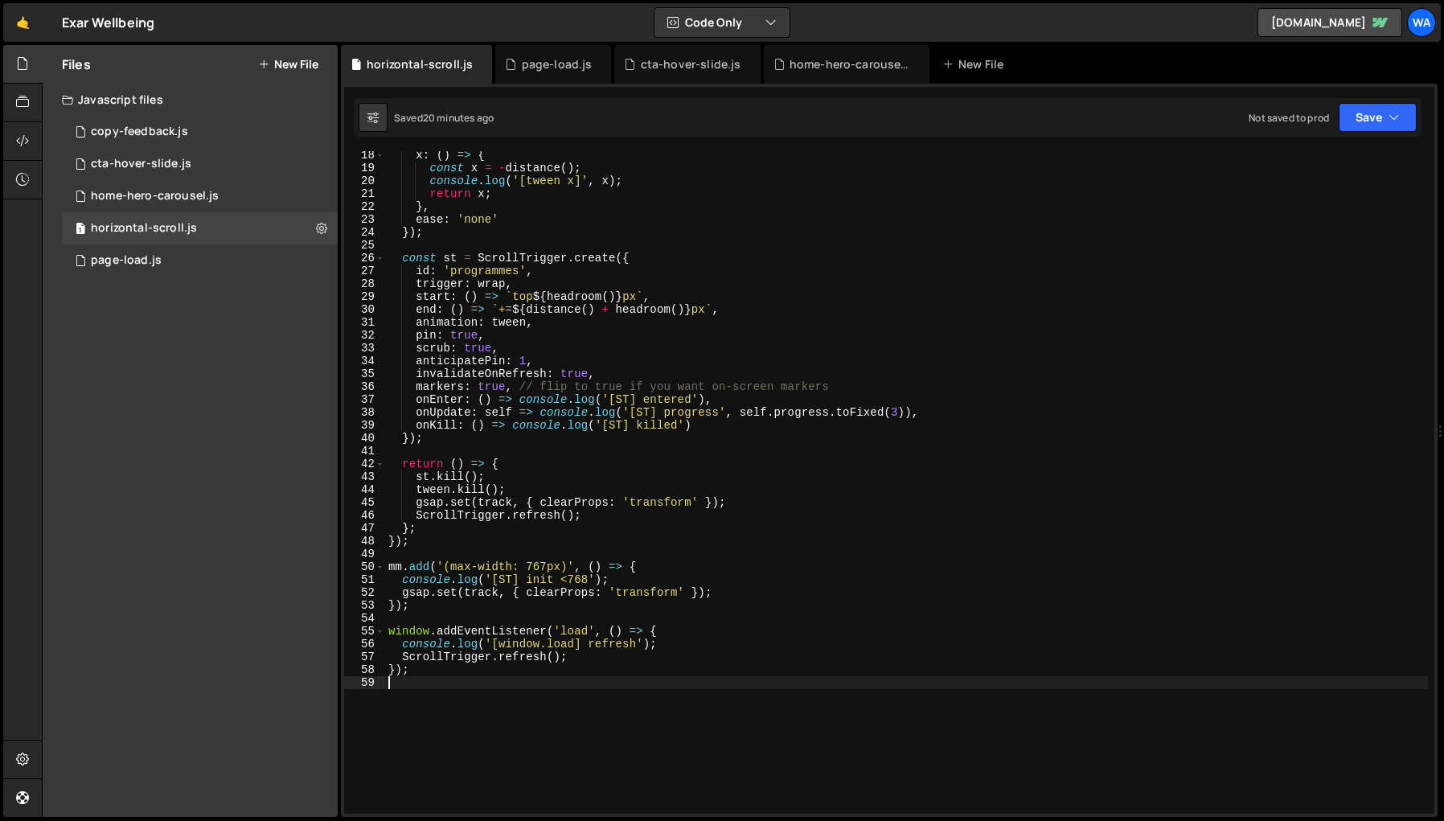
click at [459, 685] on div "x : ( ) => { const x = - distance ( ) ; console . log ( '[tween x]' , x ) ; ret…" at bounding box center [906, 493] width 1043 height 688
paste textarea "toggle();"
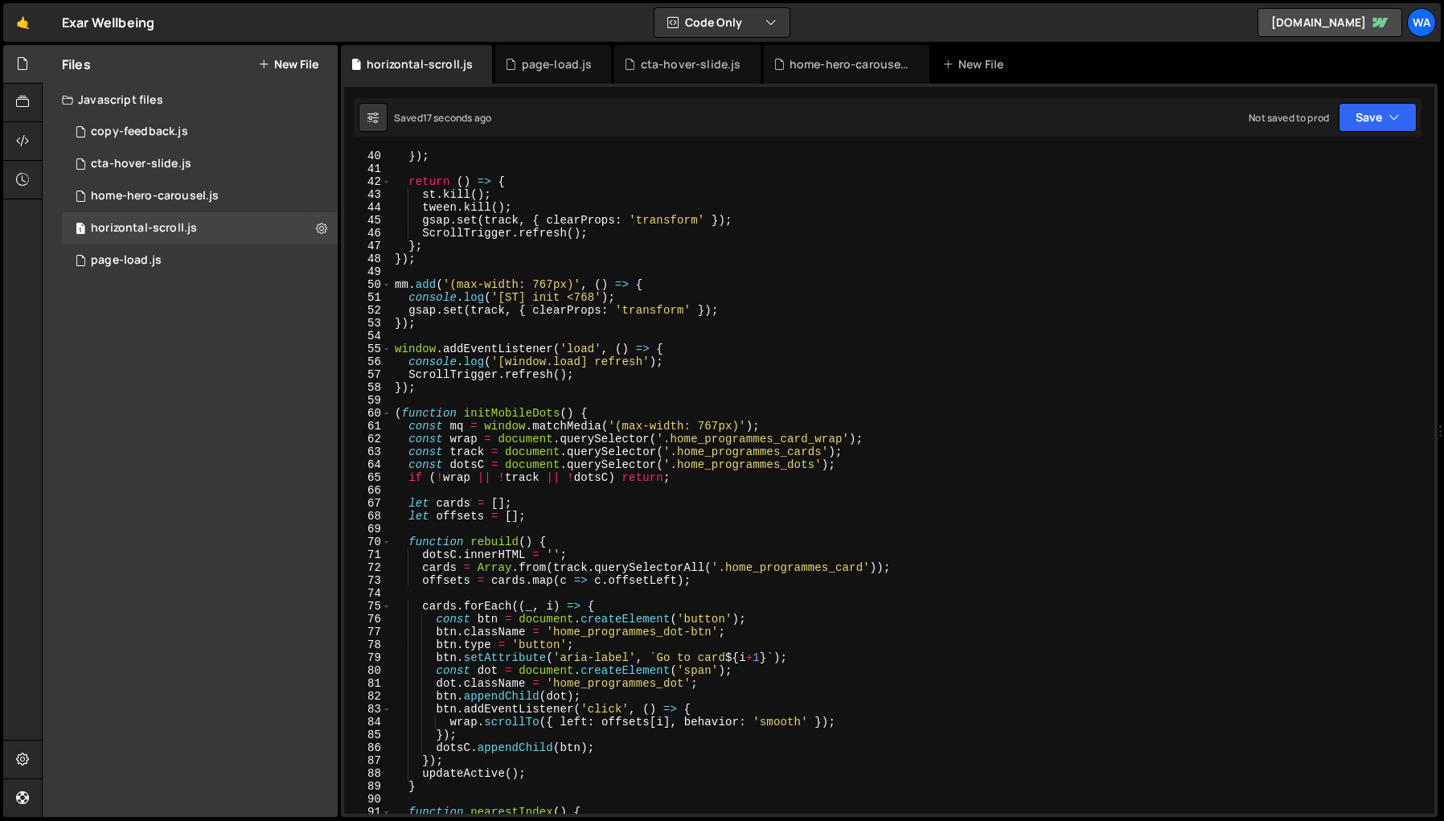
scroll to position [503, 0]
click at [430, 392] on div "}) ; return ( ) => { st . kill ( ) ; tween . kill ( ) ; gsap . set ( track , { …" at bounding box center [910, 494] width 1036 height 688
type textarea "});"
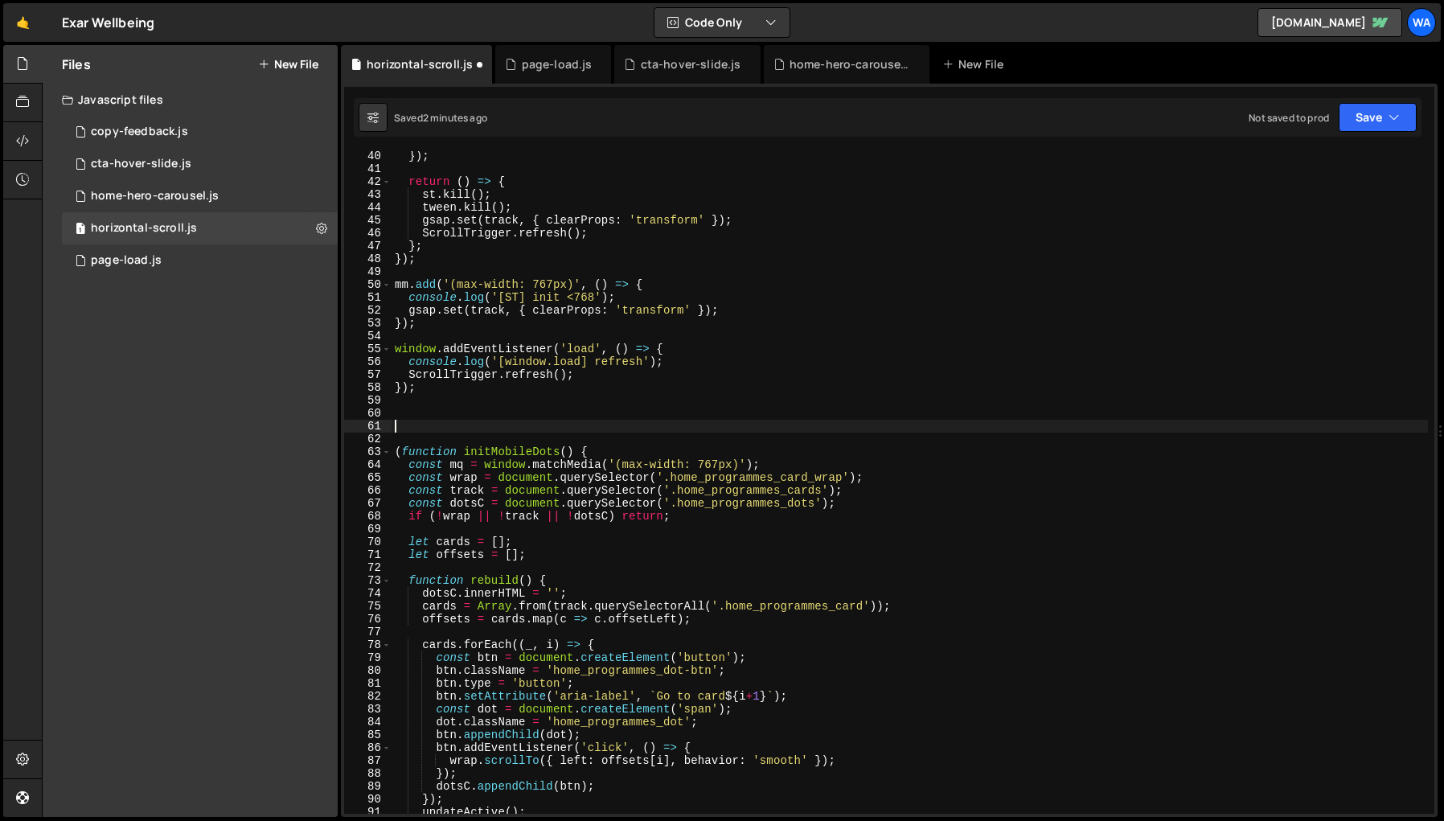
click at [1342, 206] on div "}) ; return ( ) => { st . kill ( ) ; tween . kill ( ) ; gsap . set ( track , { …" at bounding box center [910, 494] width 1036 height 688
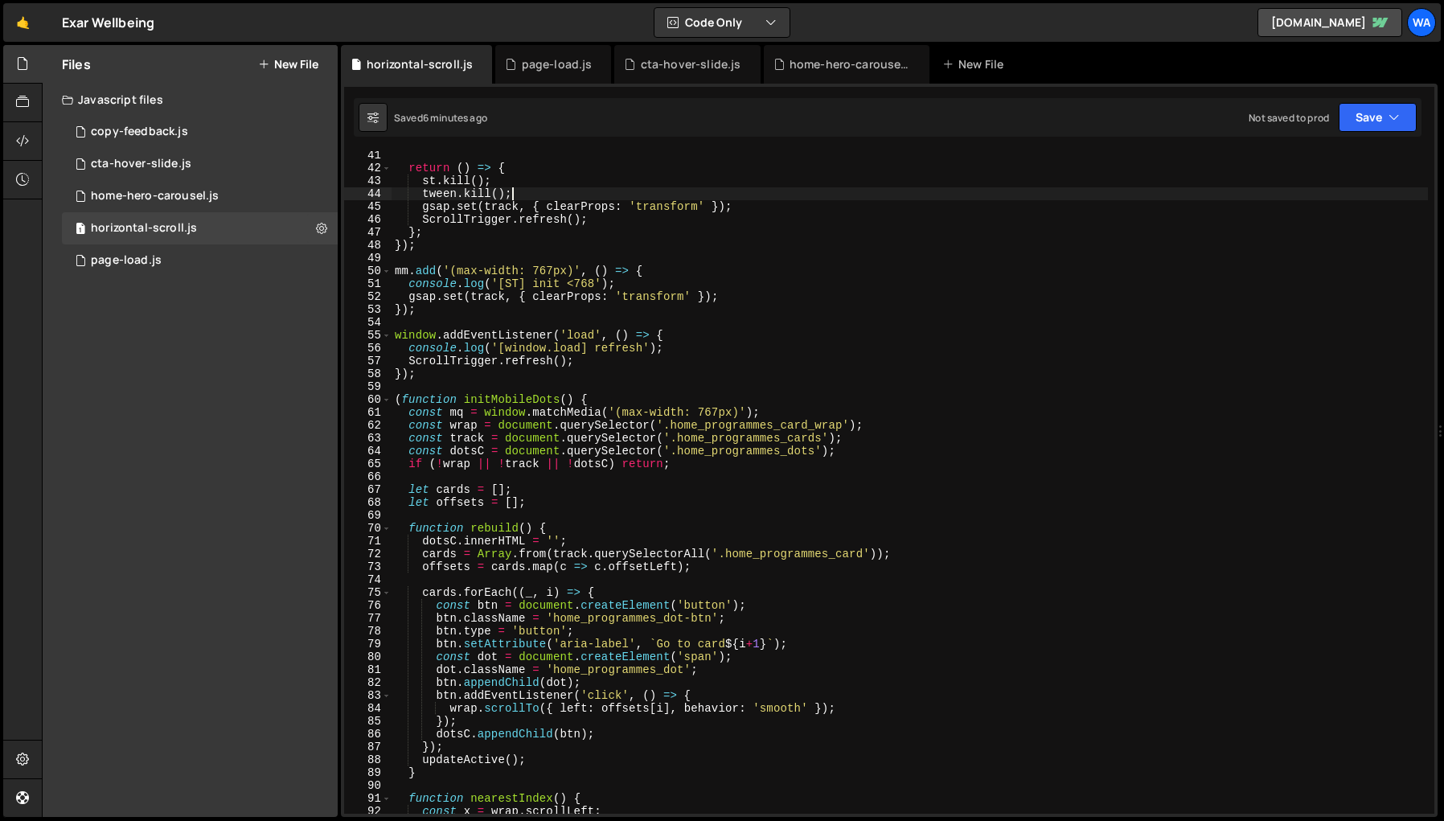
scroll to position [511, 0]
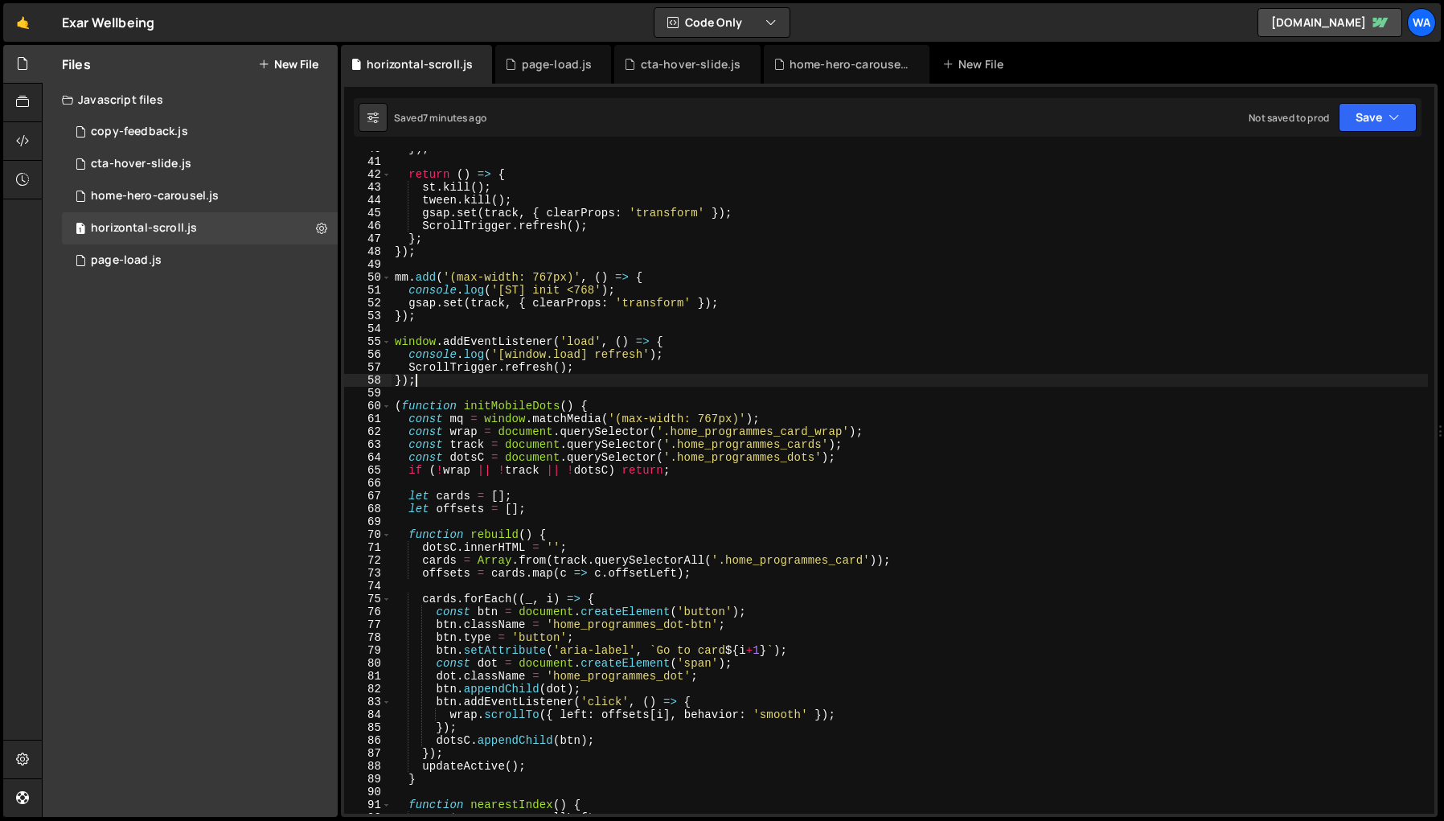
click at [433, 384] on div "}) ; return ( ) => { st . kill ( ) ; tween . kill ( ) ; gsap . set ( track , { …" at bounding box center [910, 486] width 1036 height 688
type textarea "});"
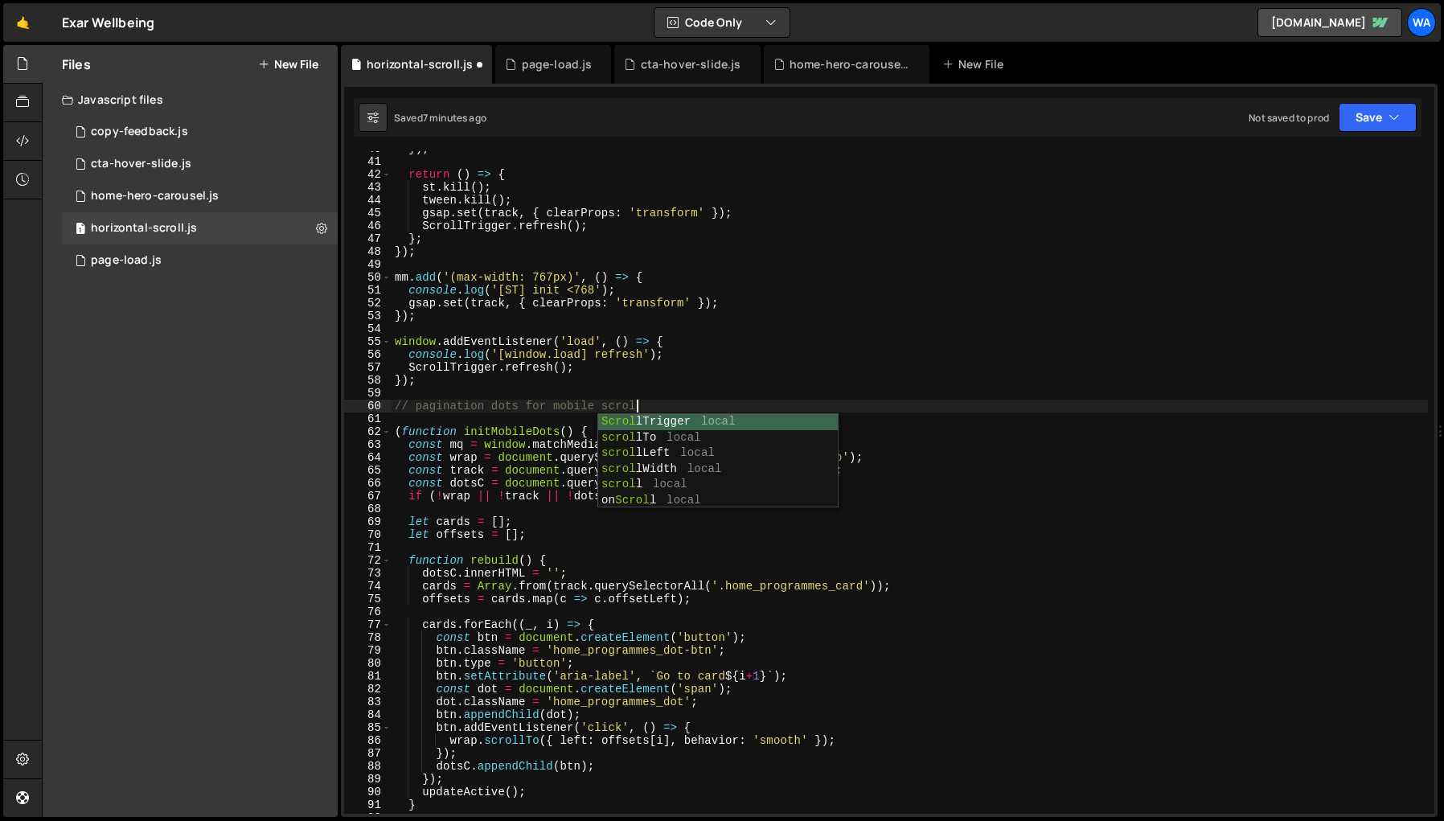
scroll to position [0, 16]
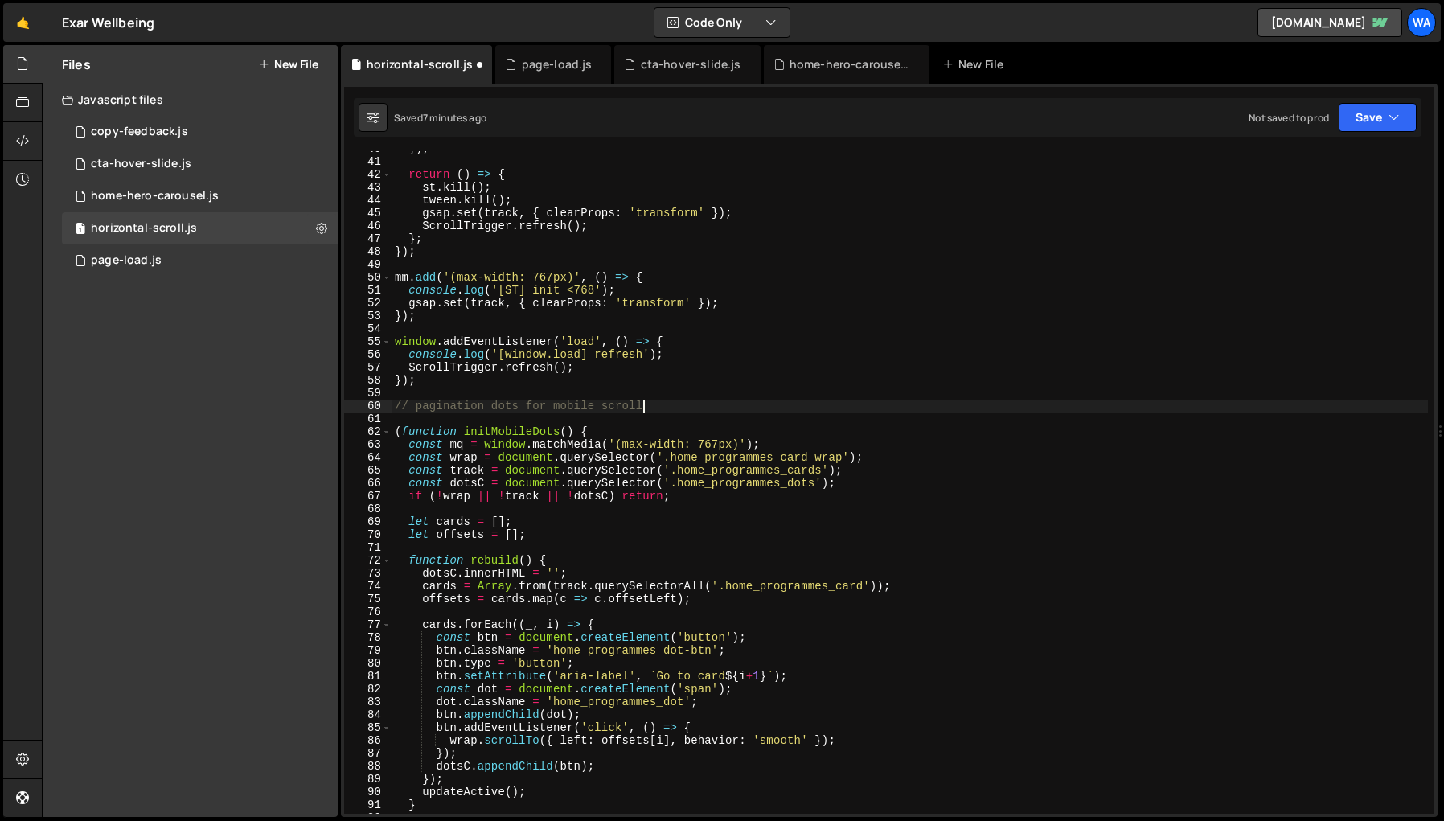
click at [953, 406] on div "}) ; return ( ) => { st . kill ( ) ; tween . kill ( ) ; gsap . set ( track , { …" at bounding box center [910, 486] width 1036 height 688
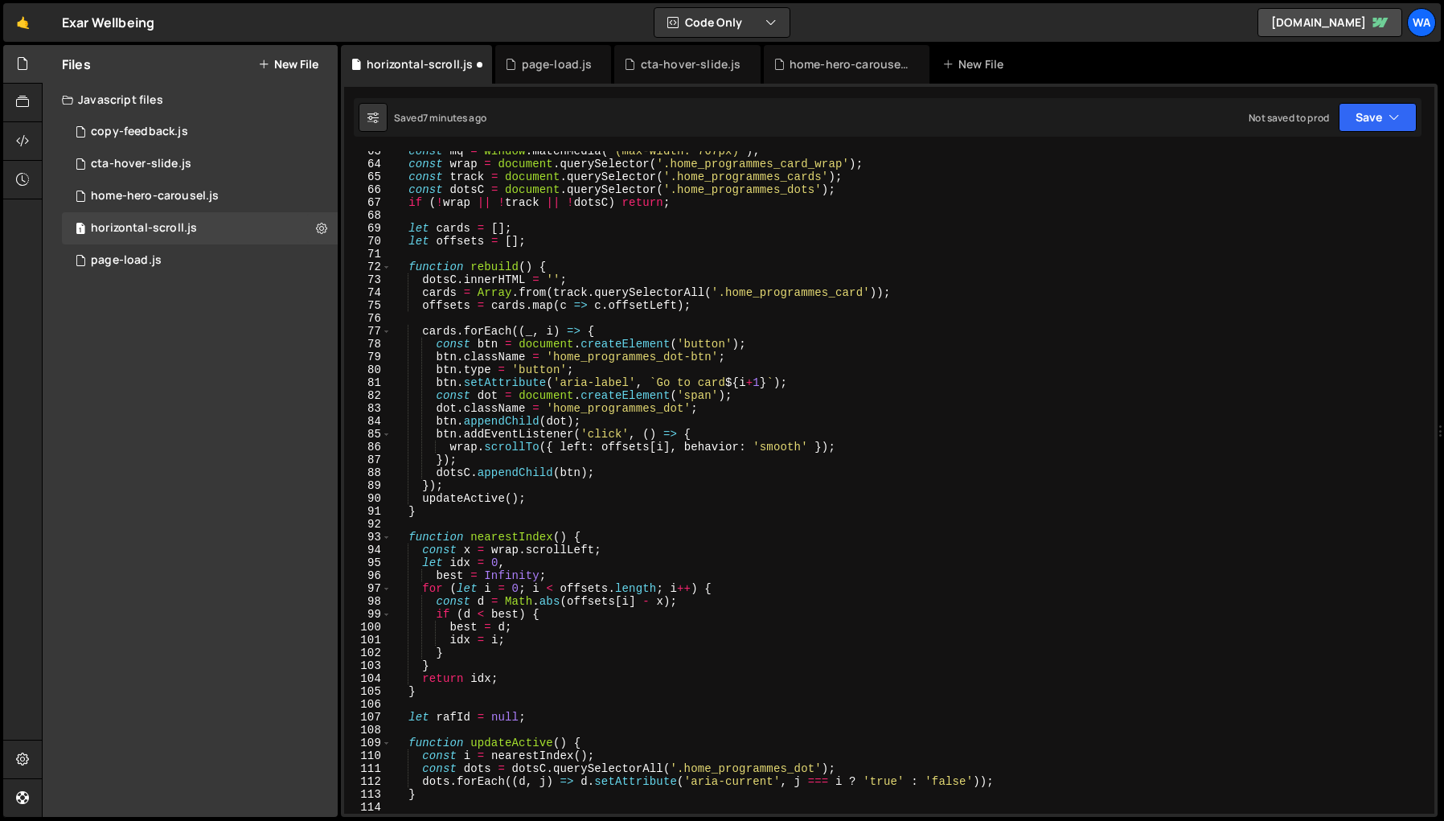
scroll to position [804, 0]
drag, startPoint x: 714, startPoint y: 359, endPoint x: 555, endPoint y: 362, distance: 159.2
click at [555, 362] on div "const mq = window . matchMedia ( '(max-width: 767px)' ) ; const wrap = document…" at bounding box center [910, 489] width 1036 height 688
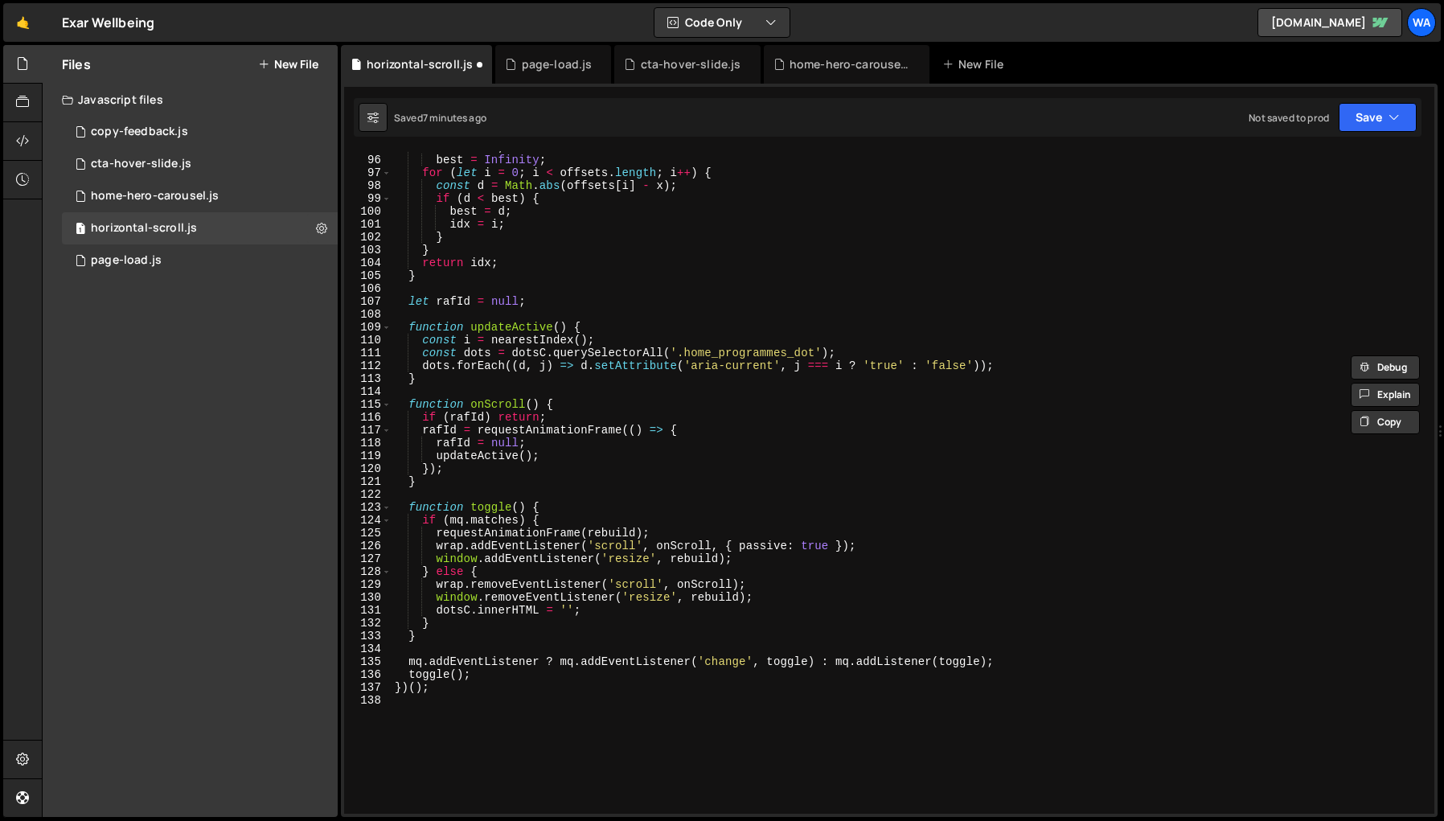
scroll to position [1232, 0]
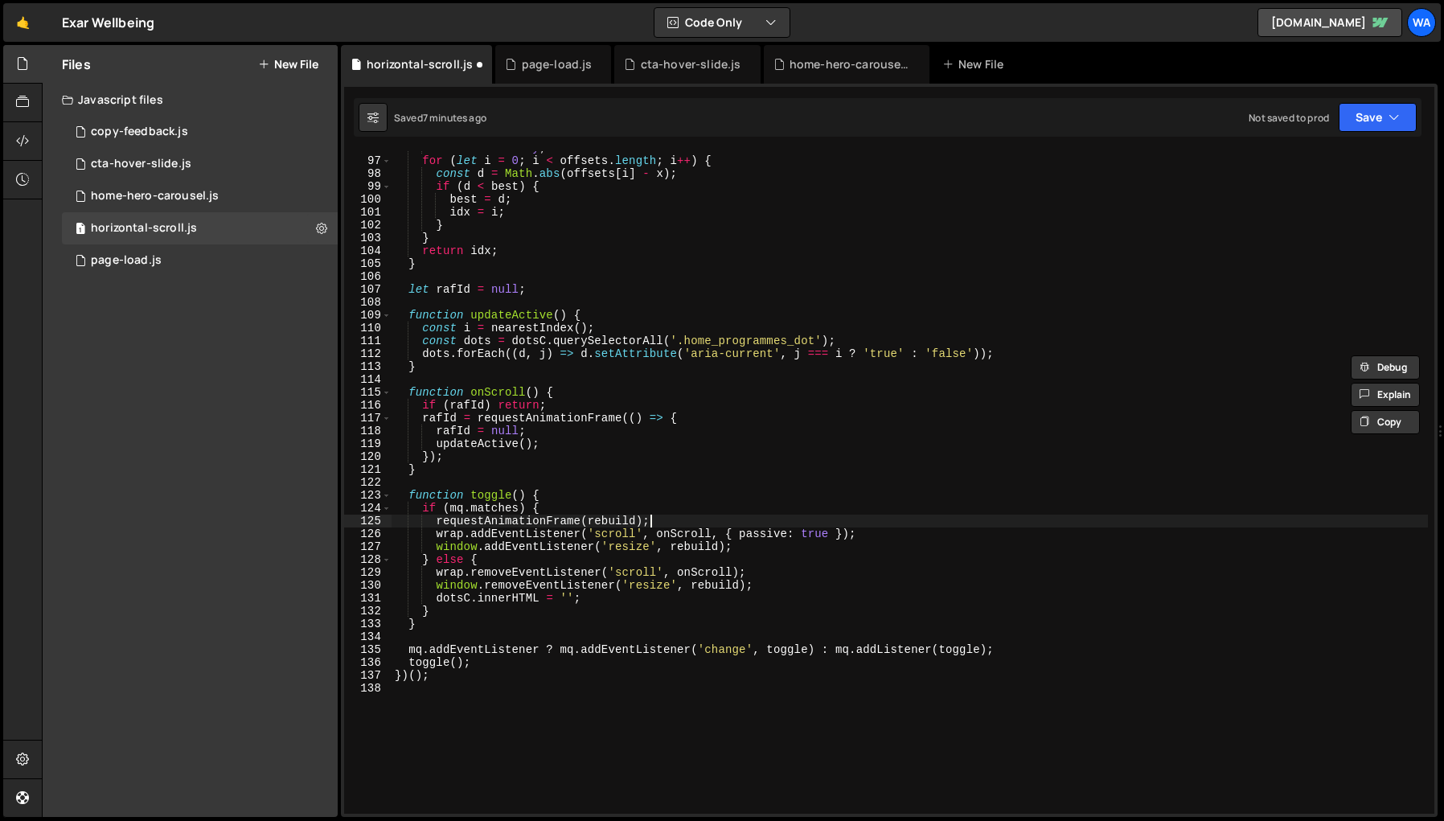
click at [996, 515] on div "best = Infinity ; for ( let i = 0 ; i < offsets . length ; i ++ ) { const d = M…" at bounding box center [910, 486] width 1036 height 688
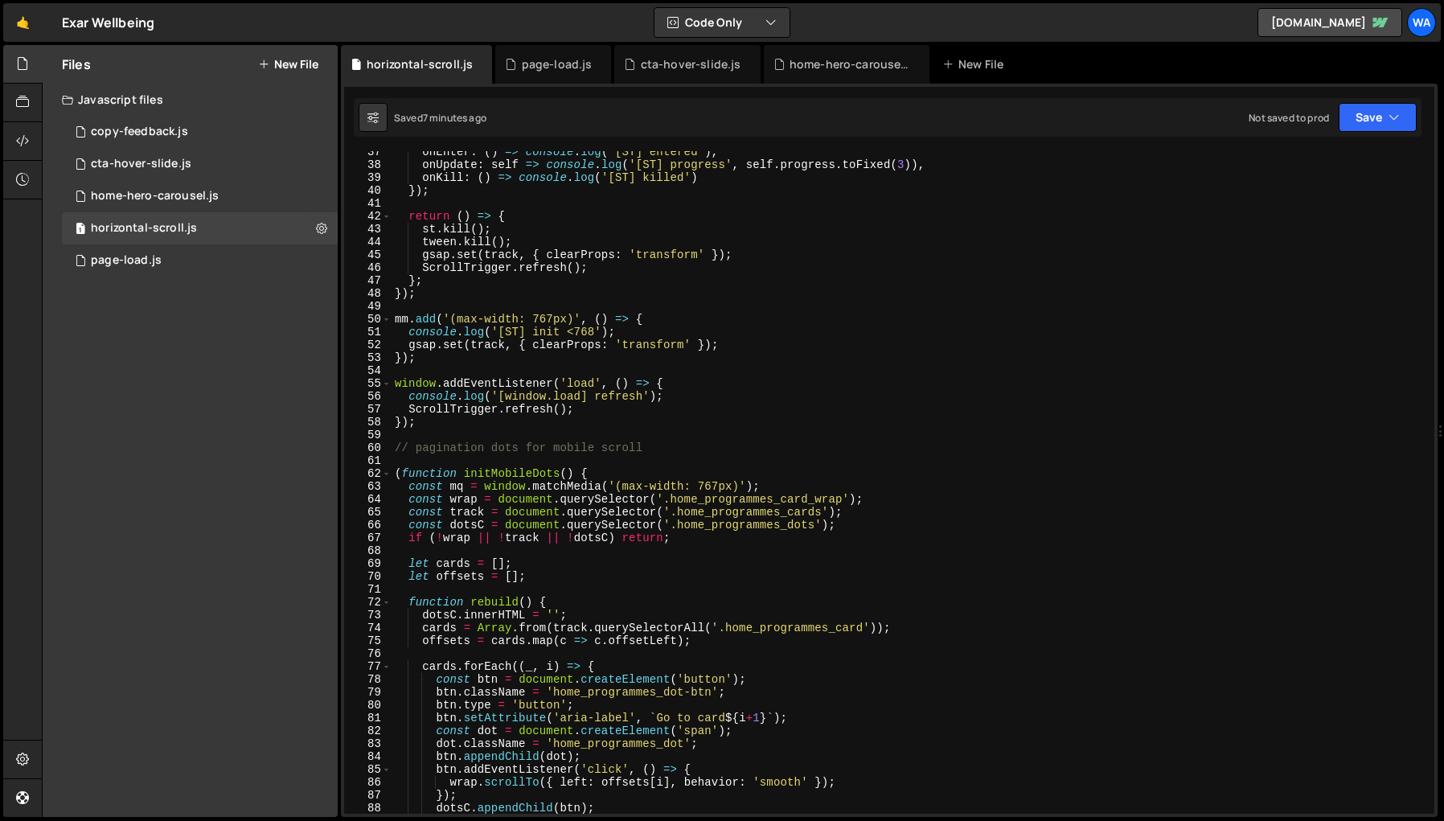
scroll to position [522, 0]
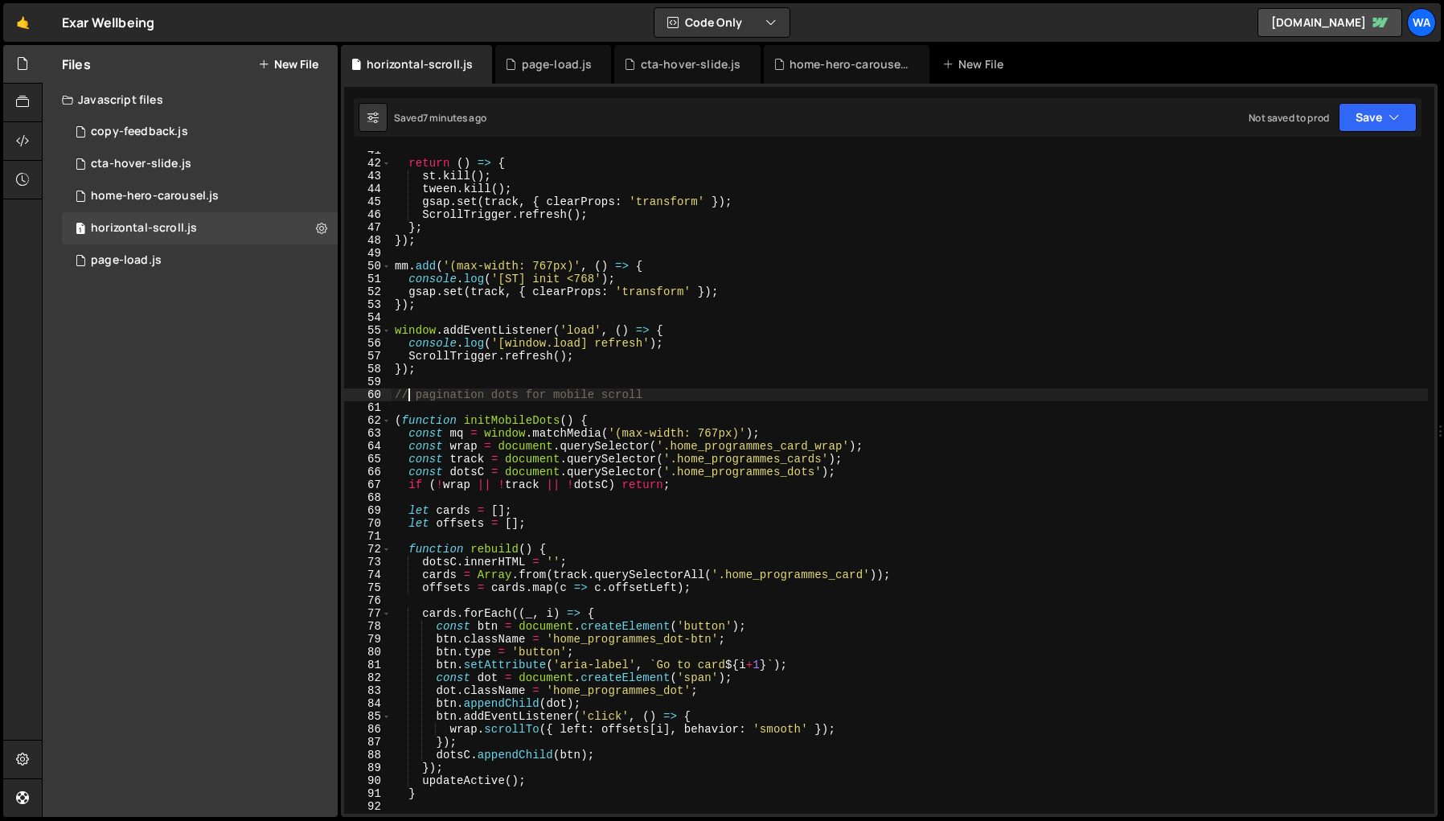
click at [410, 398] on div "return ( ) => { st . kill ( ) ; tween . kill ( ) ; gsap . set ( track , { clear…" at bounding box center [910, 488] width 1036 height 688
type textarea "///////////// pagination dots for mobile scroll"
click at [765, 399] on div "return ( ) => { st . kill ( ) ; tween . kill ( ) ; gsap . set ( track , { clear…" at bounding box center [910, 488] width 1036 height 688
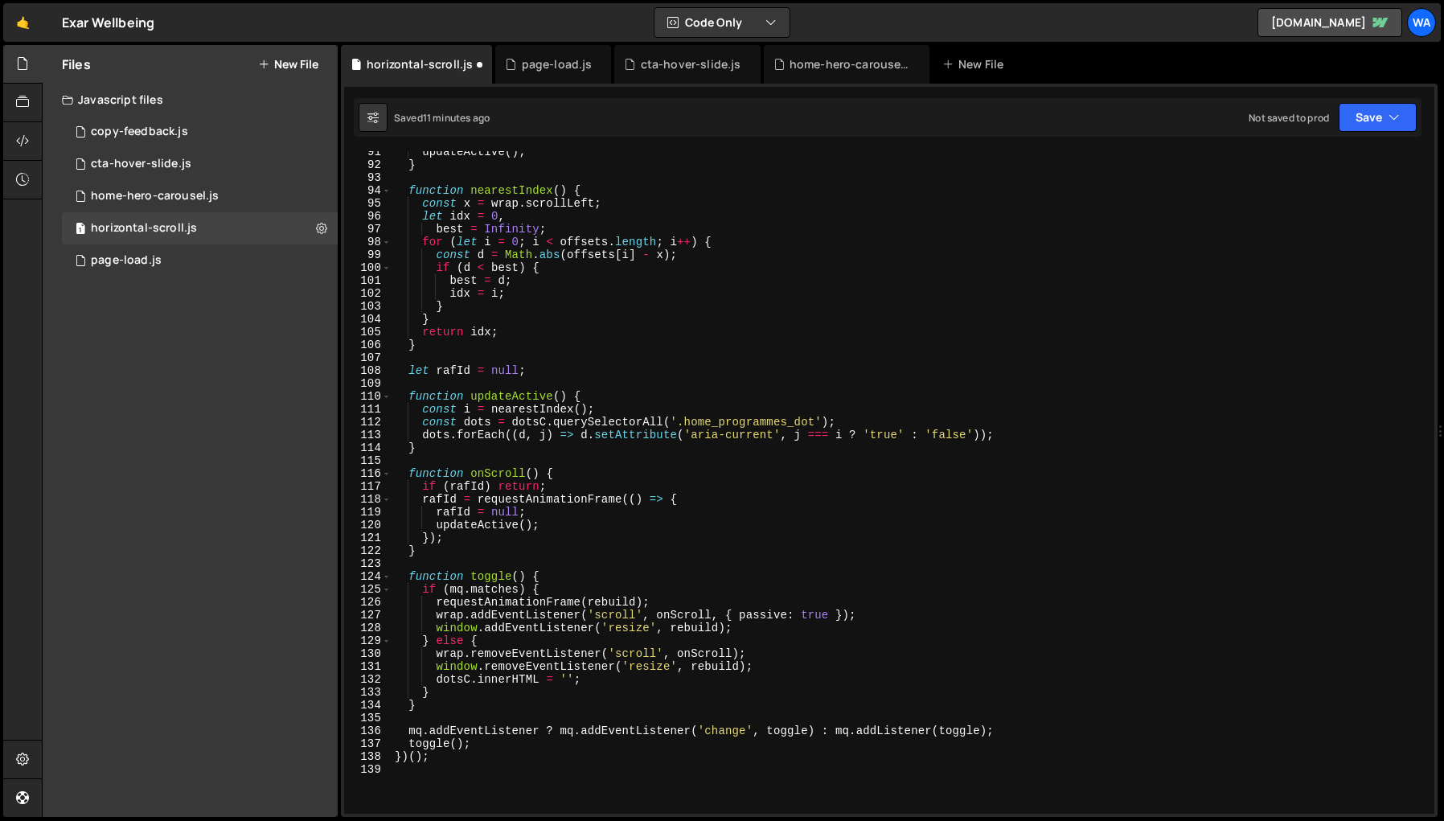
scroll to position [1163, 0]
click at [817, 421] on div "updateActive ( ) ; } function nearestIndex ( ) { const x = wrap . scrollLeft ; …" at bounding box center [910, 490] width 1036 height 688
click at [1121, 496] on div "updateActive ( ) ; } function nearestIndex ( ) { const x = wrap . scrollLeft ; …" at bounding box center [910, 490] width 1036 height 688
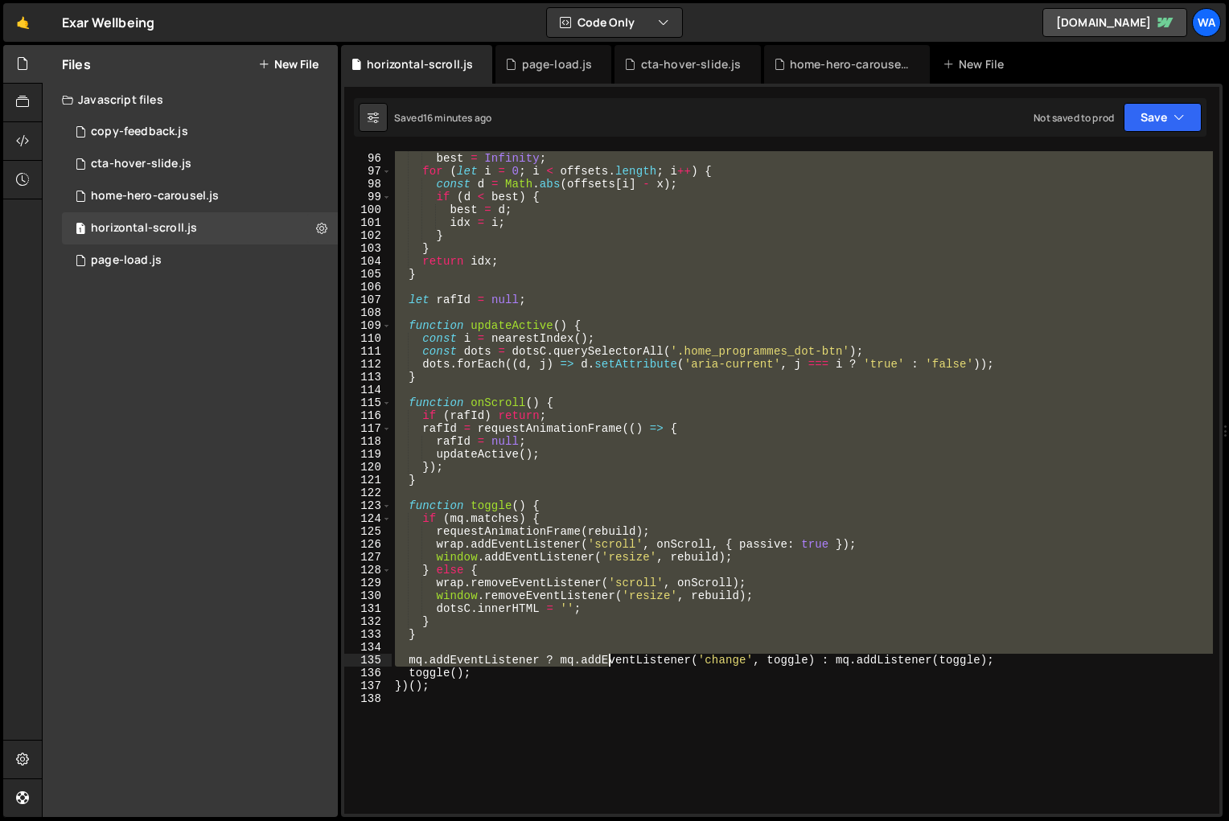
scroll to position [1228, 0]
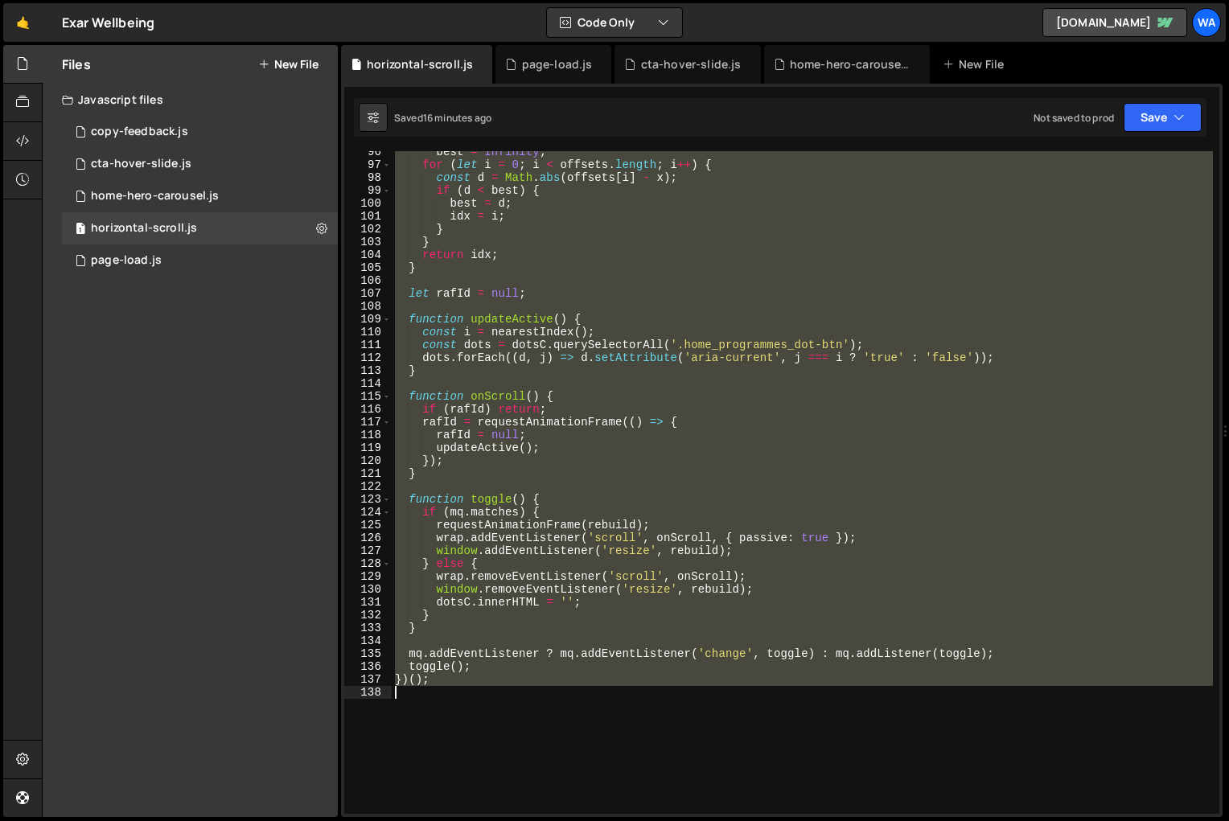
drag, startPoint x: 392, startPoint y: 229, endPoint x: 622, endPoint y: 699, distance: 522.5
click at [622, 699] on div "best = Infinity ; for ( let i = 0 ; i < offsets . length ; i ++ ) { const d = M…" at bounding box center [802, 490] width 821 height 688
type textarea "})();"
click at [773, 386] on div "best = Infinity ; for ( let i = 0 ; i < offsets . length ; i ++ ) { const d = M…" at bounding box center [802, 482] width 821 height 663
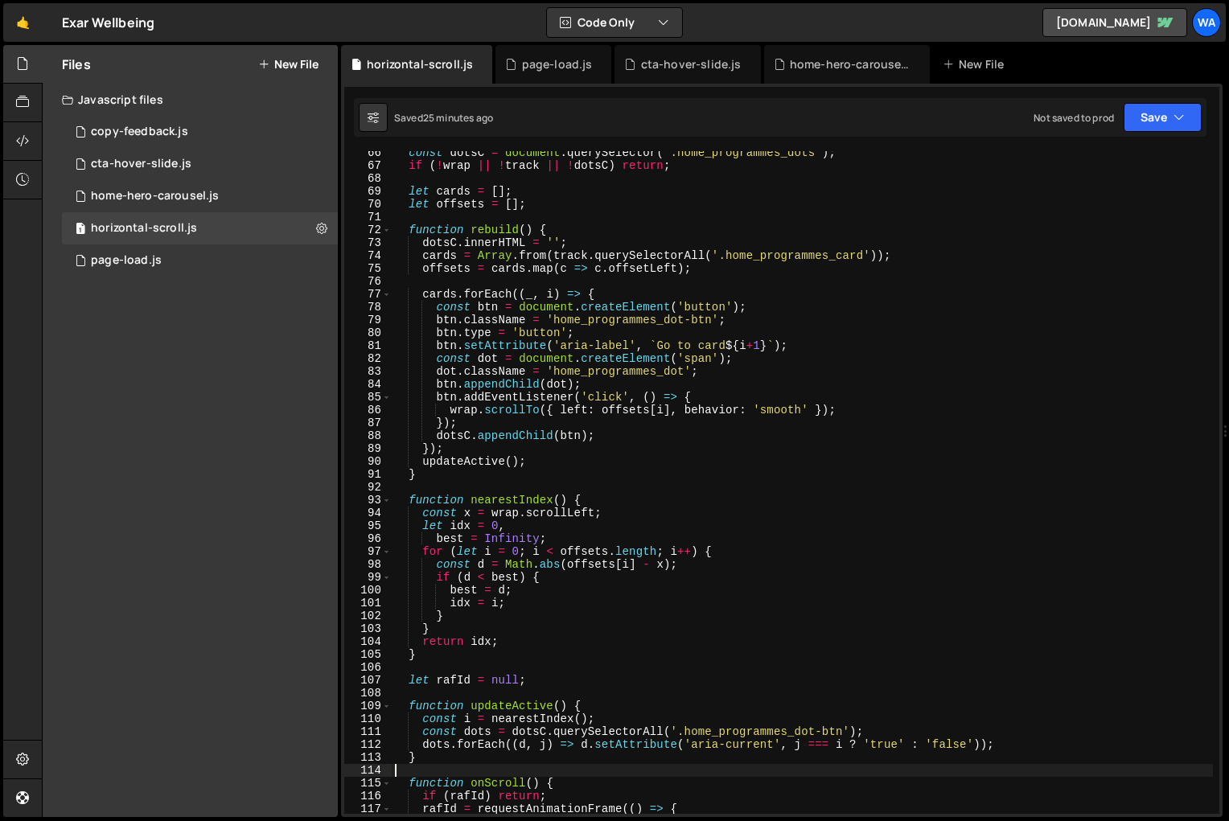
scroll to position [841, 0]
click at [426, 295] on div "const dotsC = document . querySelector ( '.home_programmes_dots' ) ; if ( ! wra…" at bounding box center [802, 490] width 821 height 688
click at [515, 296] on div "const dotsC = document . querySelector ( '.home_programmes_dots' ) ; if ( ! wra…" at bounding box center [802, 490] width 821 height 688
click at [453, 449] on div "const dotsC = document . querySelector ( '.home_programmes_dots' ) ; if ( ! wra…" at bounding box center [802, 490] width 821 height 688
type textarea "});"
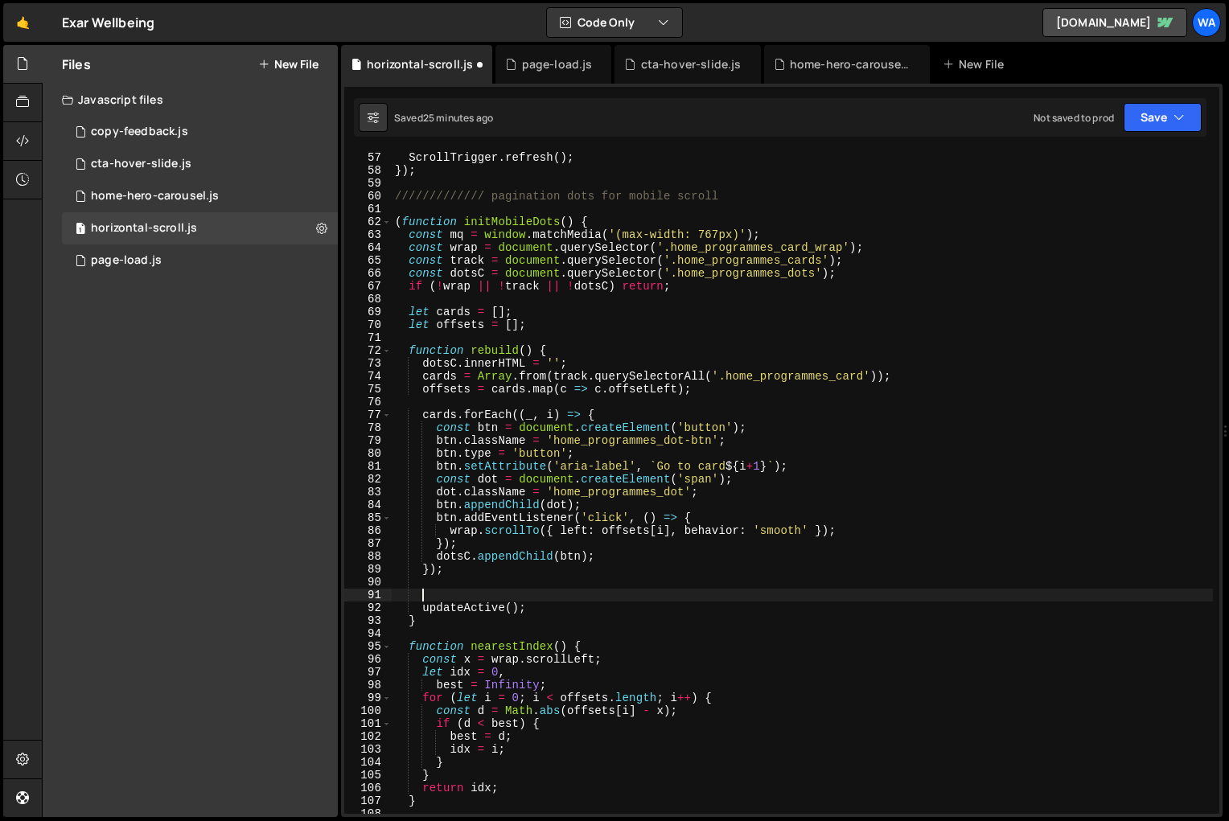
scroll to position [720, 0]
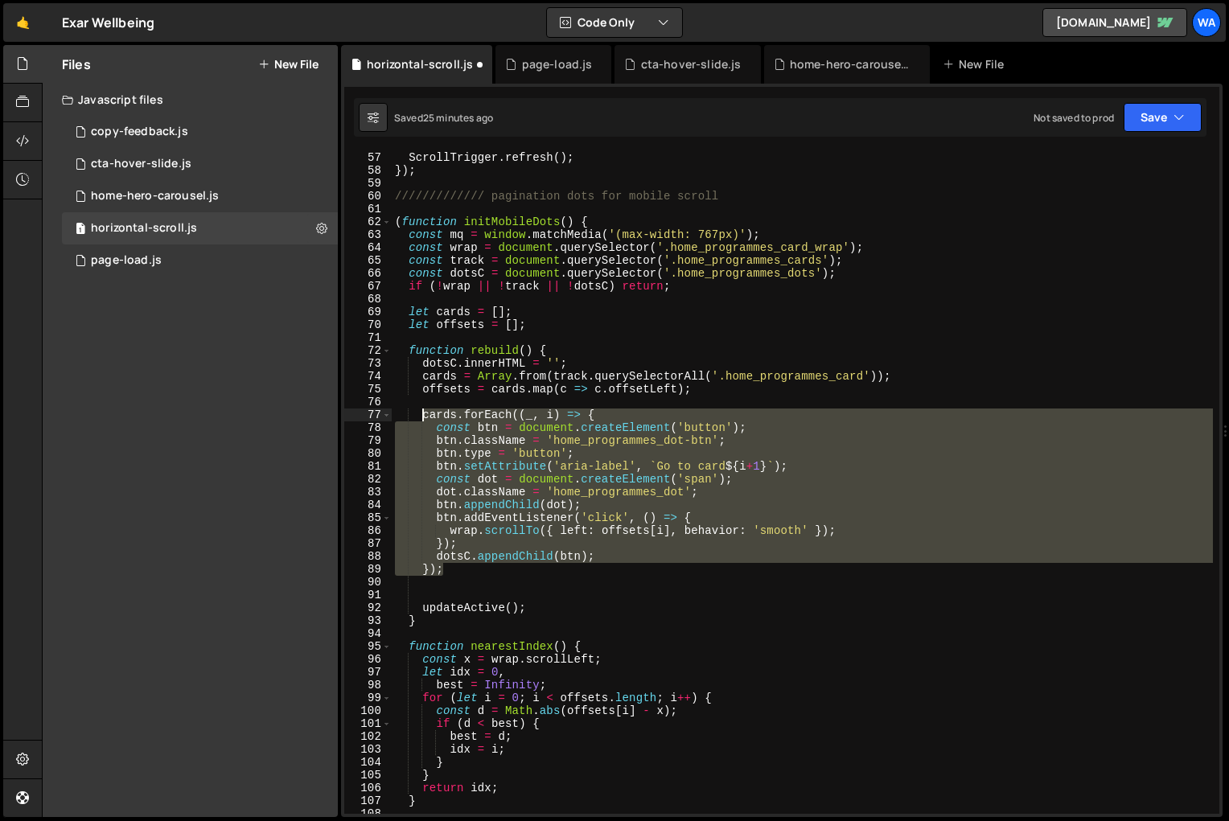
drag, startPoint x: 448, startPoint y: 570, endPoint x: 424, endPoint y: 419, distance: 153.1
click at [424, 419] on div "ScrollTrigger . refresh ( ) ; }) ; ///////////// pagination dots for mobile scr…" at bounding box center [802, 495] width 821 height 688
paste textarea "}"
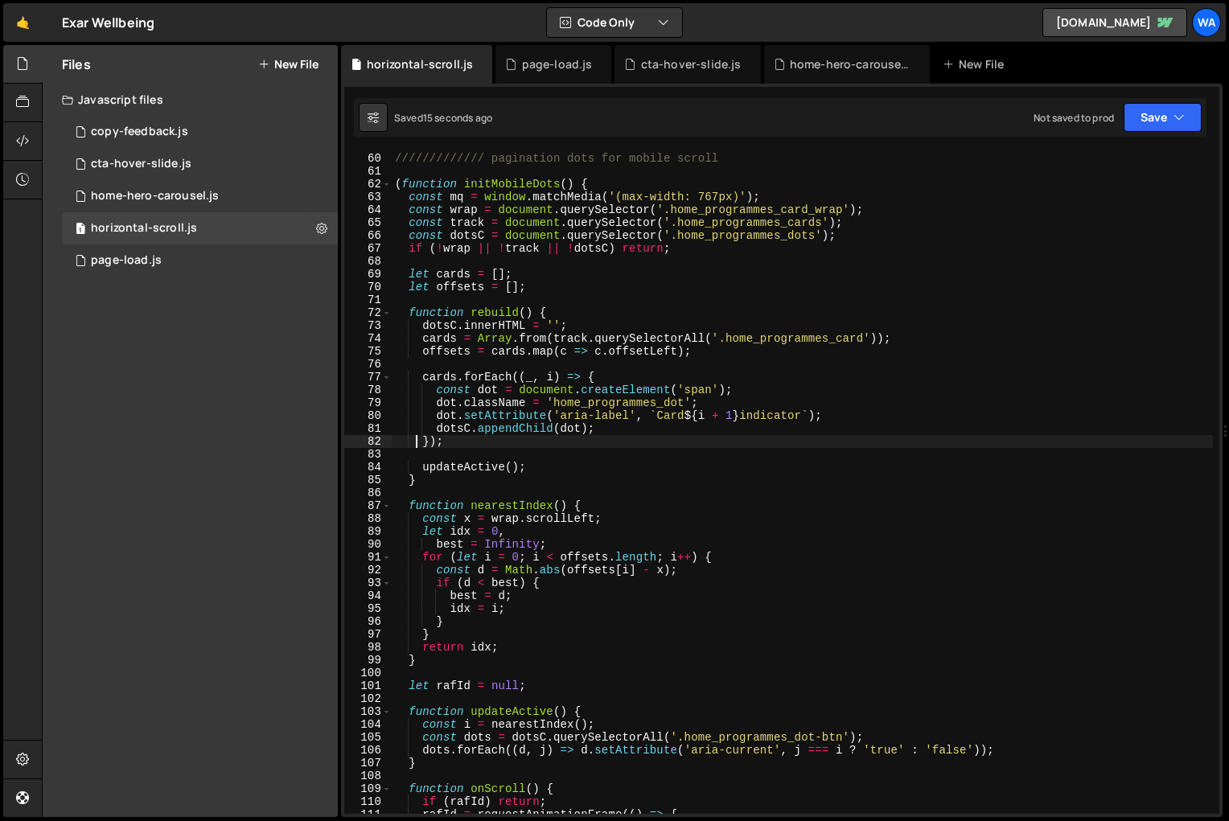
scroll to position [758, 0]
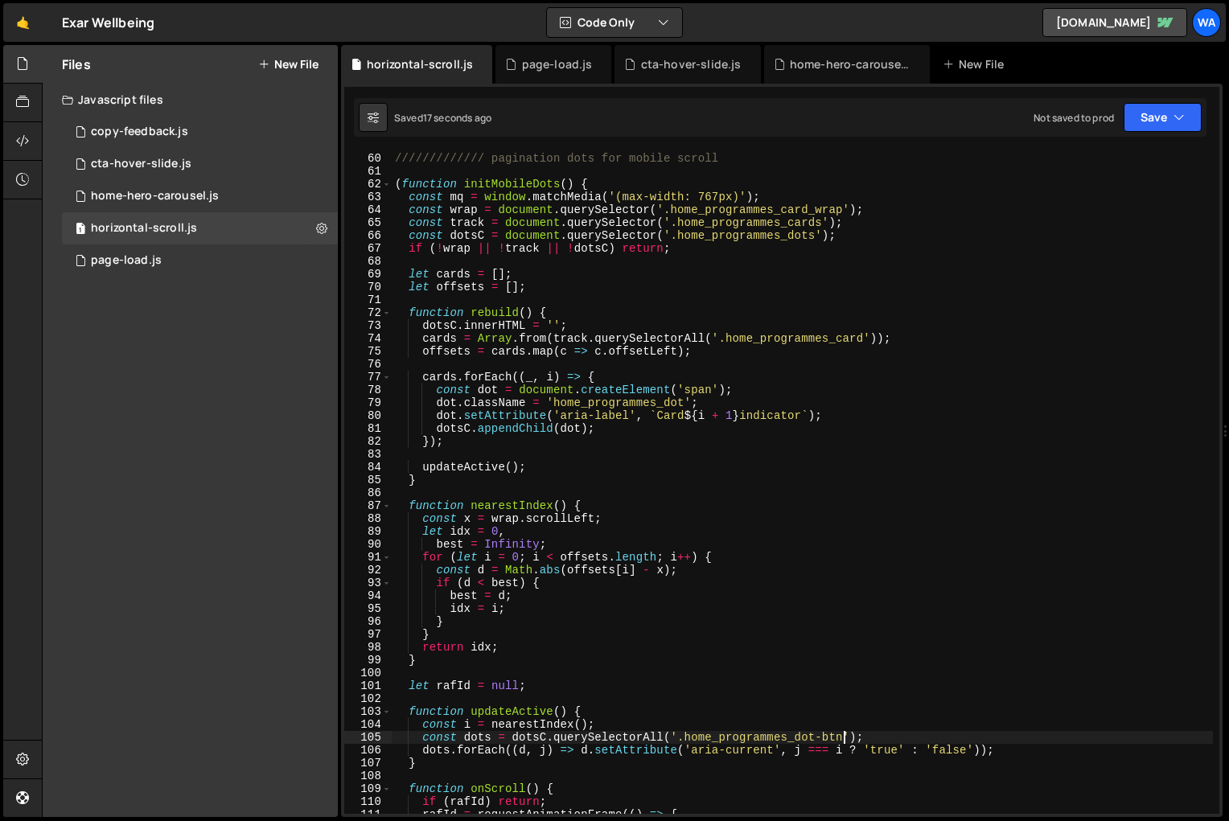
click at [844, 740] on div "///////////// pagination dots for mobile scroll ( function initMobileDots ( ) {…" at bounding box center [802, 483] width 821 height 688
type textarea "const dots = dotsC.querySelectorAll('.home_programmes_dot');"
click at [179, 415] on div "Files New File Javascript files 1 copy-feedback.js 0 5 cta-hover-slide.js 0 1 h…" at bounding box center [190, 431] width 295 height 772
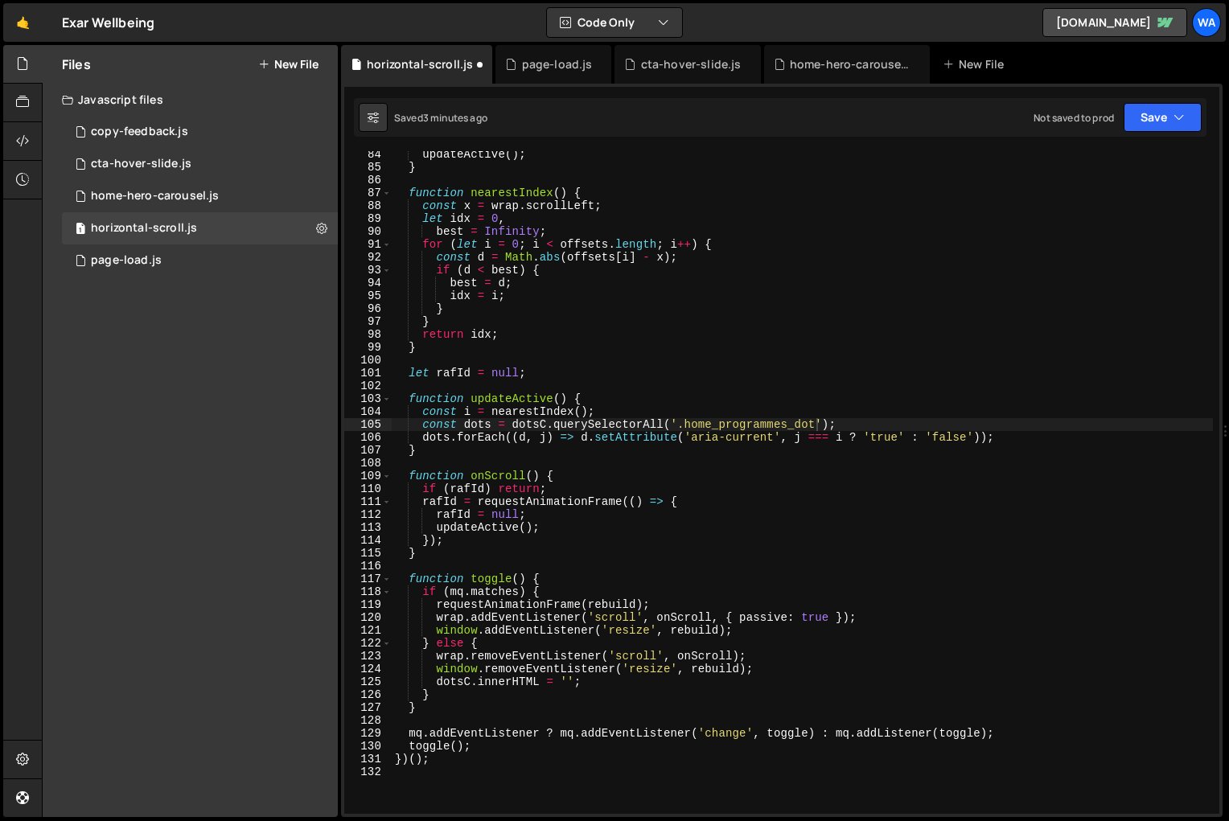
scroll to position [1077, 0]
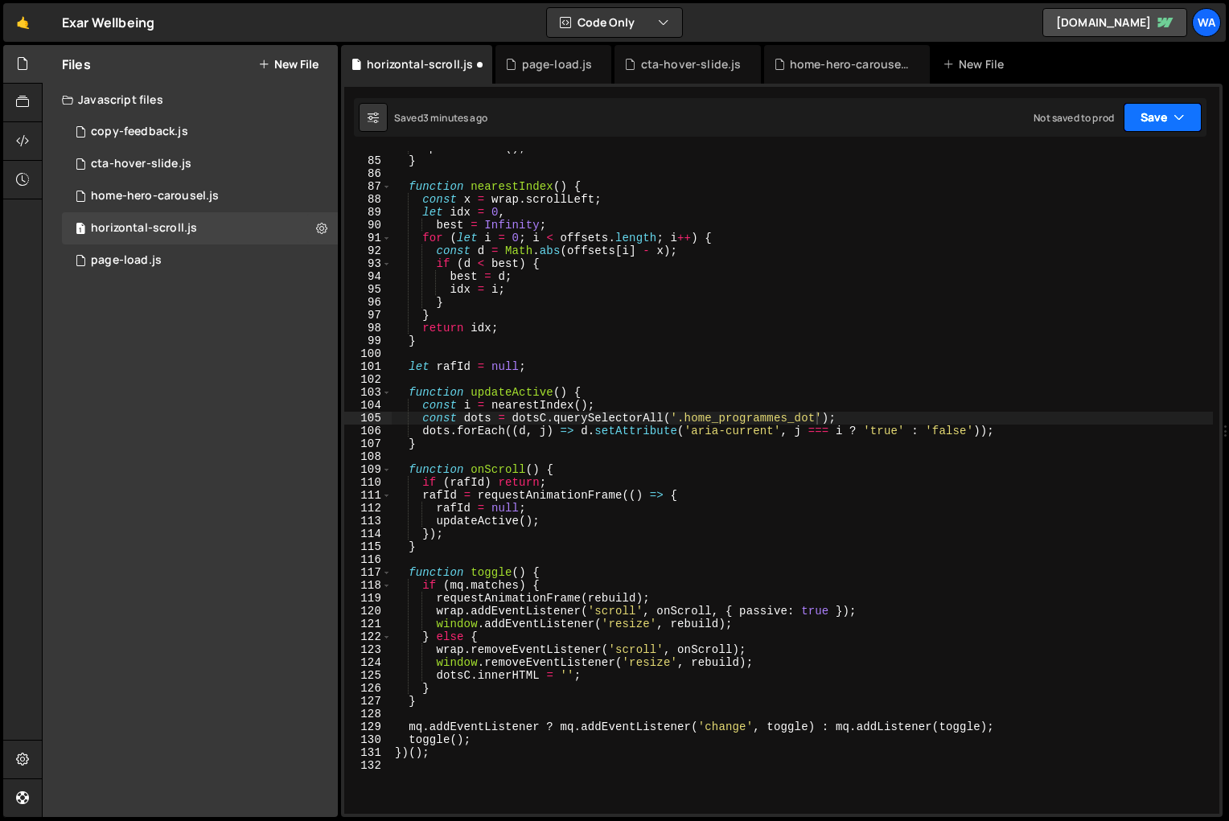
click at [1144, 120] on button "Save" at bounding box center [1162, 117] width 78 height 29
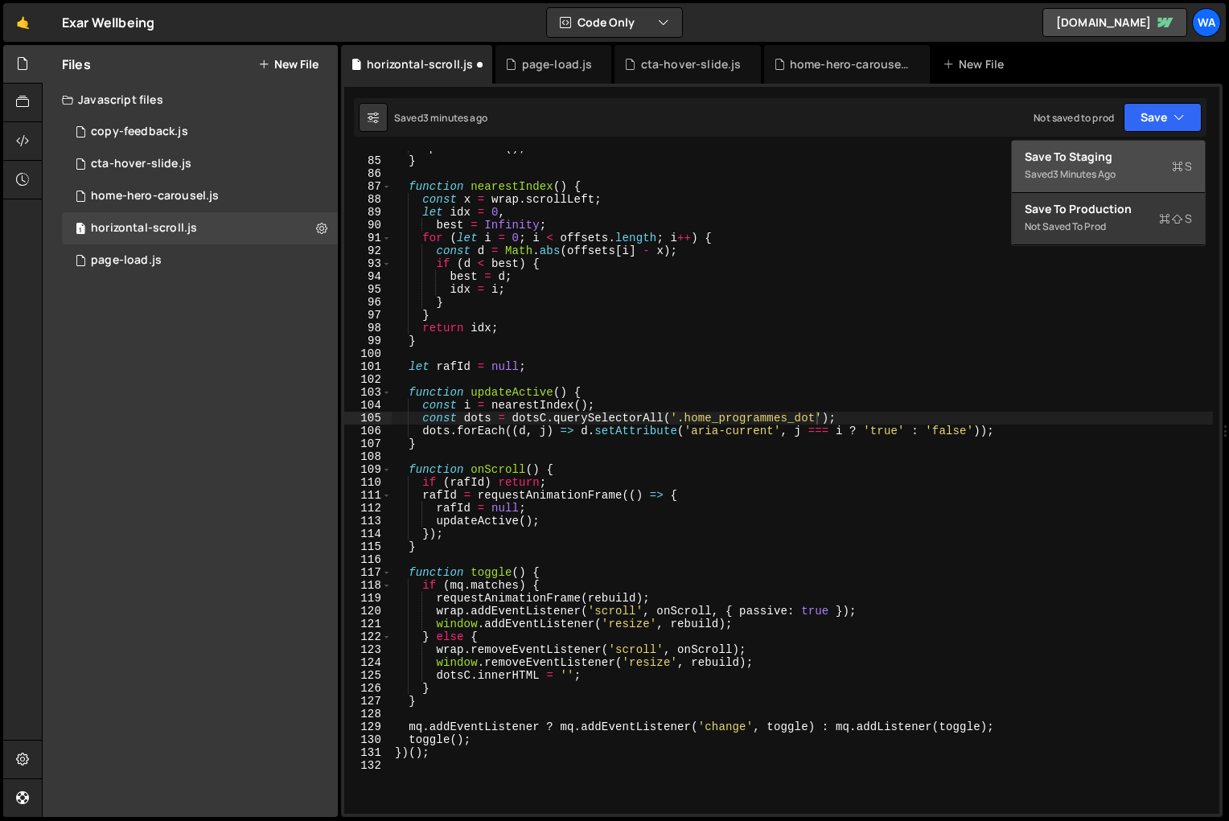
click at [1115, 158] on div "Save to Staging S" at bounding box center [1107, 157] width 167 height 16
